Goal: Information Seeking & Learning: Learn about a topic

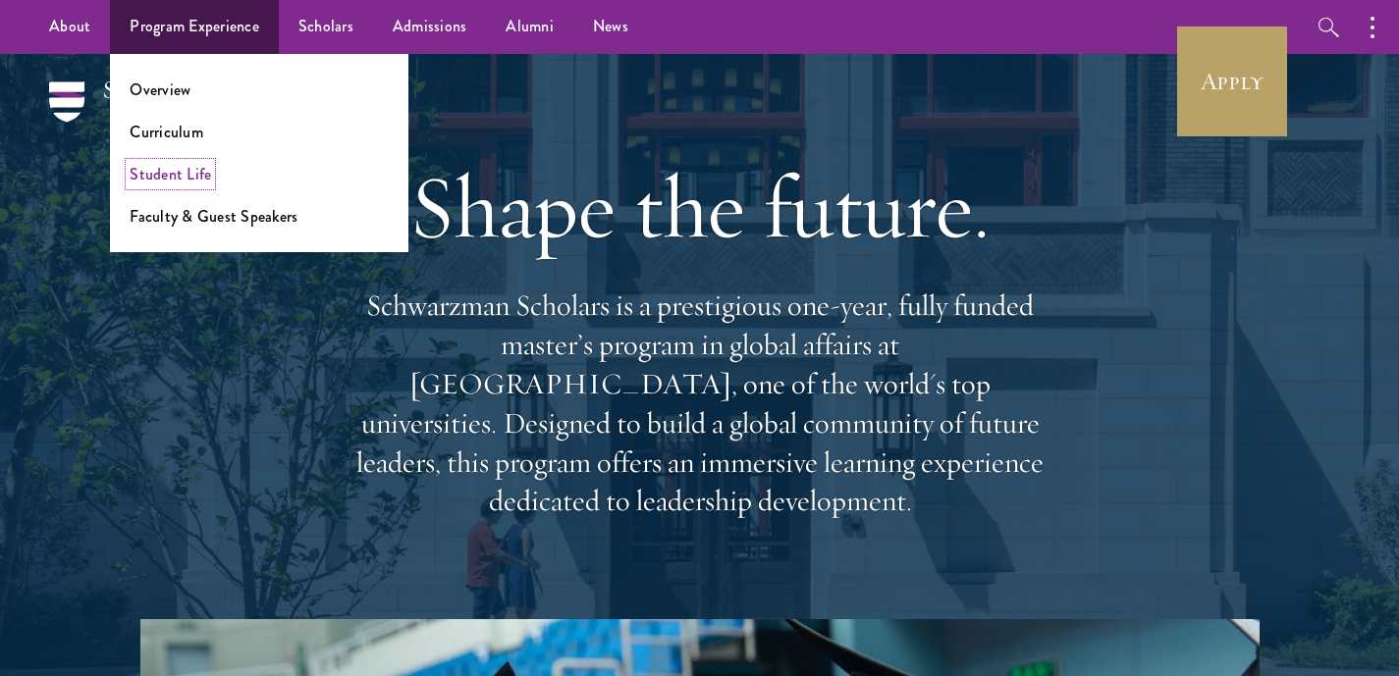
click at [166, 177] on link "Student Life" at bounding box center [170, 174] width 81 height 23
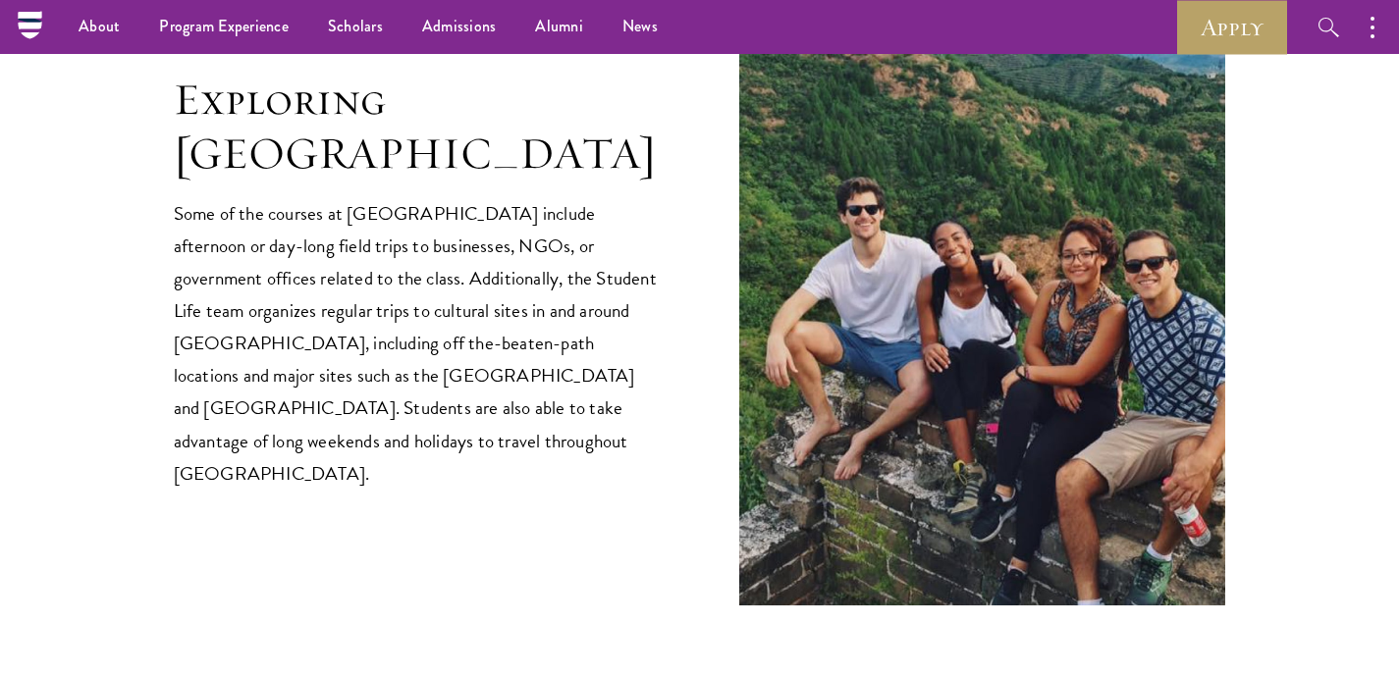
scroll to position [4035, 0]
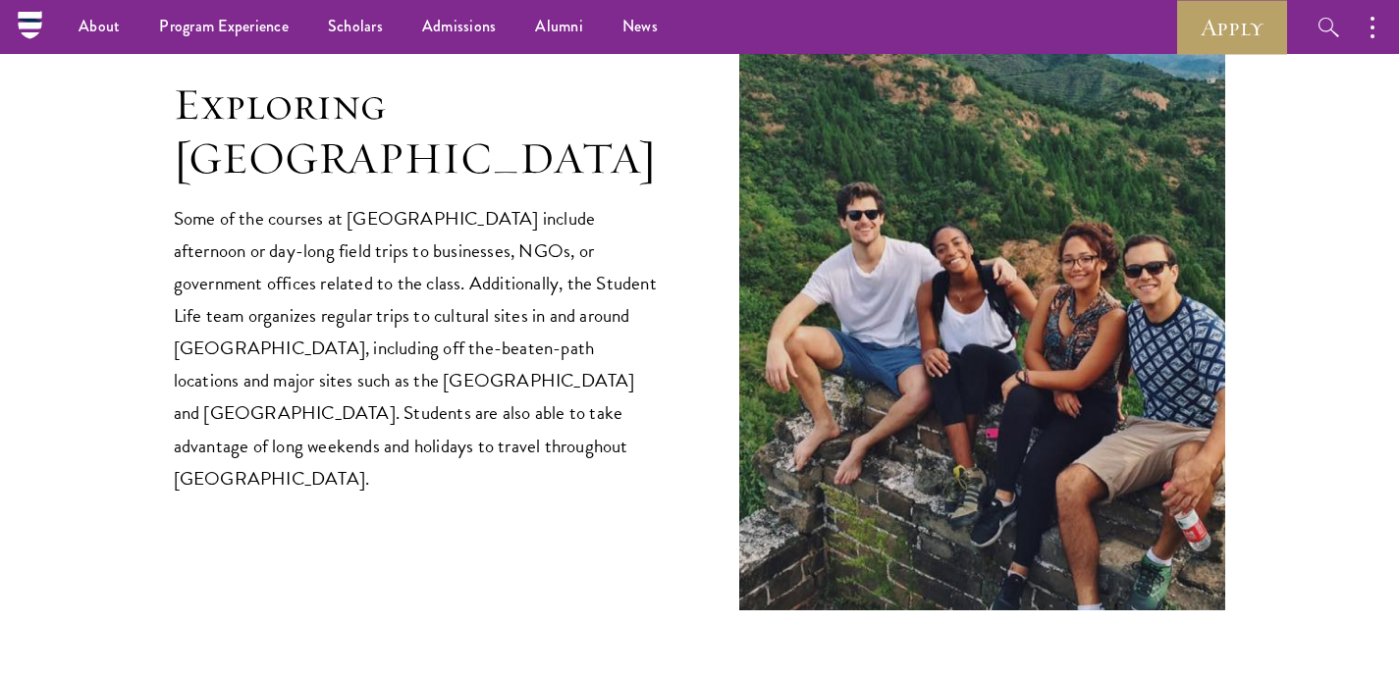
click at [455, 281] on p "Some of the courses at Schwarzman College include afternoon or day-long field t…" at bounding box center [417, 348] width 487 height 292
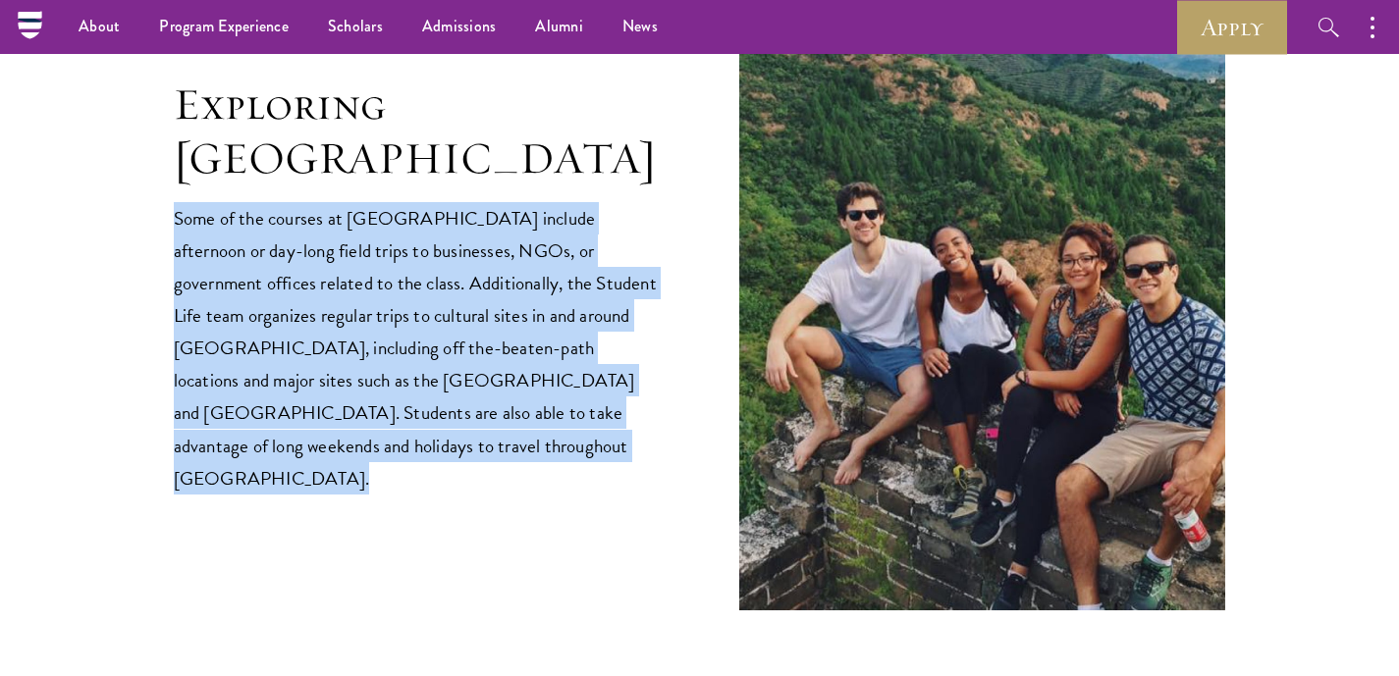
click at [455, 281] on p "Some of the courses at Schwarzman College include afternoon or day-long field t…" at bounding box center [417, 348] width 487 height 292
click at [465, 316] on p "Some of the courses at Schwarzman College include afternoon or day-long field t…" at bounding box center [417, 348] width 487 height 292
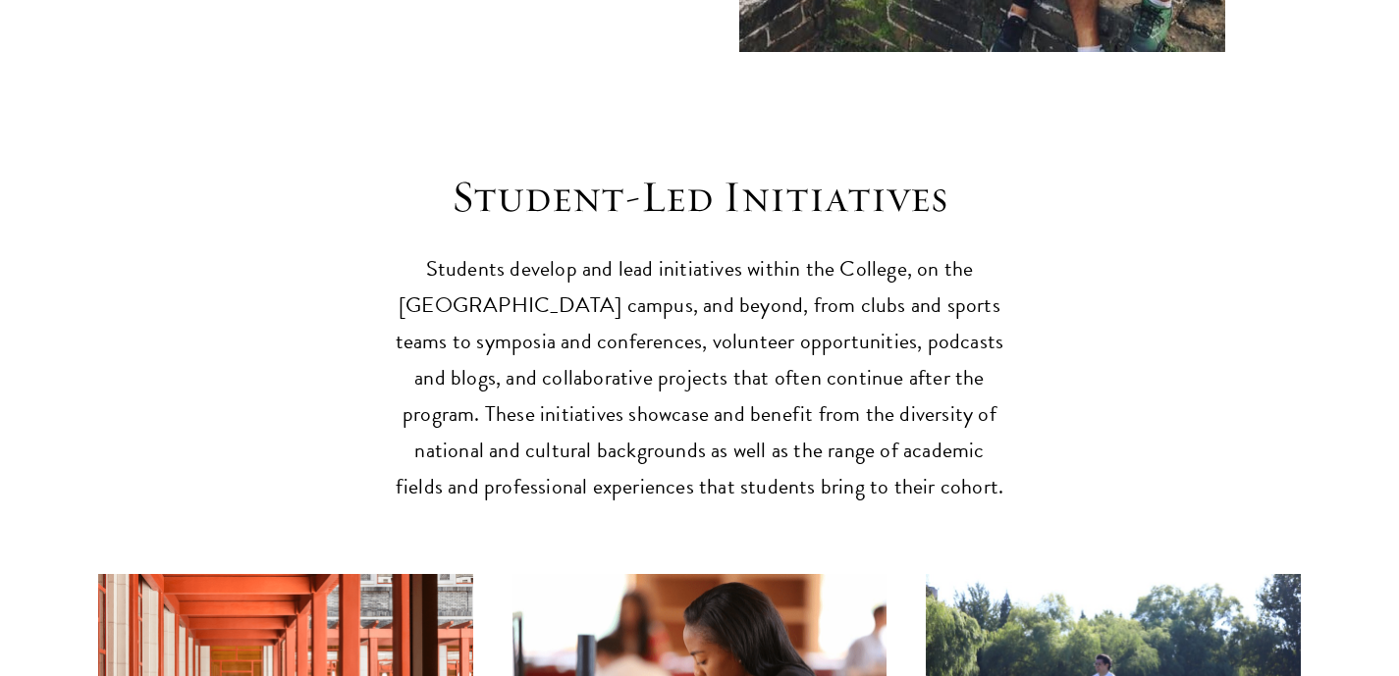
scroll to position [4601, 0]
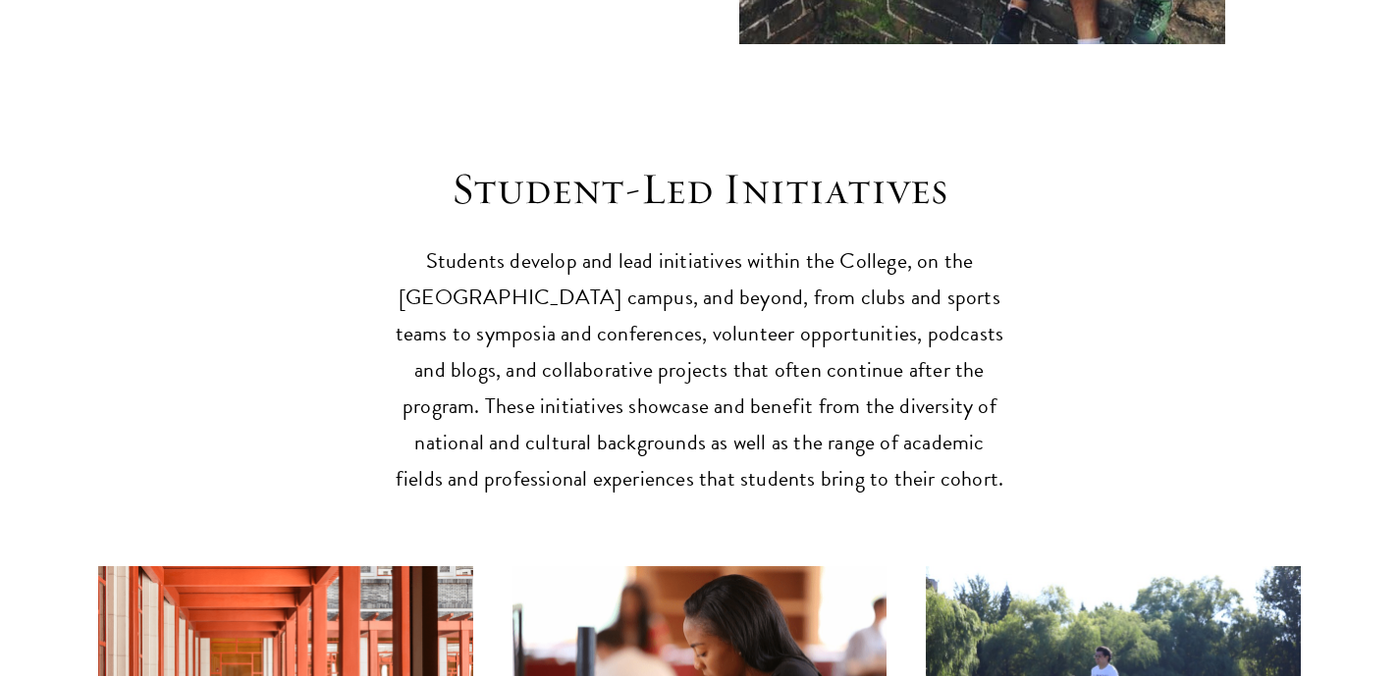
click at [465, 316] on p "Students develop and lead initiatives within the College, on the Tsinghua campu…" at bounding box center [700, 370] width 609 height 254
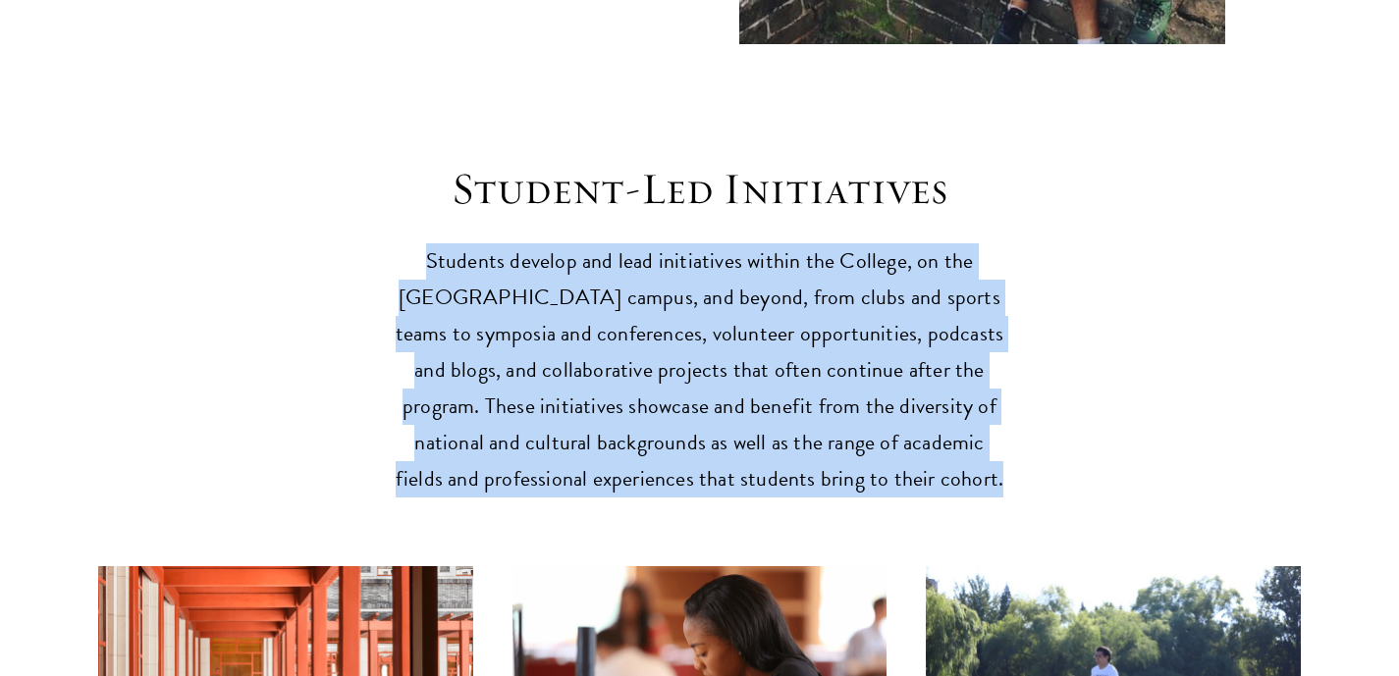
click at [465, 316] on p "Students develop and lead initiatives within the College, on the Tsinghua campu…" at bounding box center [700, 370] width 609 height 254
click at [485, 345] on p "Students develop and lead initiatives within the College, on the Tsinghua campu…" at bounding box center [700, 370] width 609 height 254
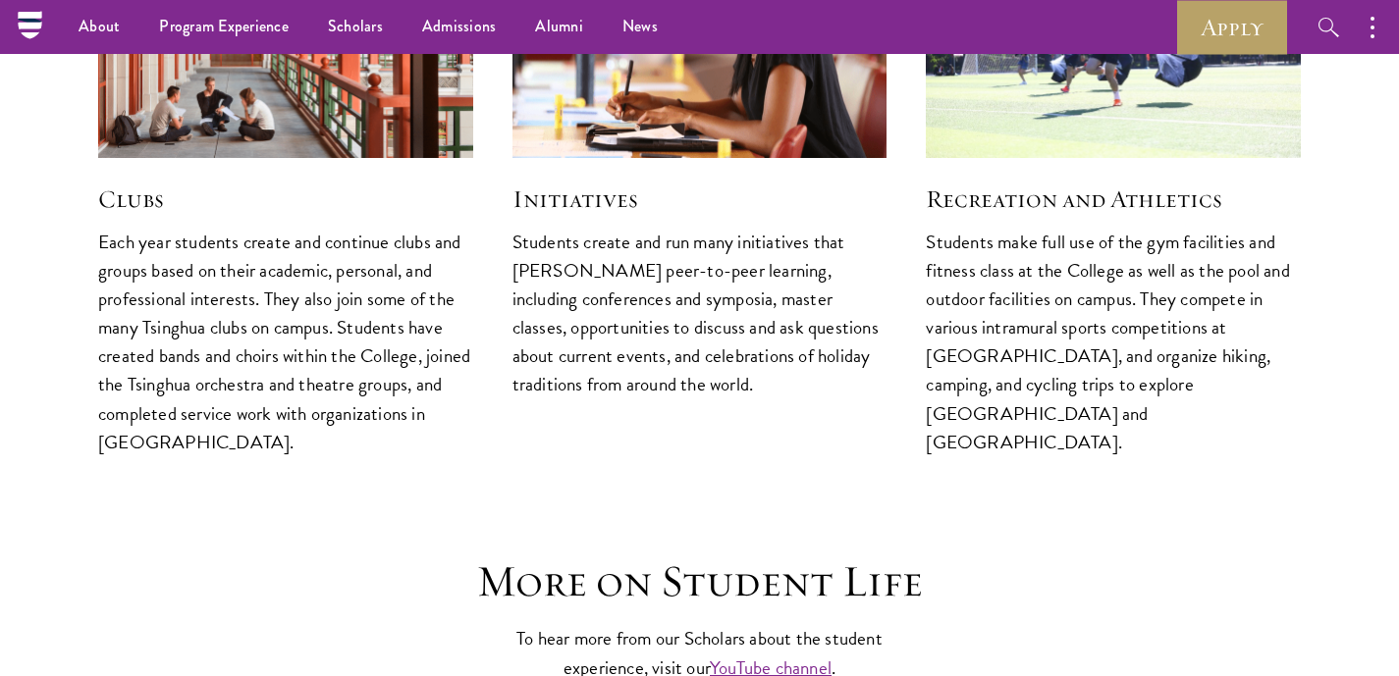
scroll to position [5251, 0]
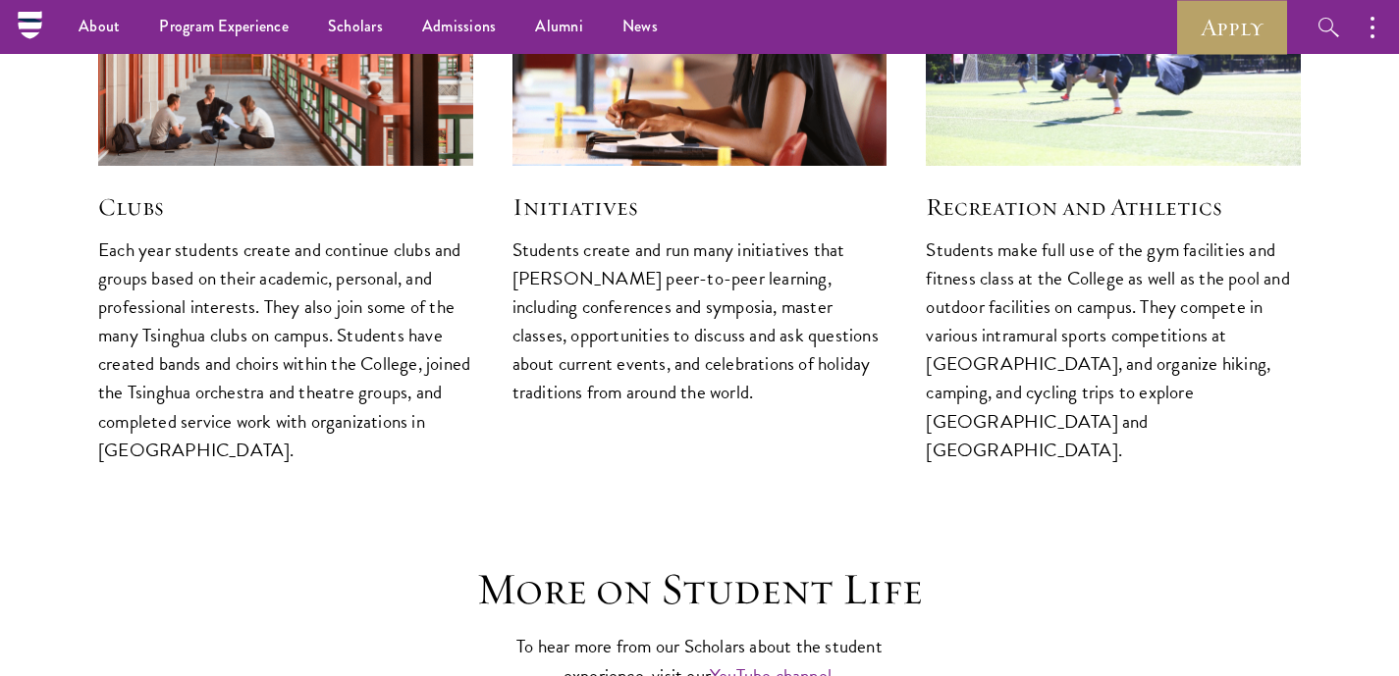
click at [710, 279] on p "Students create and run many initiatives that foster peer-to-peer learning, inc…" at bounding box center [699, 321] width 375 height 171
click at [763, 302] on p "Students create and run many initiatives that foster peer-to-peer learning, inc…" at bounding box center [699, 321] width 375 height 171
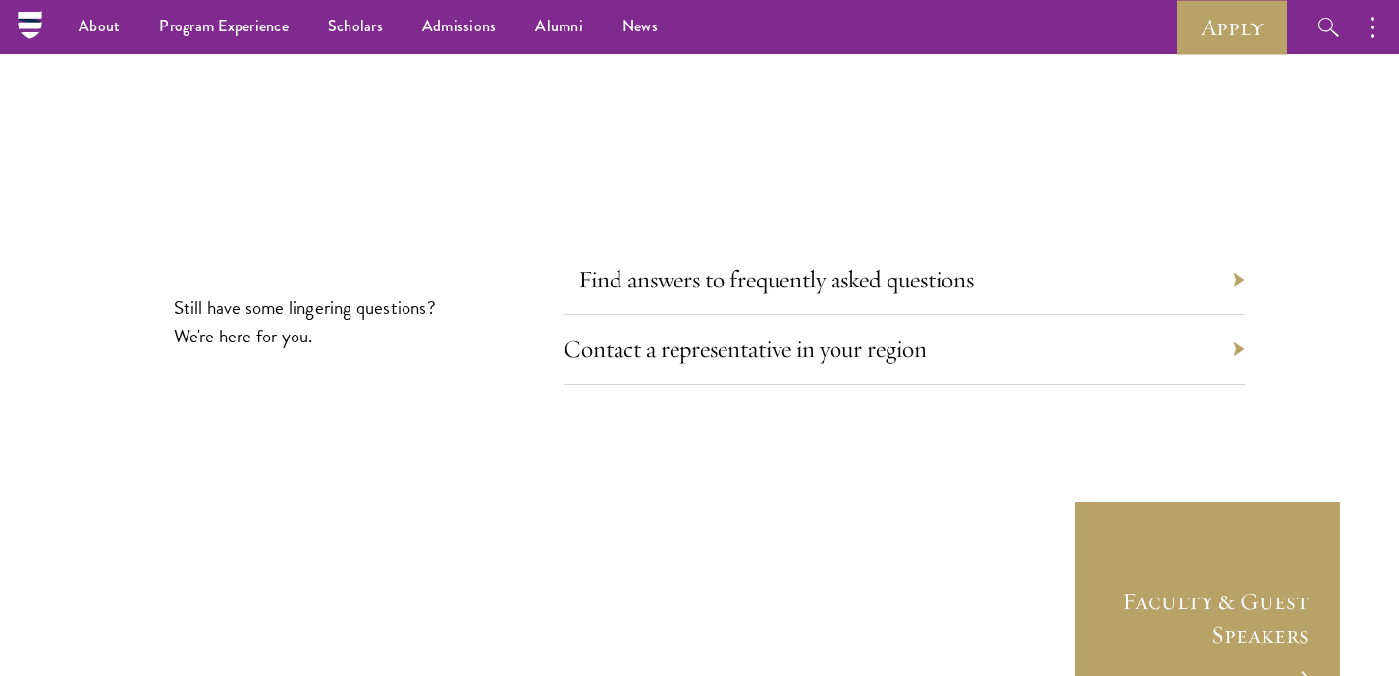
scroll to position [6409, 0]
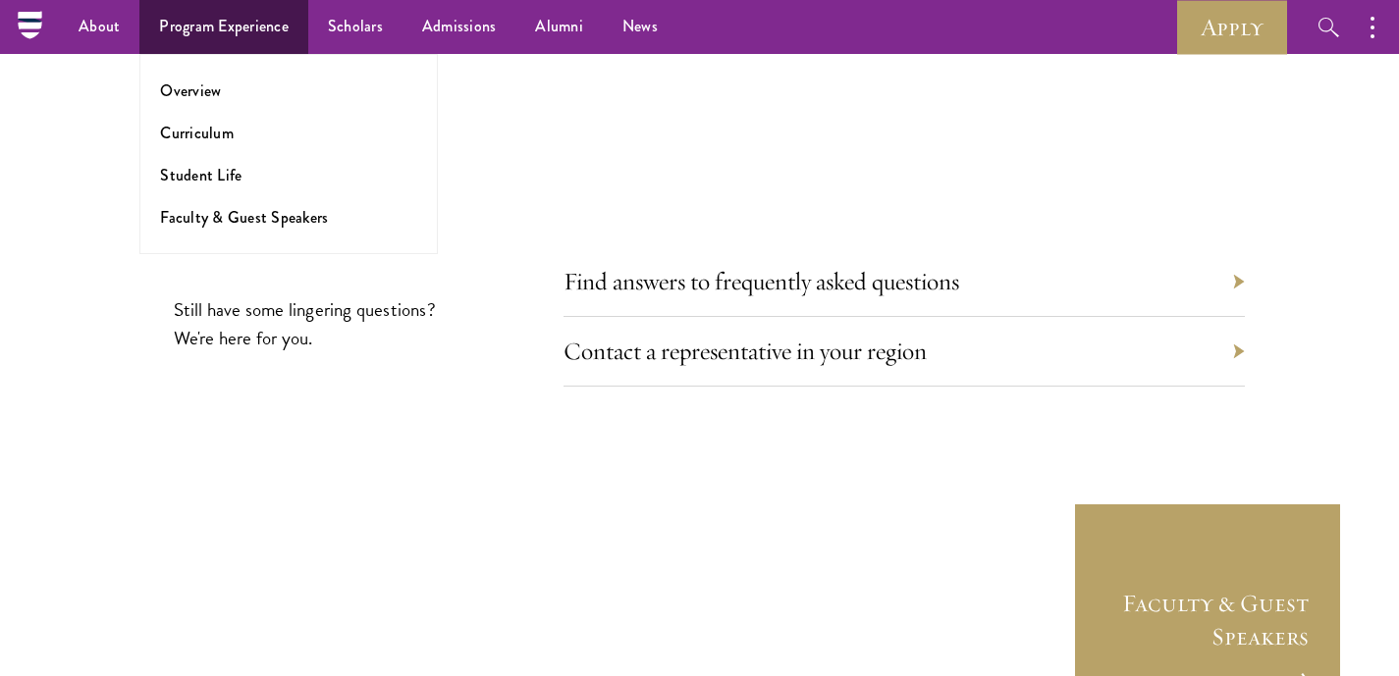
click at [195, 102] on ul "Overview Curriculum Student Life Faculty & Guest Speakers" at bounding box center [288, 154] width 298 height 200
click at [189, 92] on link "Overview" at bounding box center [190, 91] width 61 height 23
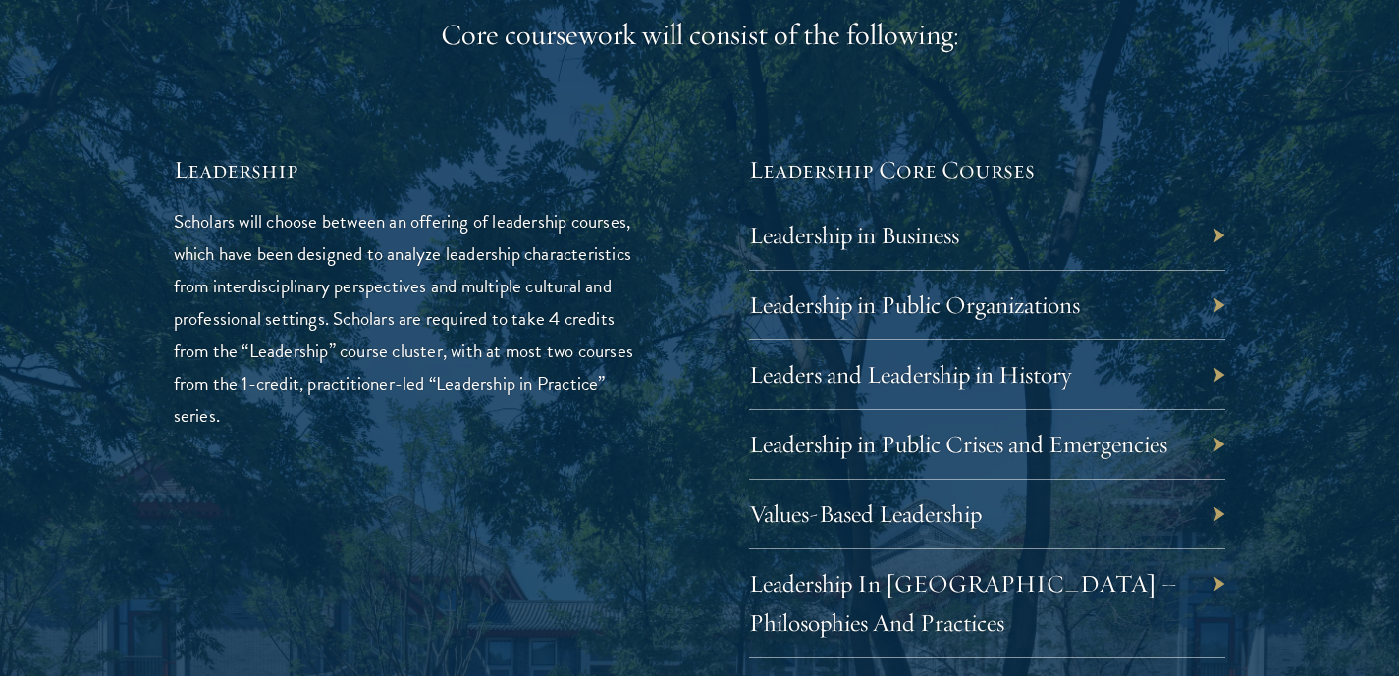
scroll to position [3178, 0]
click at [557, 325] on p "Scholars will choose between an offering of leadership courses, which have been…" at bounding box center [412, 317] width 477 height 227
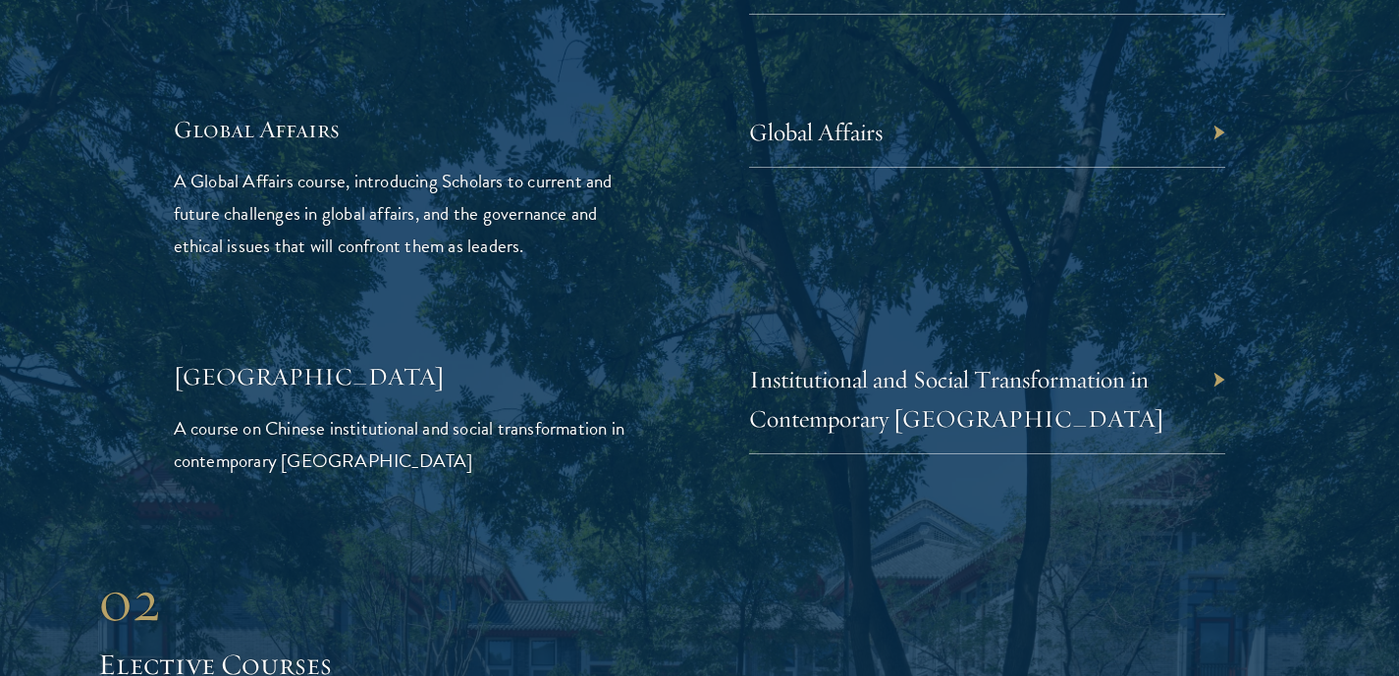
scroll to position [4619, 0]
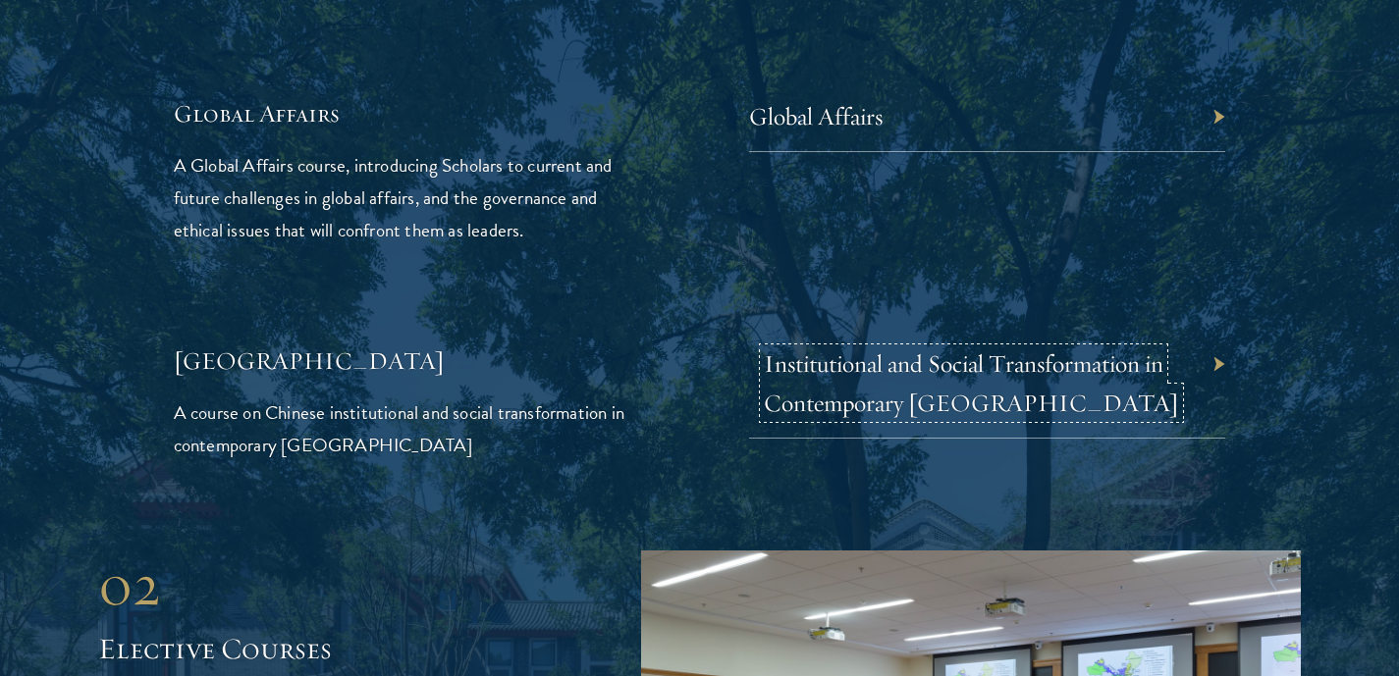
click at [846, 353] on link "Institutional and Social Transformation in Contemporary [GEOGRAPHIC_DATA]" at bounding box center [971, 384] width 415 height 70
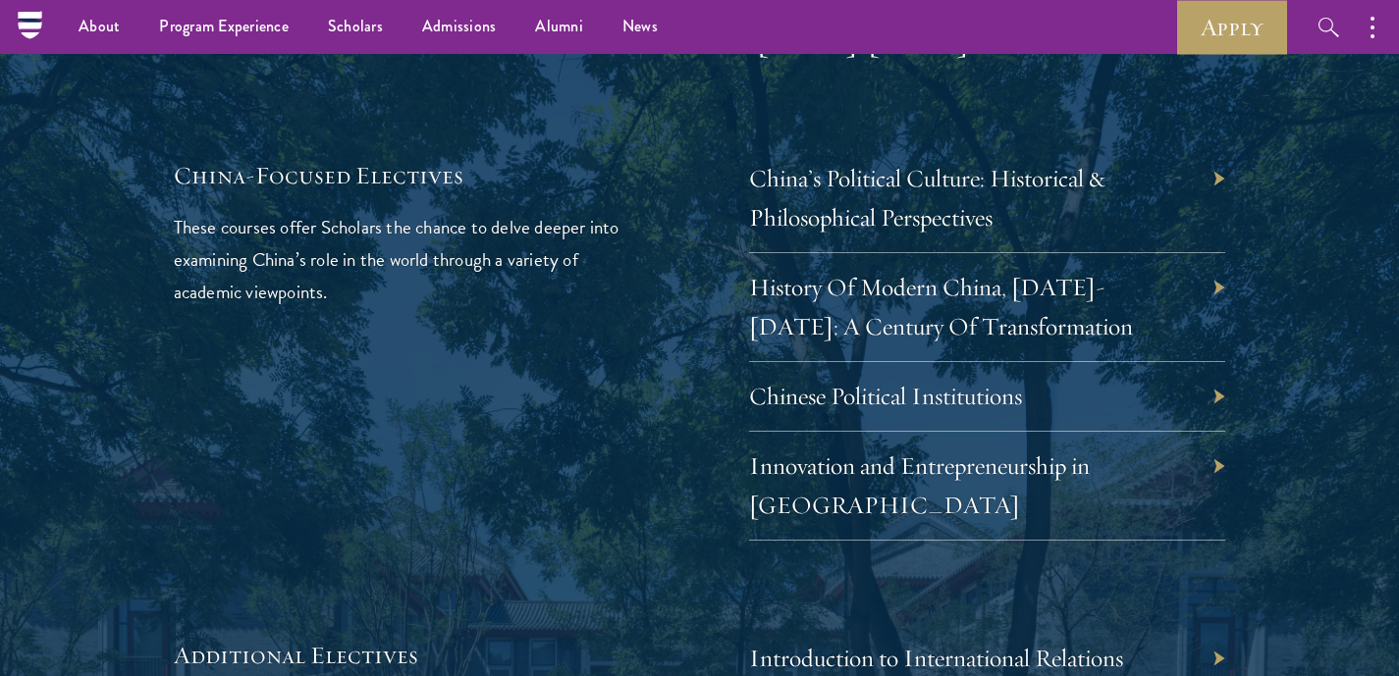
scroll to position [5730, 0]
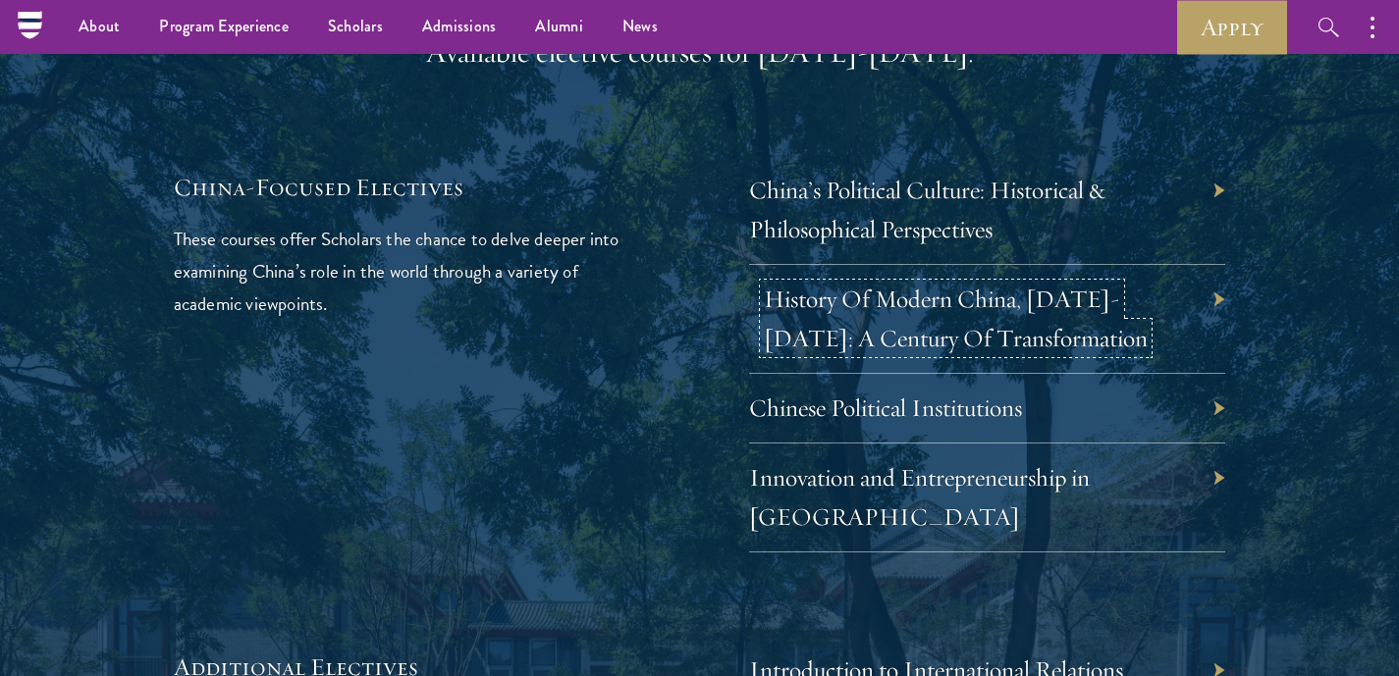
click at [940, 298] on link "History Of Modern China, 1911-2011: A Century Of Transformation" at bounding box center [956, 319] width 384 height 70
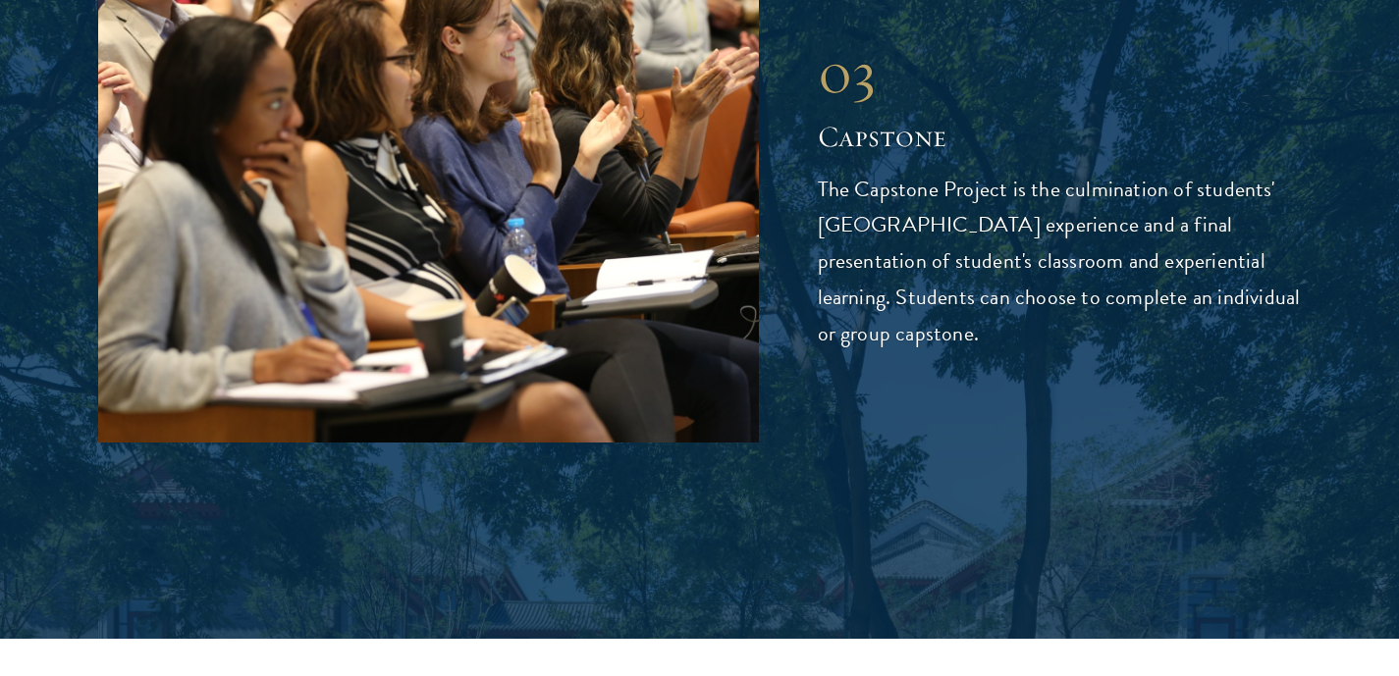
scroll to position [6841, 0]
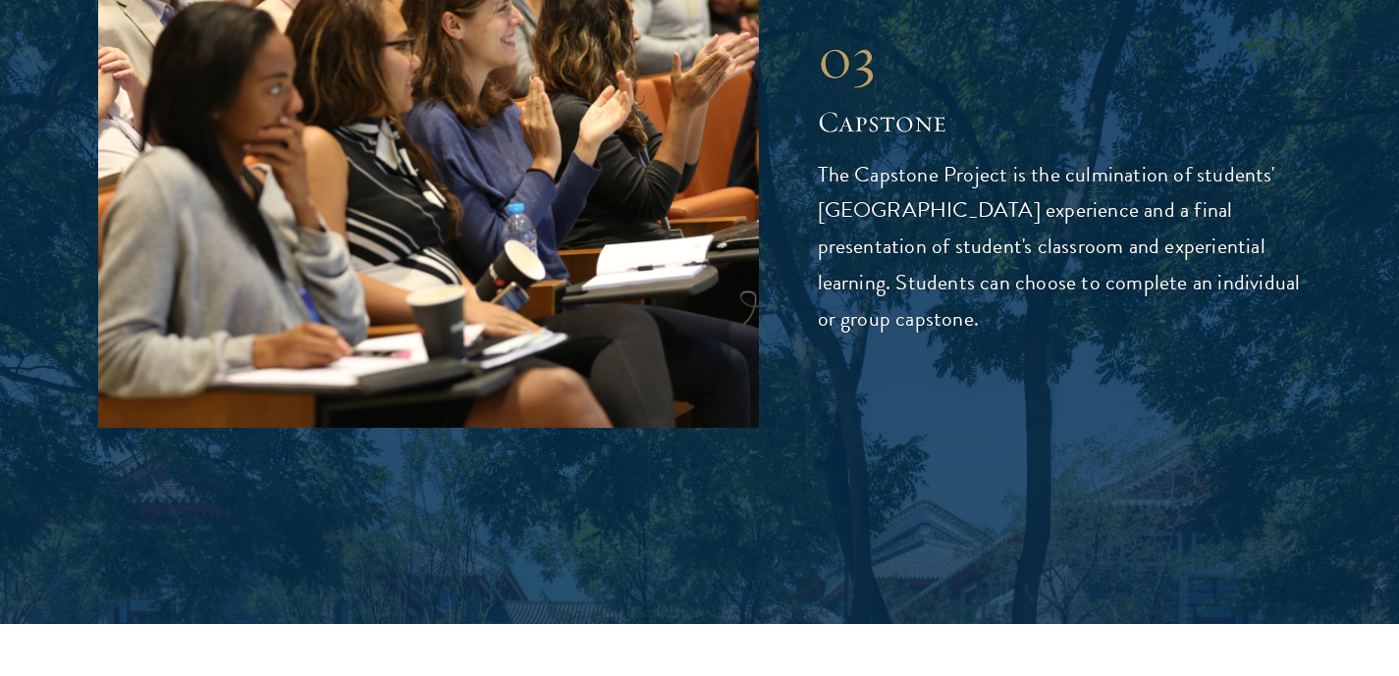
click at [888, 157] on p "The Capstone Project is the culmination of students' Schwarzman College experie…" at bounding box center [1060, 248] width 484 height 182
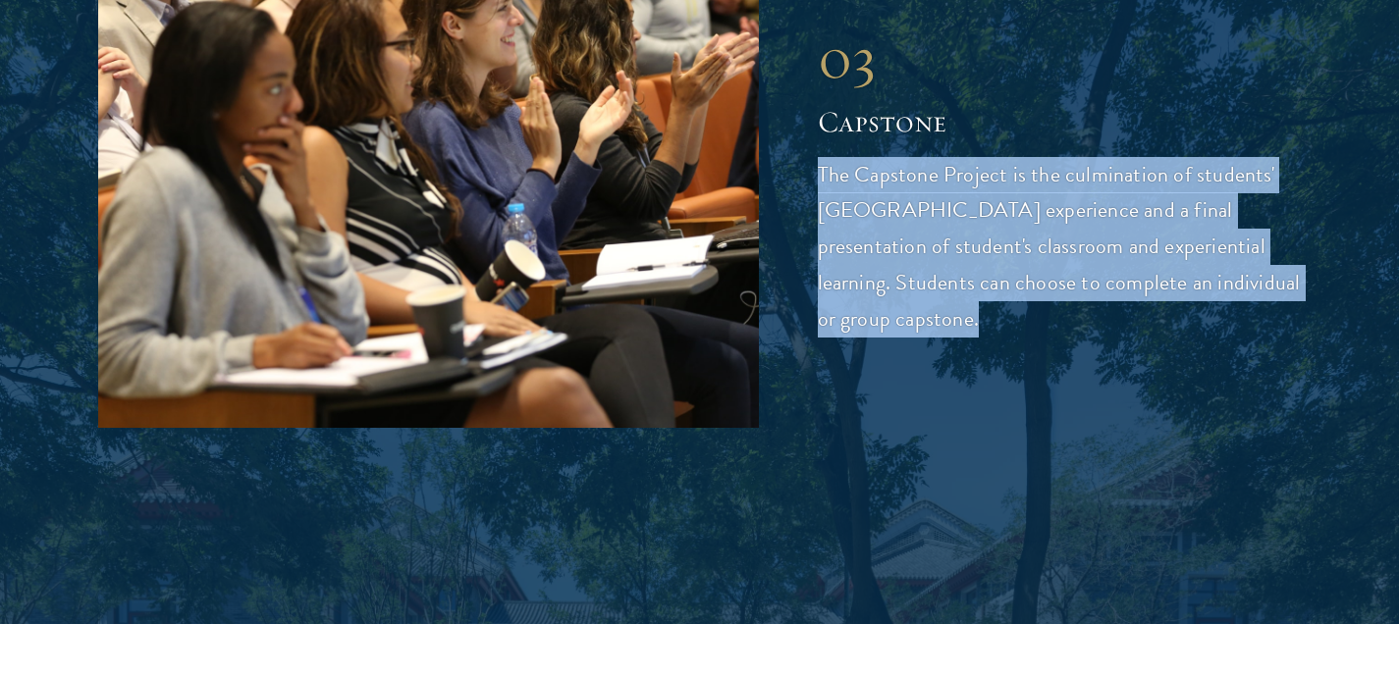
click at [888, 157] on p "The Capstone Project is the culmination of students' Schwarzman College experie…" at bounding box center [1060, 248] width 484 height 182
click at [889, 176] on p "The Capstone Project is the culmination of students' Schwarzman College experie…" at bounding box center [1060, 248] width 484 height 182
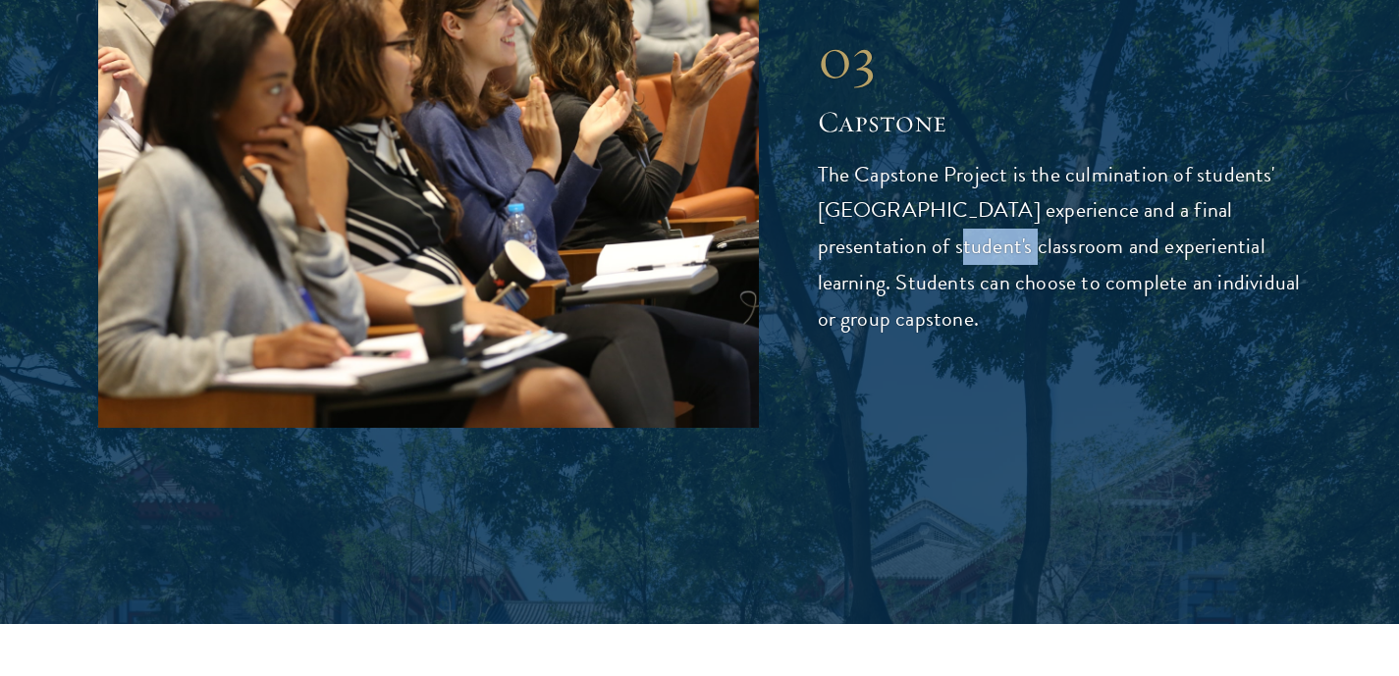
click at [889, 176] on p "The Capstone Project is the culmination of students' Schwarzman College experie…" at bounding box center [1060, 248] width 484 height 182
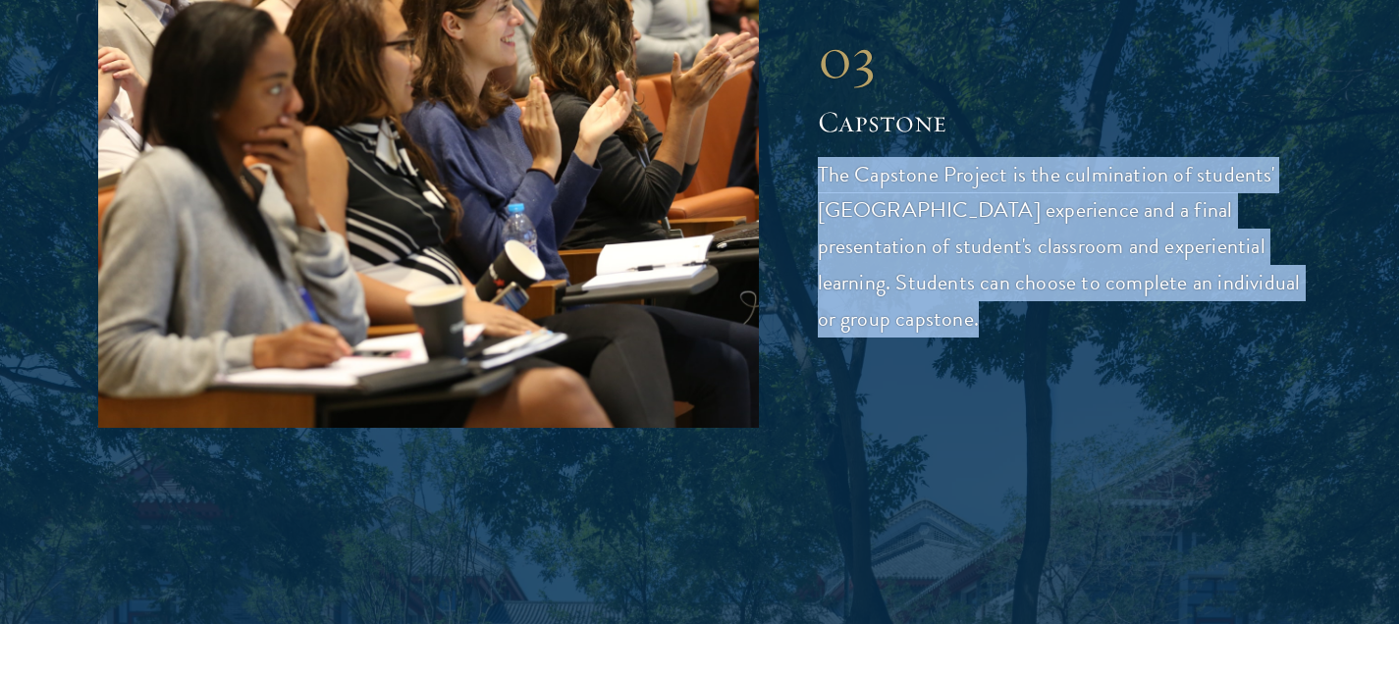
click at [889, 176] on p "The Capstone Project is the culmination of students' Schwarzman College experie…" at bounding box center [1060, 248] width 484 height 182
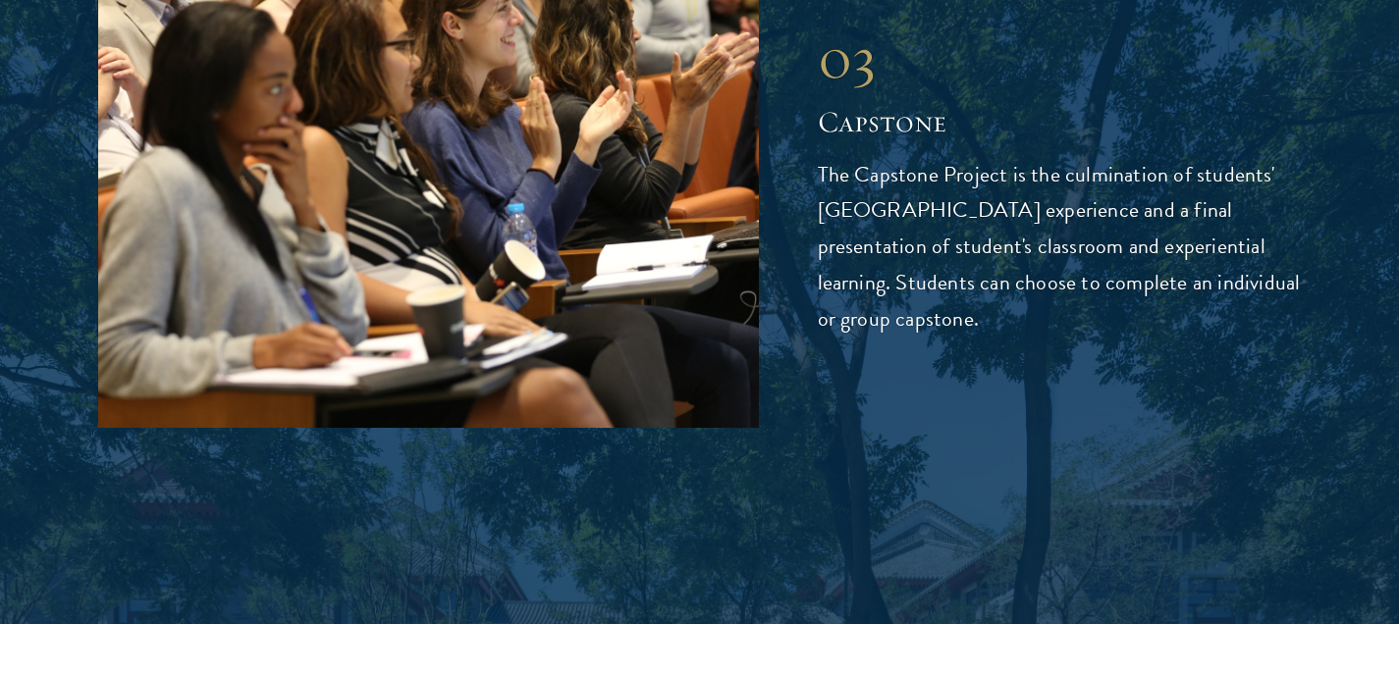
click at [914, 231] on p "The Capstone Project is the culmination of students' Schwarzman College experie…" at bounding box center [1060, 248] width 484 height 182
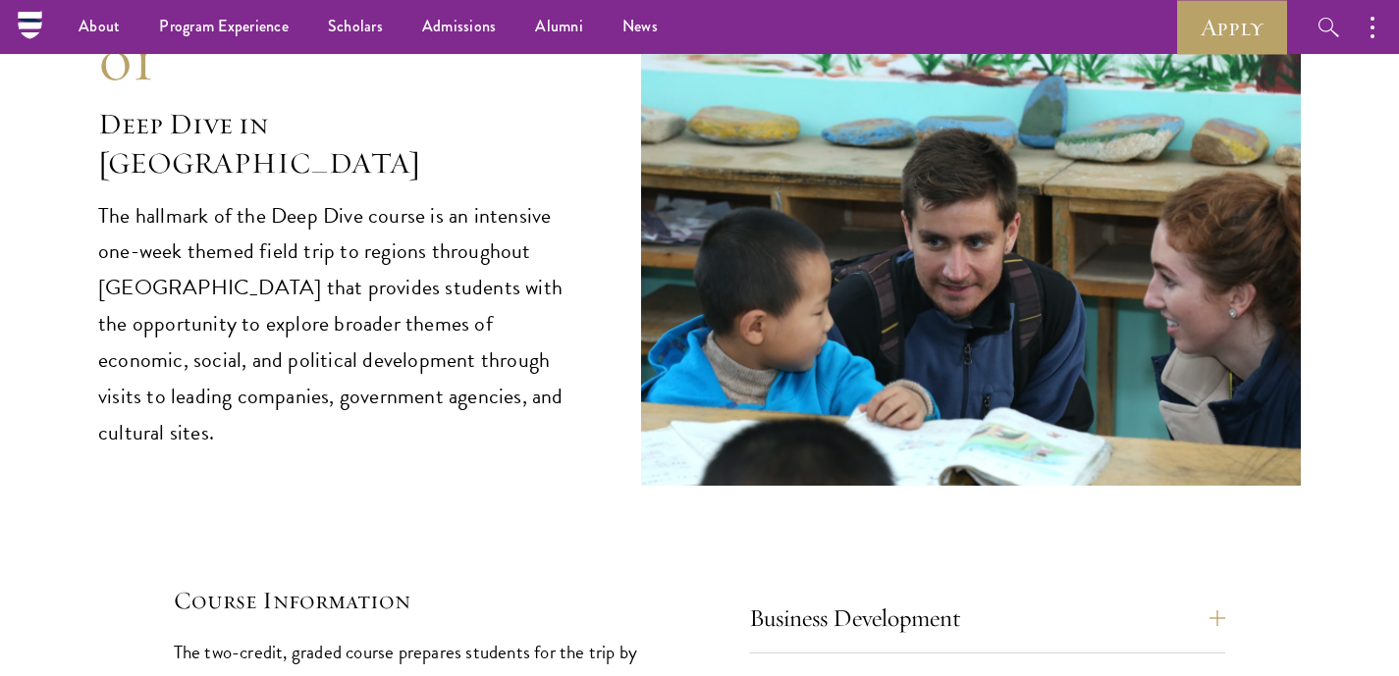
scroll to position [7900, 0]
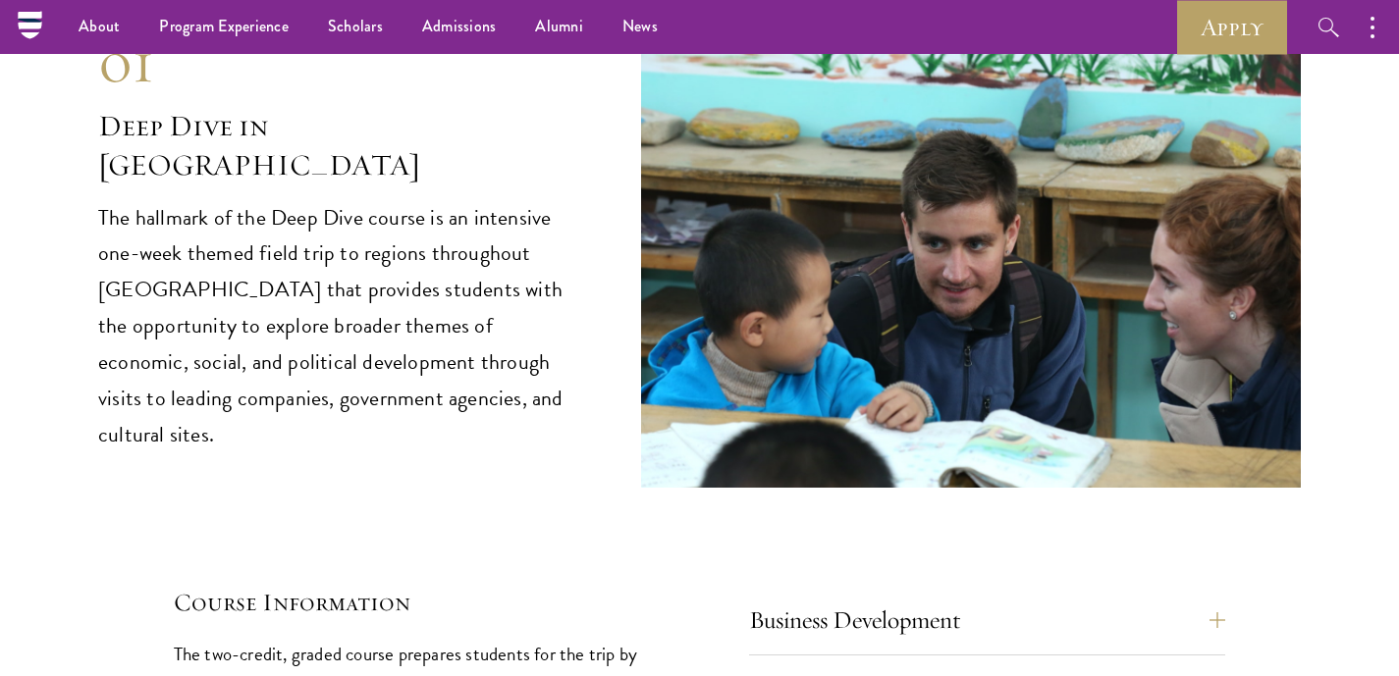
click at [548, 200] on p "The hallmark of the Deep Dive course is an intensive one-week themed field trip…" at bounding box center [340, 327] width 484 height 254
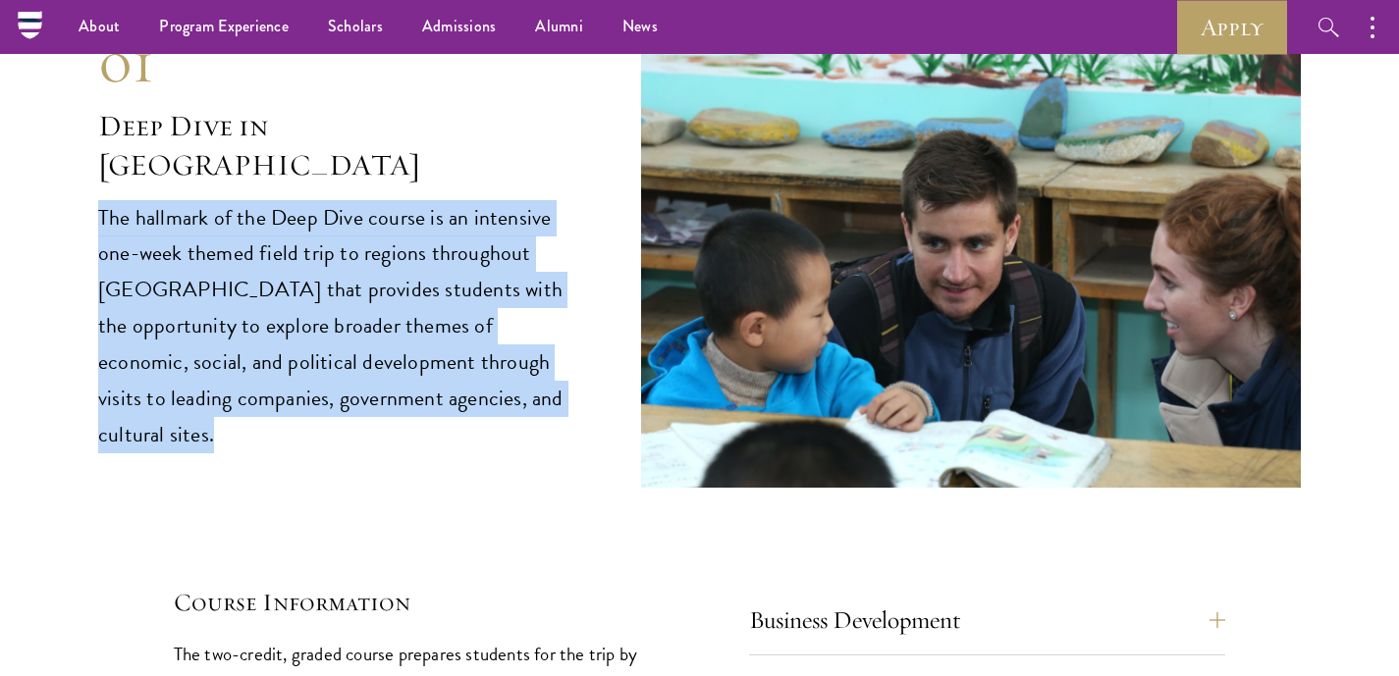
click at [548, 200] on p "The hallmark of the Deep Dive course is an intensive one-week themed field trip…" at bounding box center [340, 327] width 484 height 254
click at [546, 200] on p "The hallmark of the Deep Dive course is an intensive one-week themed field trip…" at bounding box center [340, 327] width 484 height 254
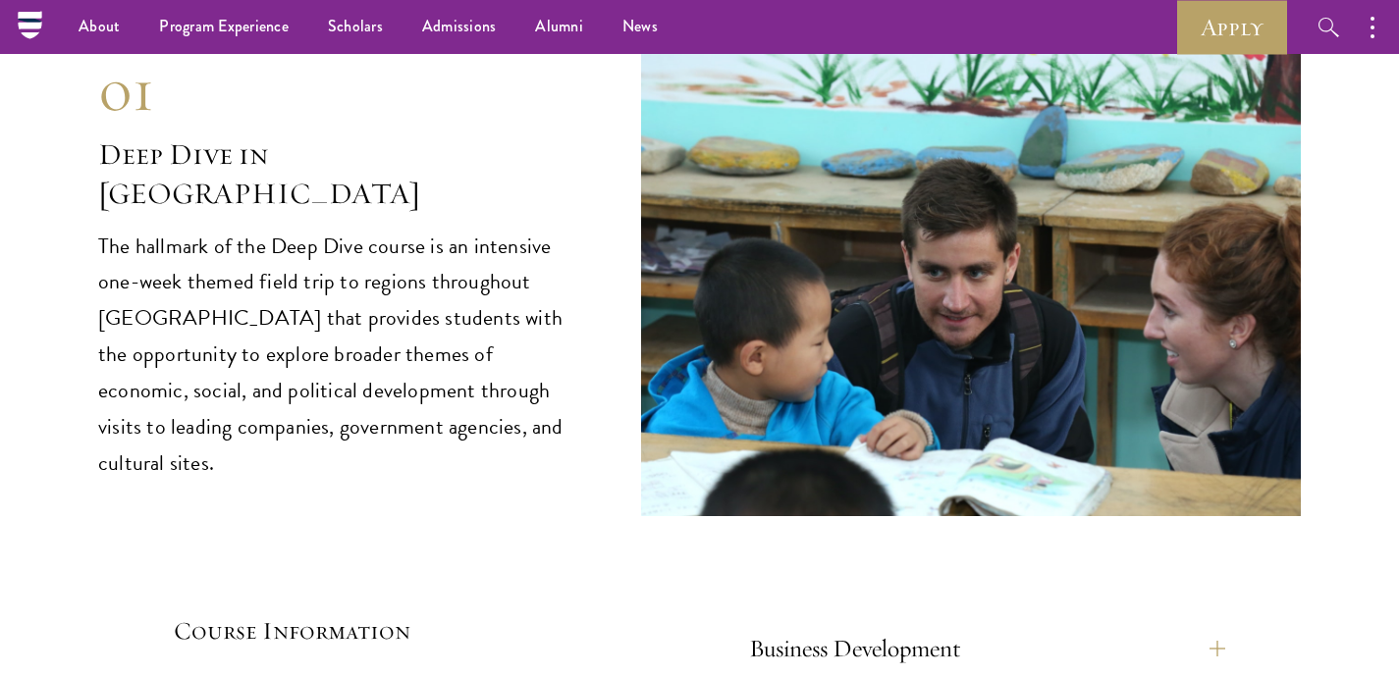
scroll to position [7870, 0]
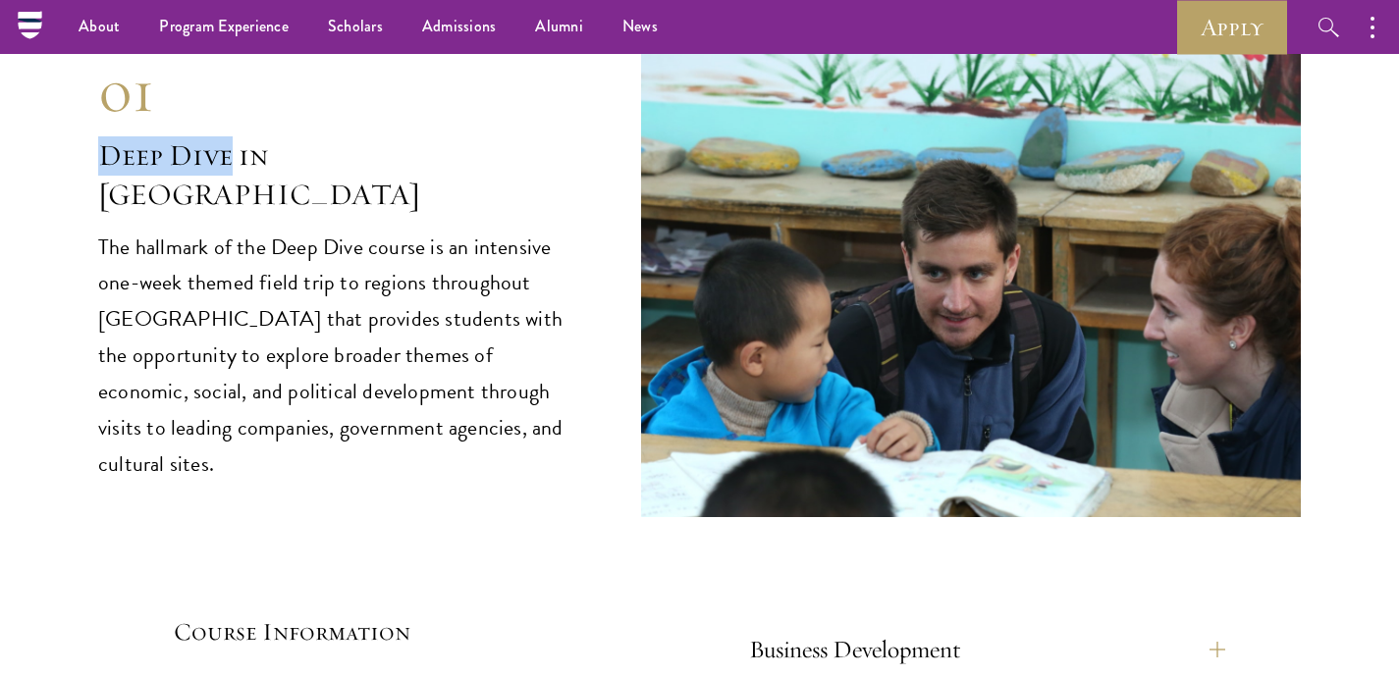
drag, startPoint x: 99, startPoint y: 116, endPoint x: 235, endPoint y: 116, distance: 135.5
click at [235, 136] on h2 "Deep Dive in China" at bounding box center [340, 175] width 484 height 79
copy h2 "Deep Dive"
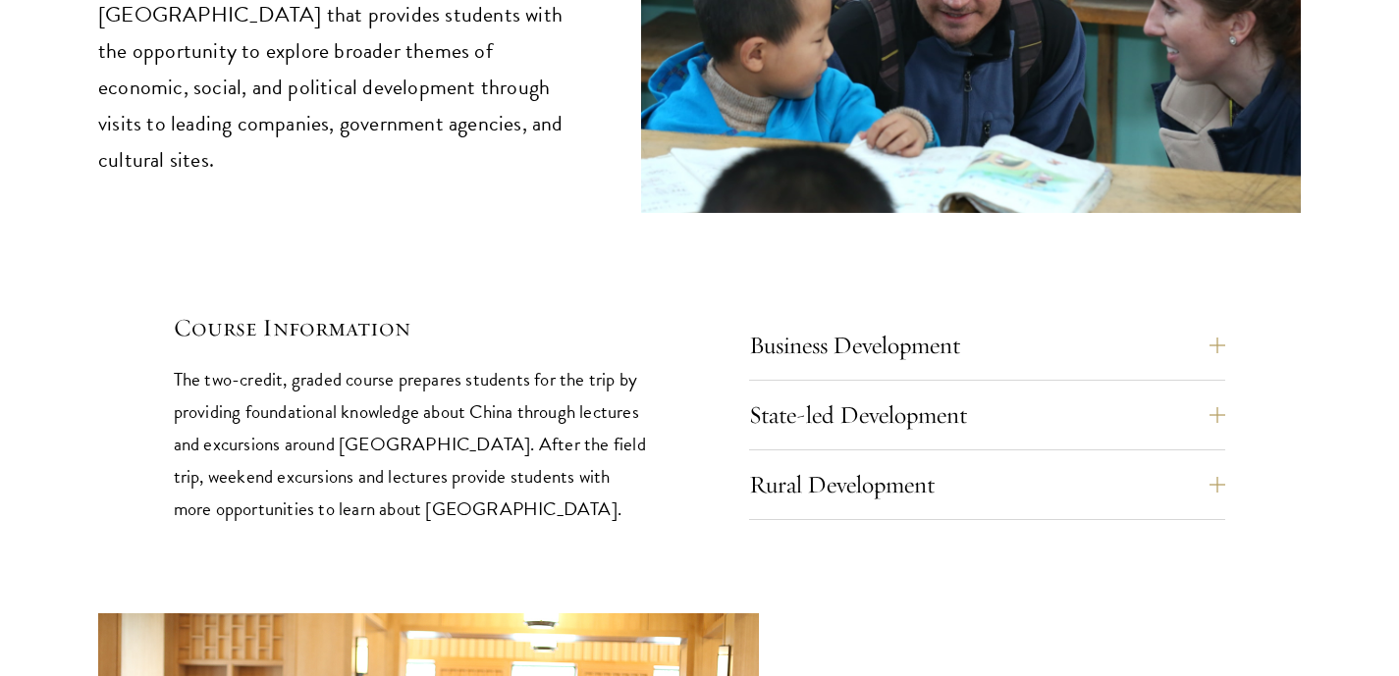
scroll to position [8186, 0]
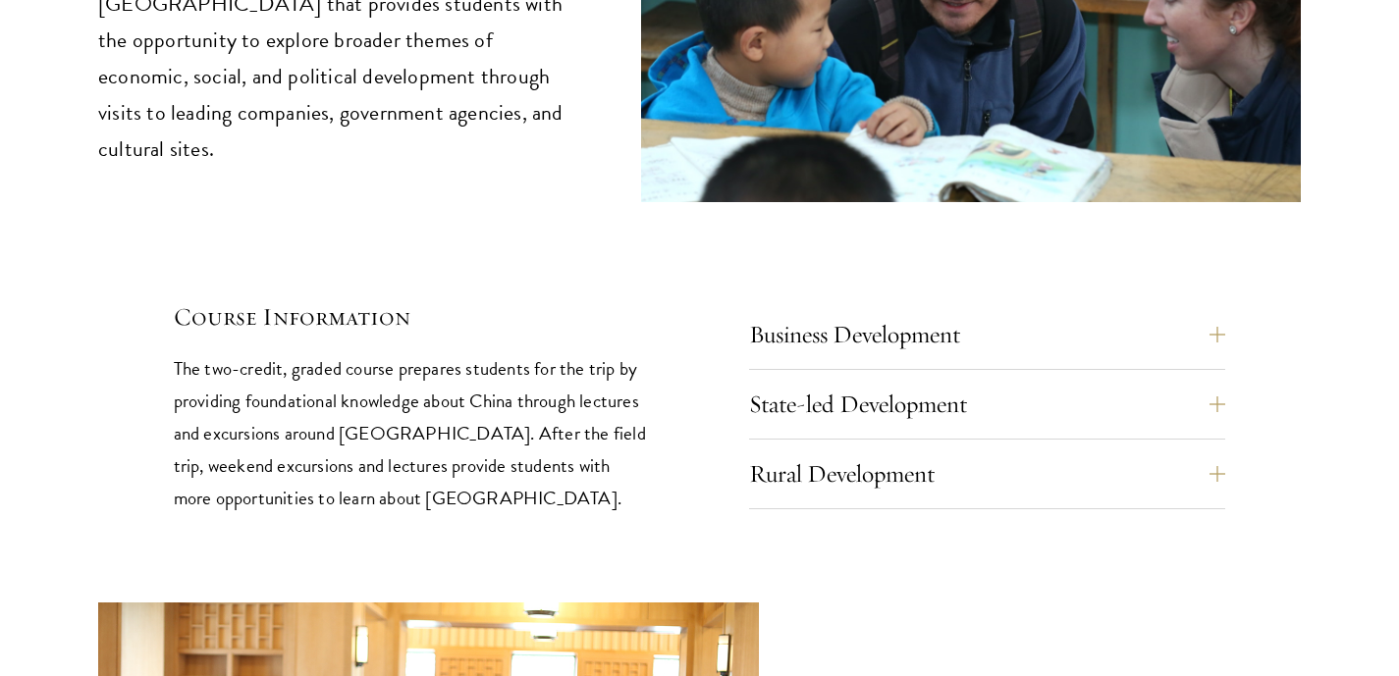
click at [515, 388] on p "The two-credit, graded course prepares students for the trip by providing found…" at bounding box center [412, 433] width 477 height 162
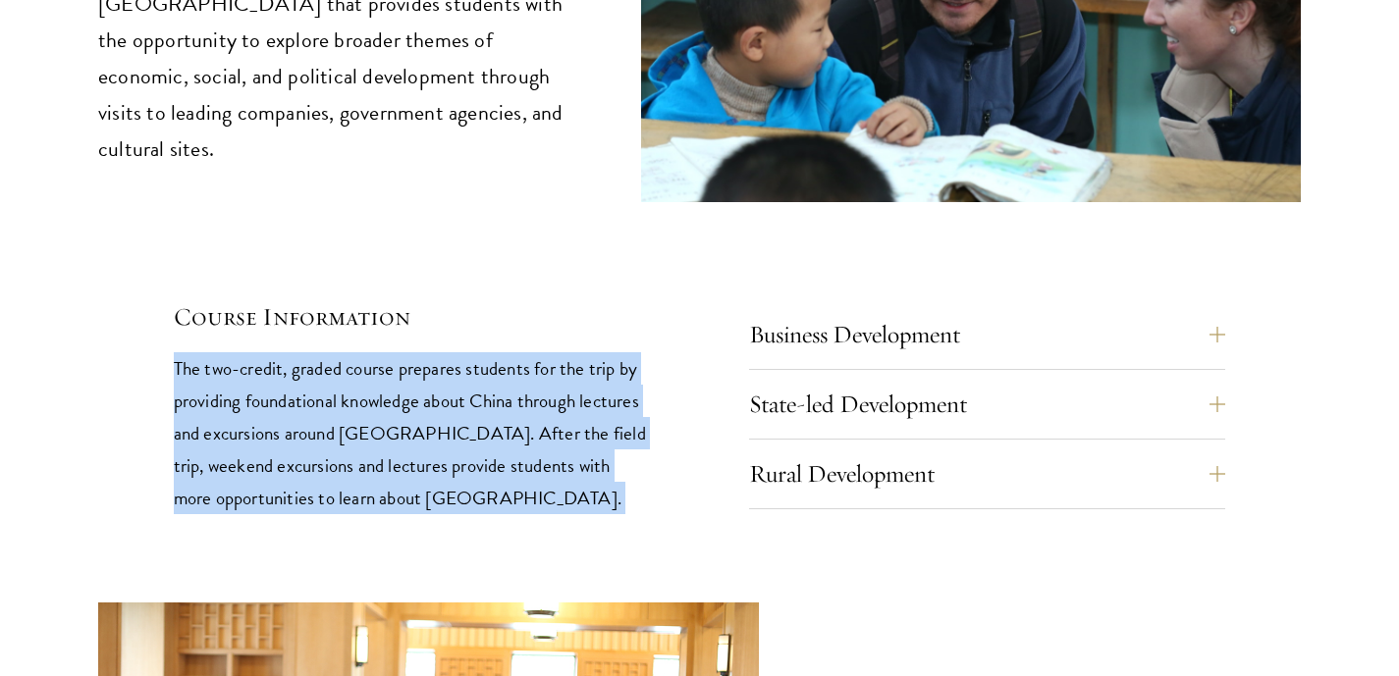
click at [515, 388] on p "The two-credit, graded course prepares students for the trip by providing found…" at bounding box center [412, 433] width 477 height 162
click at [533, 402] on p "The two-credit, graded course prepares students for the trip by providing found…" at bounding box center [412, 433] width 477 height 162
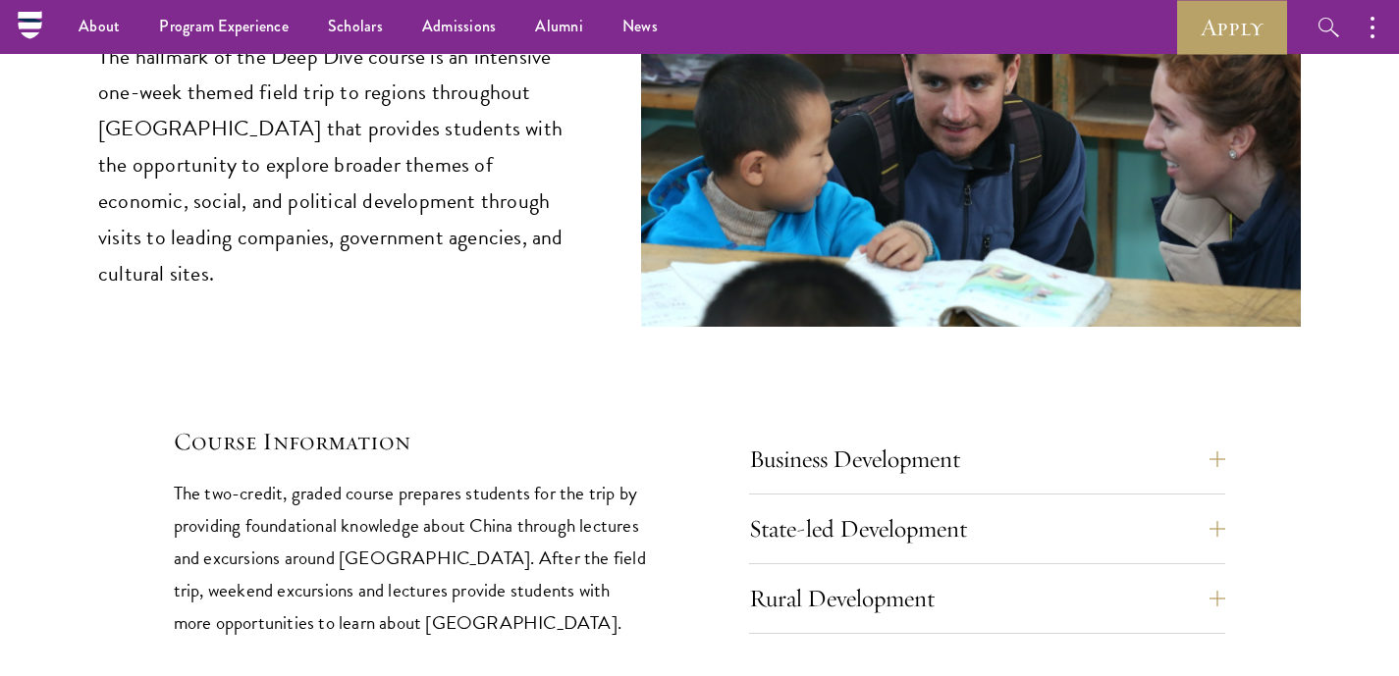
scroll to position [7959, 0]
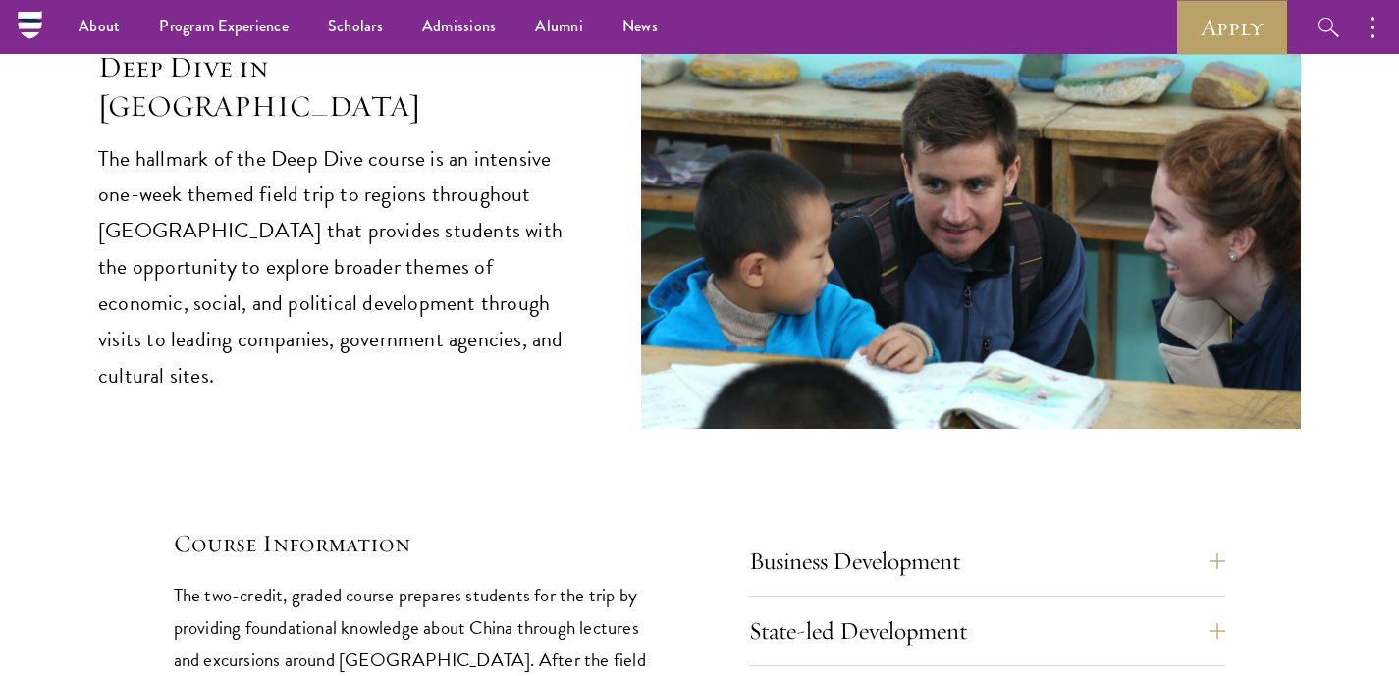
click at [436, 246] on p "The hallmark of the Deep Dive course is an intensive one-week themed field trip…" at bounding box center [340, 268] width 484 height 254
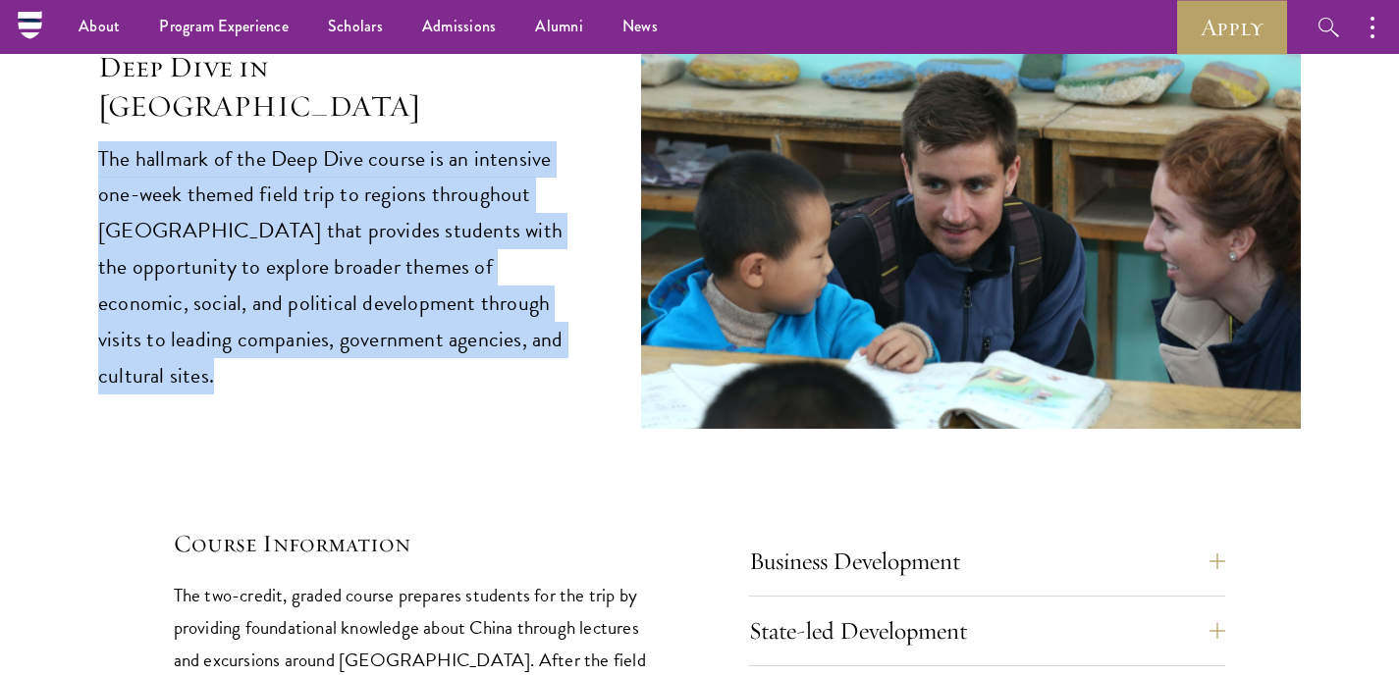
click at [436, 246] on p "The hallmark of the Deep Dive course is an intensive one-week themed field trip…" at bounding box center [340, 268] width 484 height 254
click at [445, 264] on p "The hallmark of the Deep Dive course is an intensive one-week themed field trip…" at bounding box center [340, 268] width 484 height 254
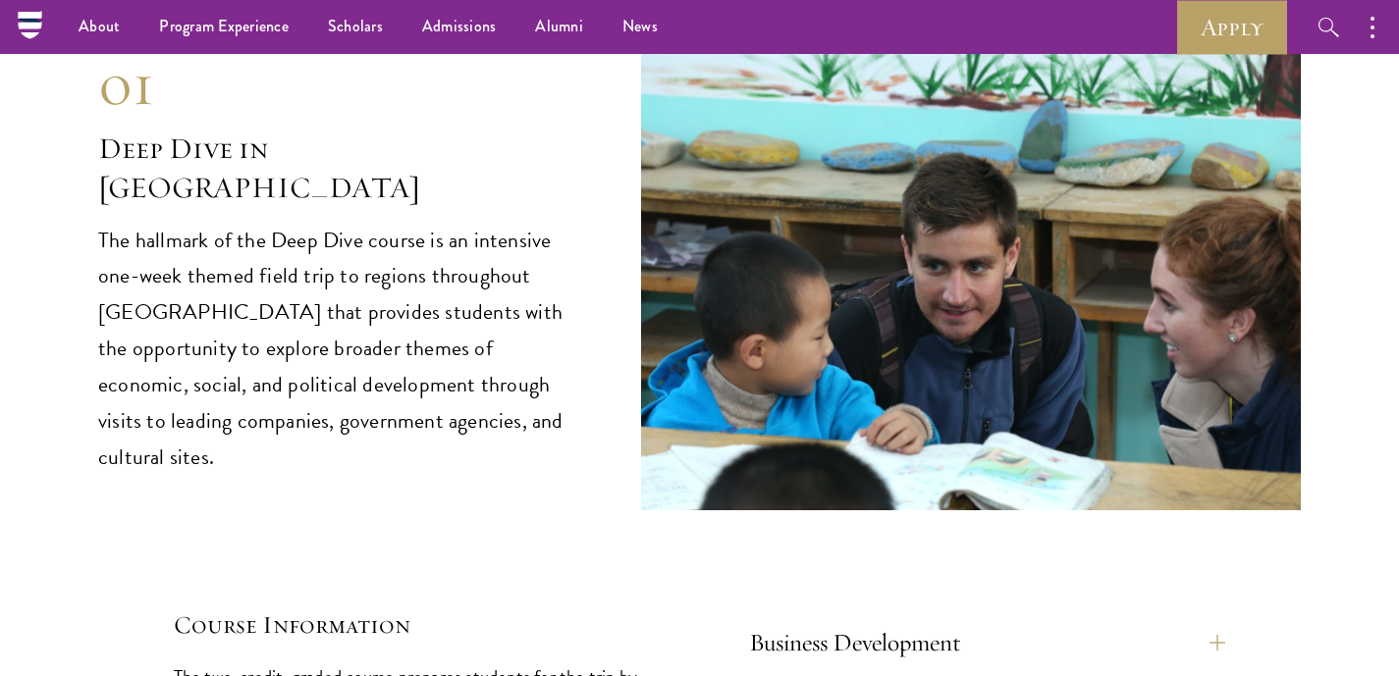
scroll to position [7869, 0]
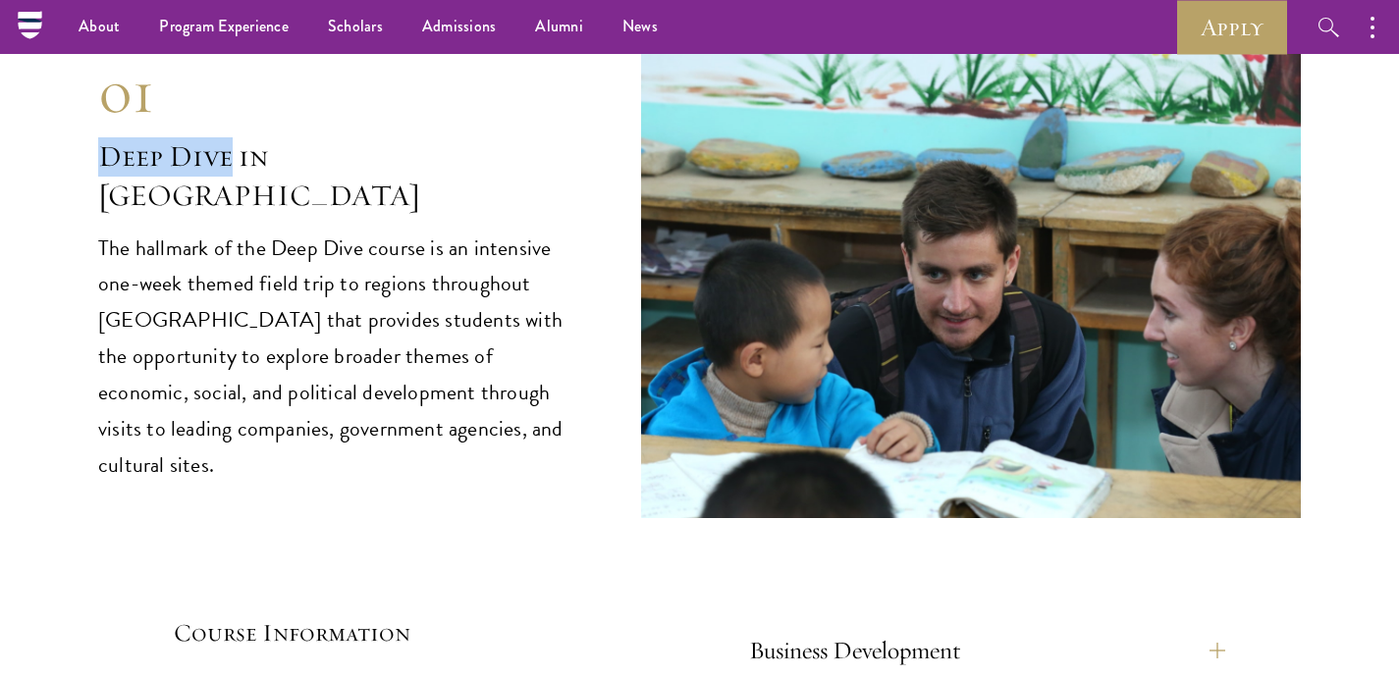
drag, startPoint x: 96, startPoint y: 113, endPoint x: 226, endPoint y: 118, distance: 129.7
copy h2 "Deep Dive"
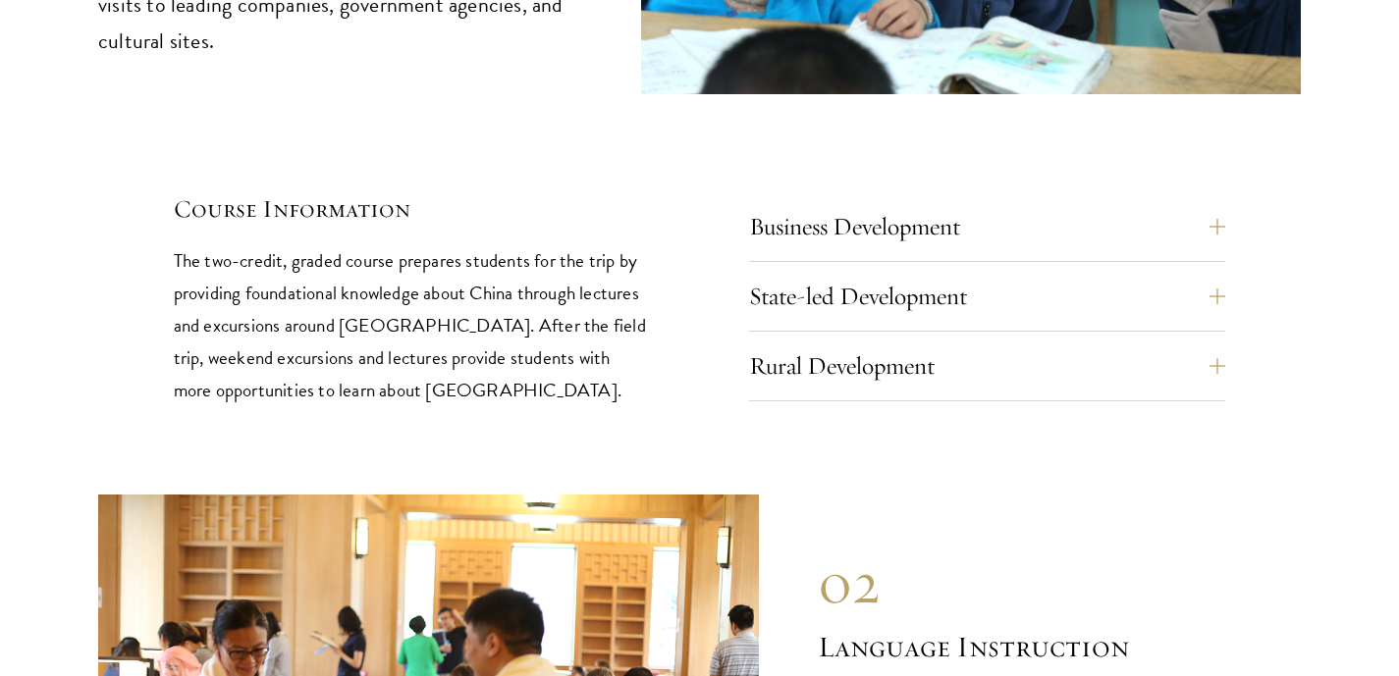
scroll to position [8305, 0]
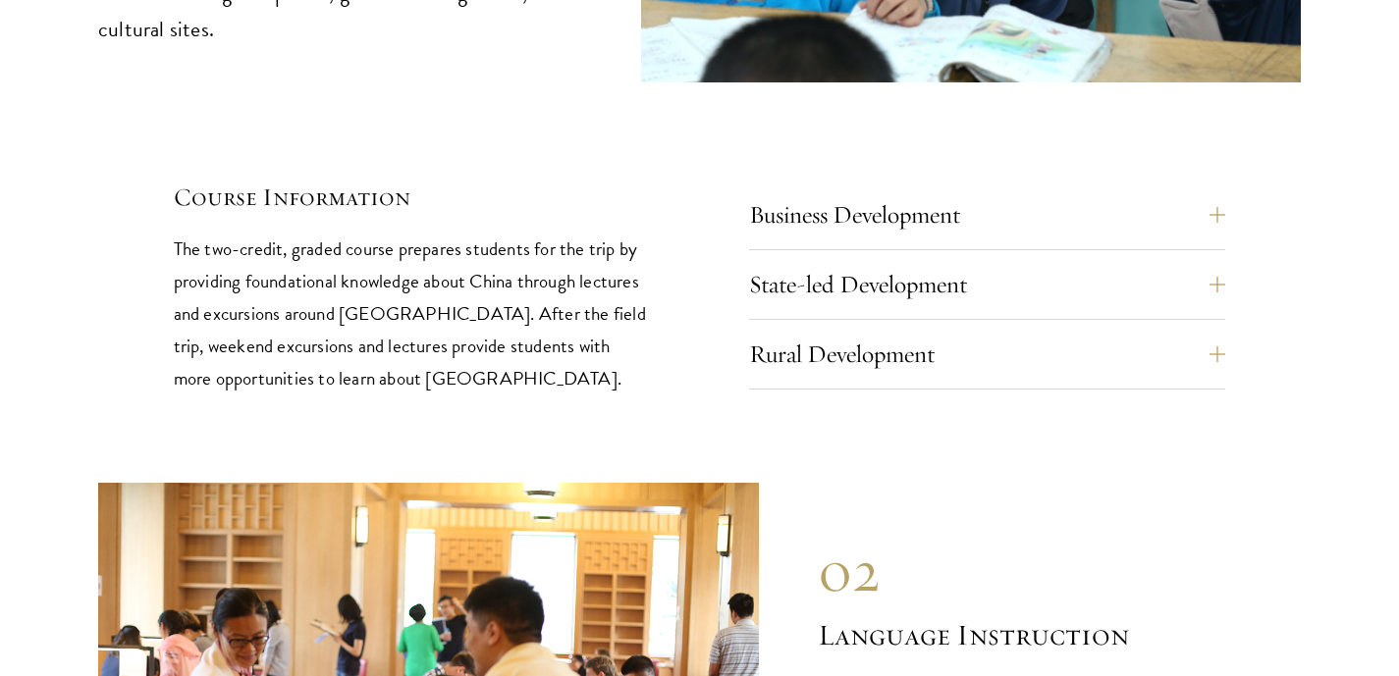
click at [499, 293] on p "The two-credit, graded course prepares students for the trip by providing found…" at bounding box center [412, 314] width 477 height 162
click at [904, 261] on button "State-led Development" at bounding box center [1002, 284] width 477 height 47
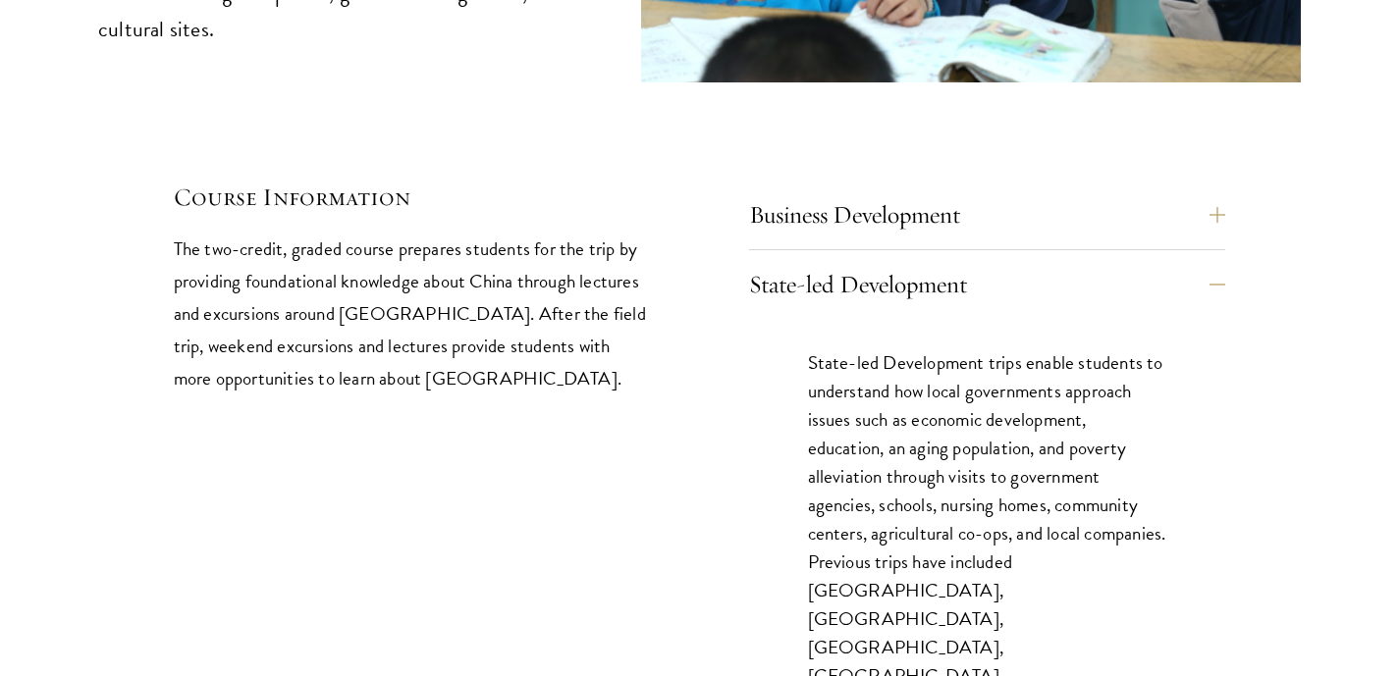
click at [882, 349] on p "State-led Development trips enable students to understand how local governments…" at bounding box center [987, 549] width 359 height 400
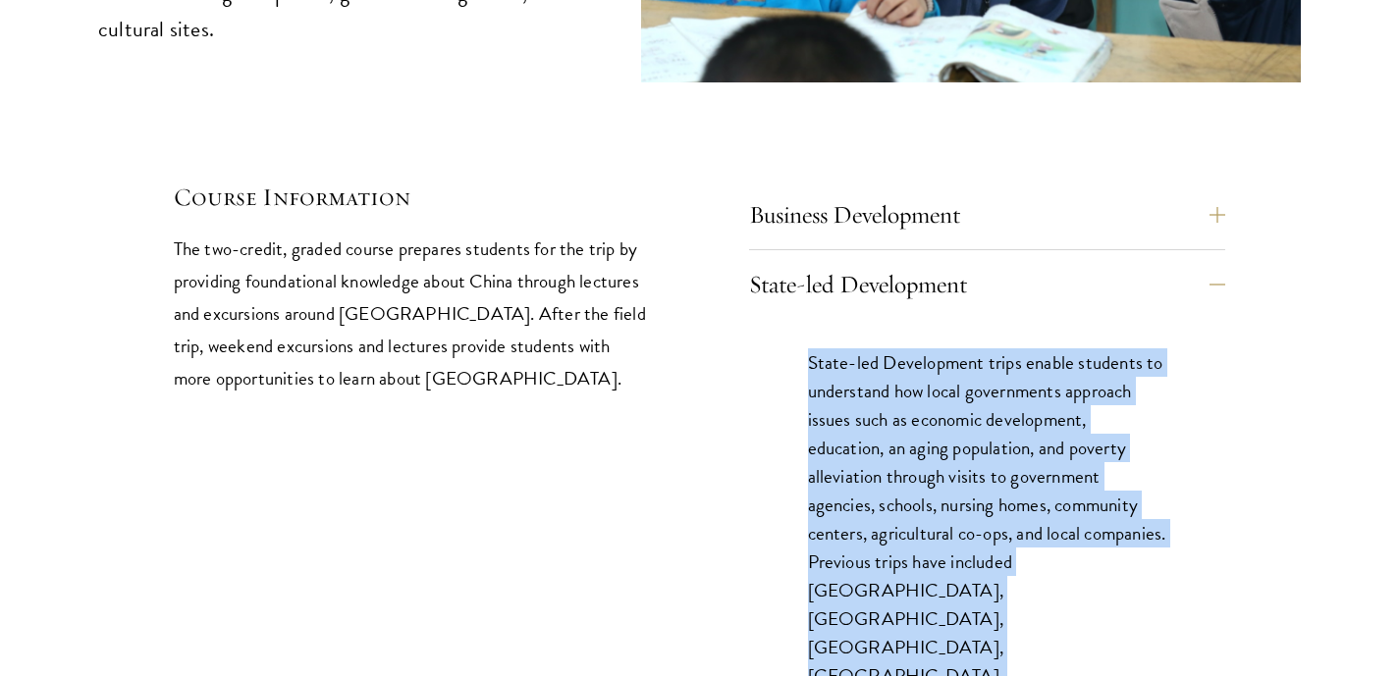
click at [882, 349] on p "State-led Development trips enable students to understand how local governments…" at bounding box center [987, 549] width 359 height 400
click at [921, 383] on p "State-led Development trips enable students to understand how local governments…" at bounding box center [987, 549] width 359 height 400
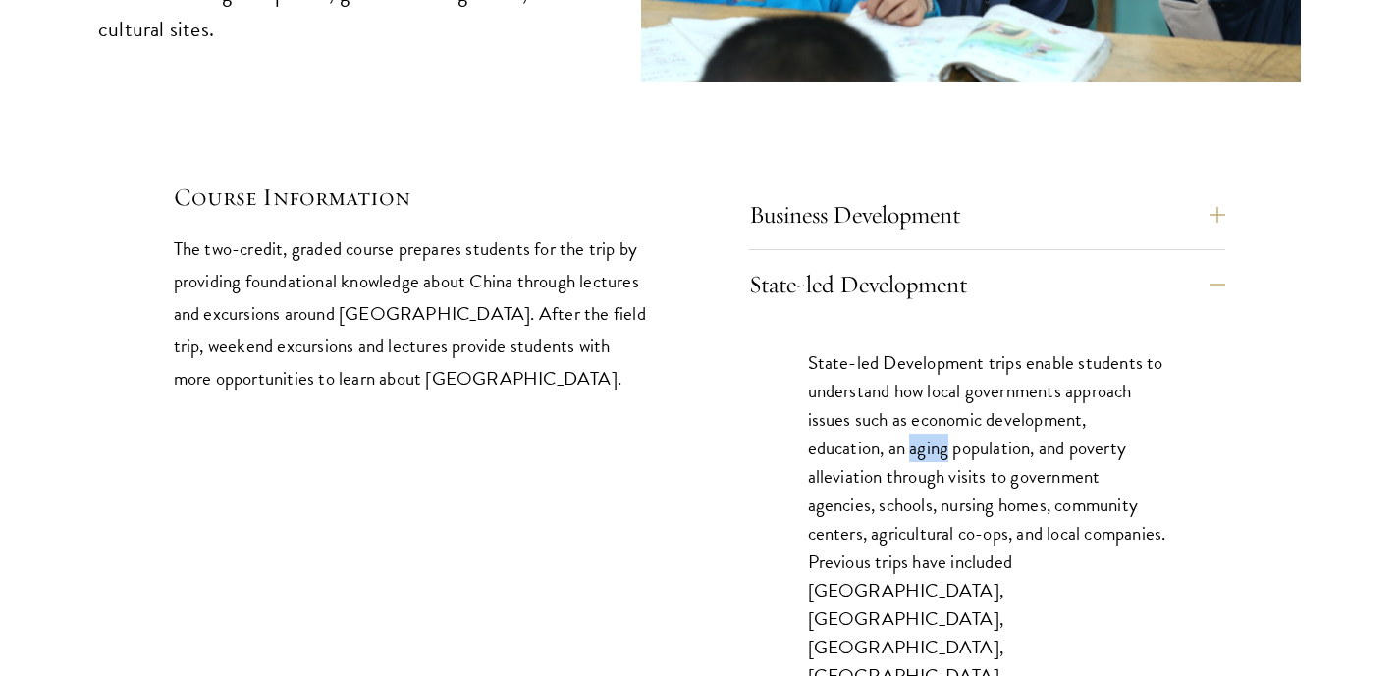
click at [921, 383] on p "State-led Development trips enable students to understand how local governments…" at bounding box center [987, 549] width 359 height 400
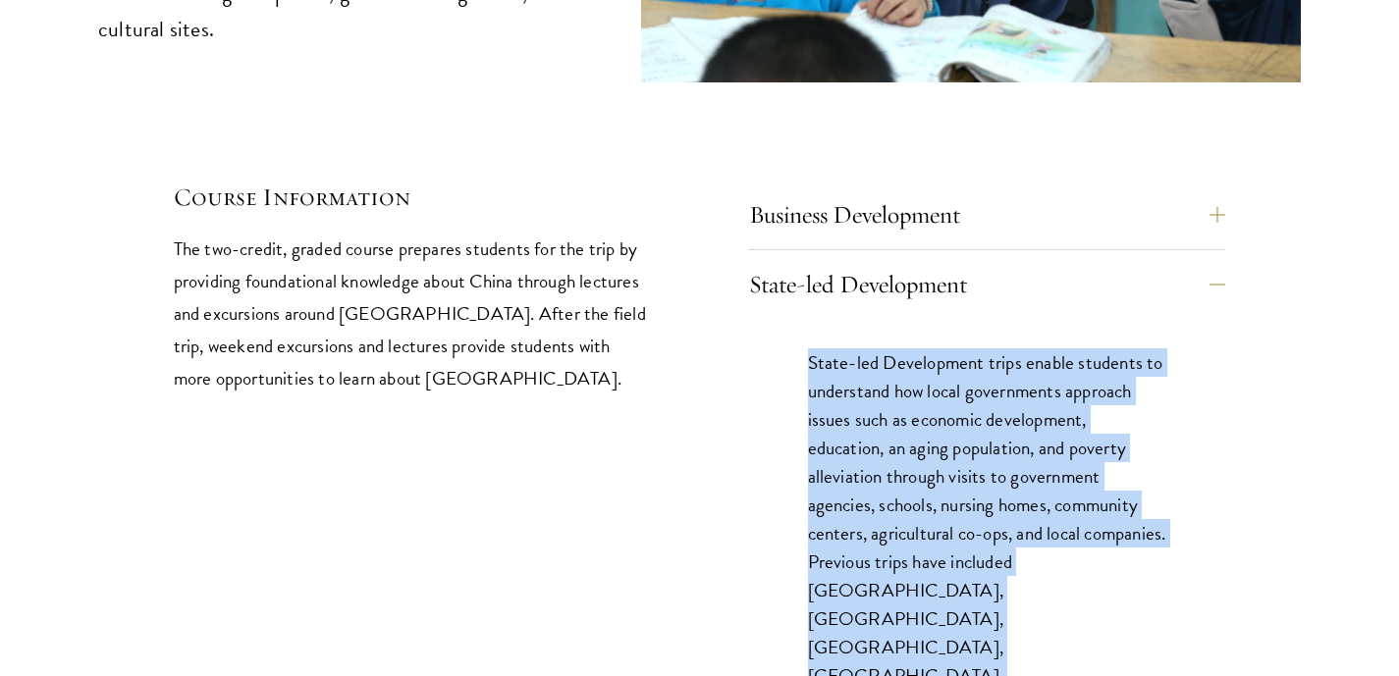
click at [921, 383] on p "State-led Development trips enable students to understand how local governments…" at bounding box center [987, 549] width 359 height 400
click at [979, 463] on p "State-led Development trips enable students to understand how local governments…" at bounding box center [987, 549] width 359 height 400
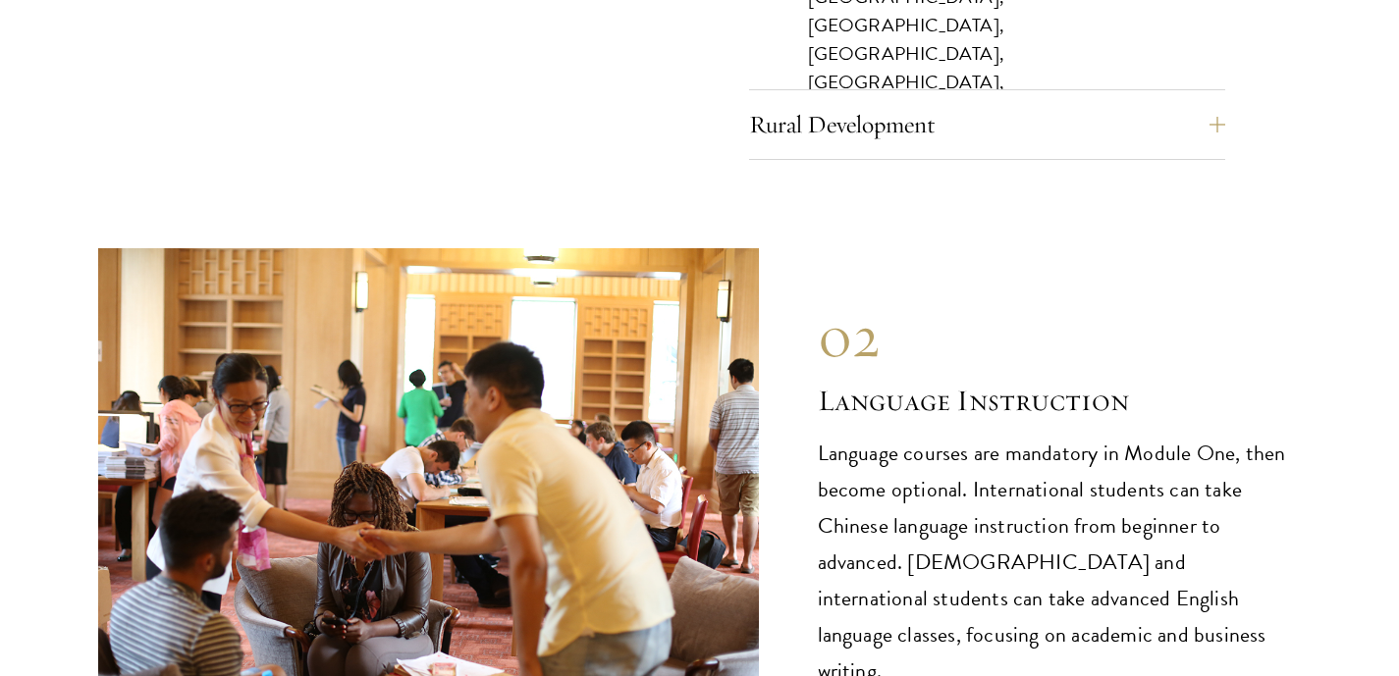
scroll to position [8915, 0]
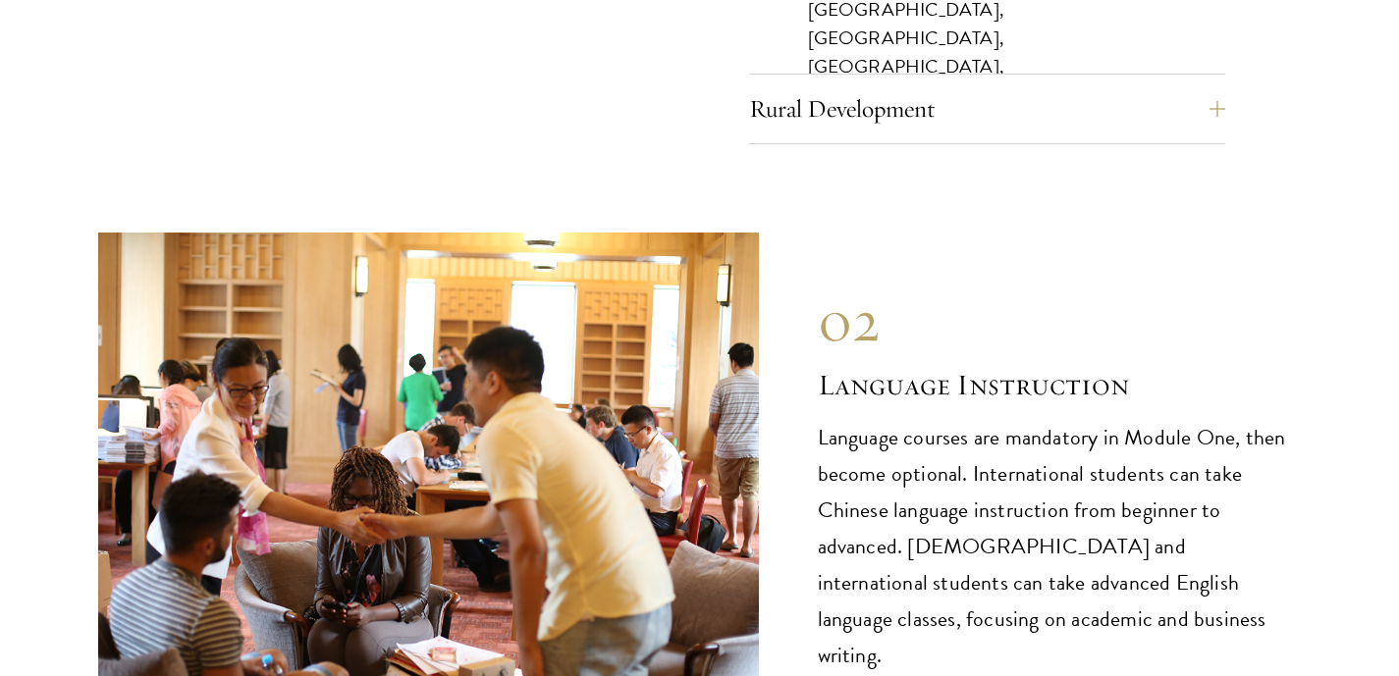
click at [975, 442] on p "Language courses are mandatory in Module One, then become optional. Internation…" at bounding box center [1060, 547] width 484 height 254
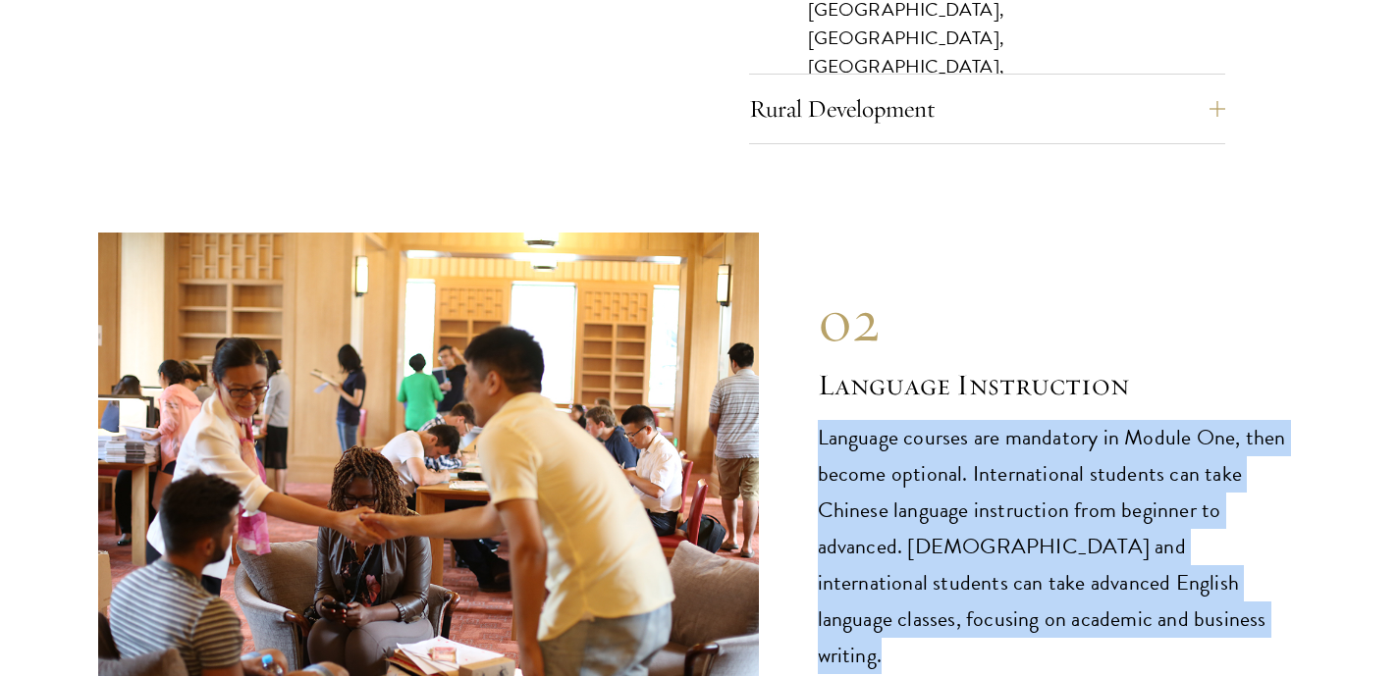
click at [975, 442] on p "Language courses are mandatory in Module One, then become optional. Internation…" at bounding box center [1060, 547] width 484 height 254
click at [993, 464] on p "Language courses are mandatory in Module One, then become optional. Internation…" at bounding box center [1060, 547] width 484 height 254
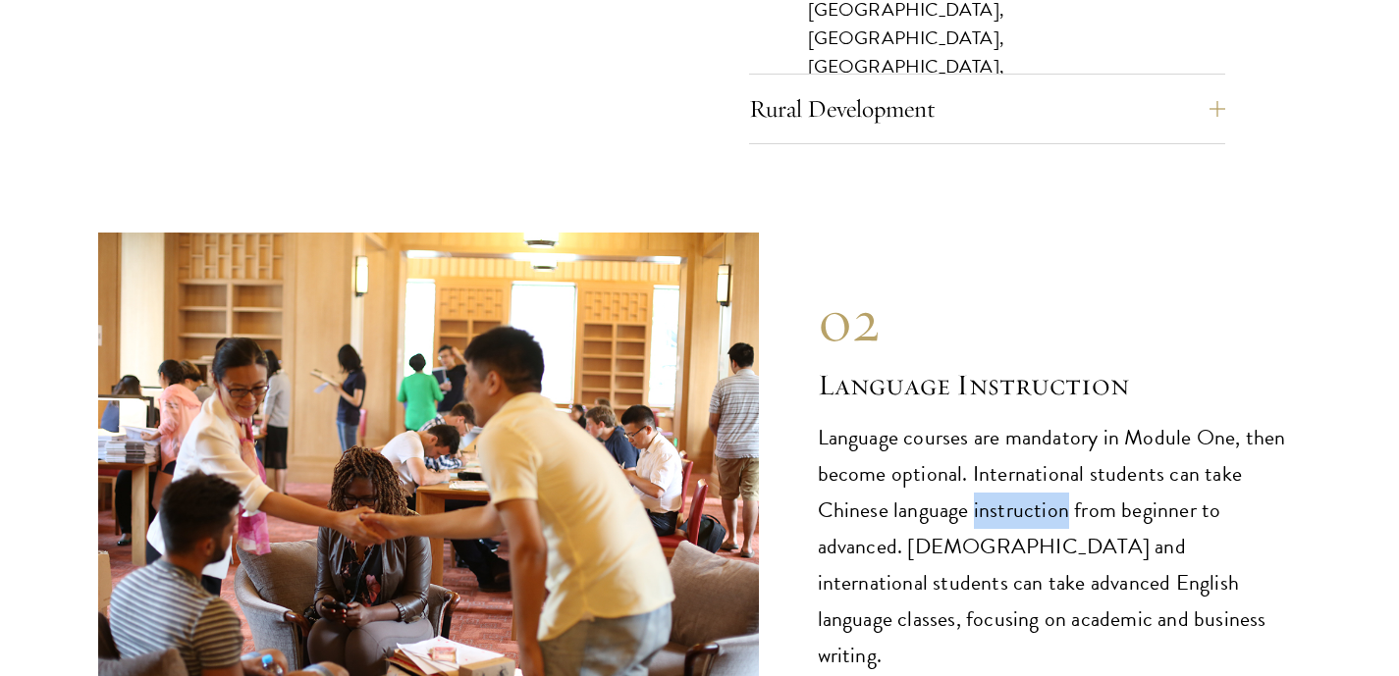
click at [993, 464] on p "Language courses are mandatory in Module One, then become optional. Internation…" at bounding box center [1060, 547] width 484 height 254
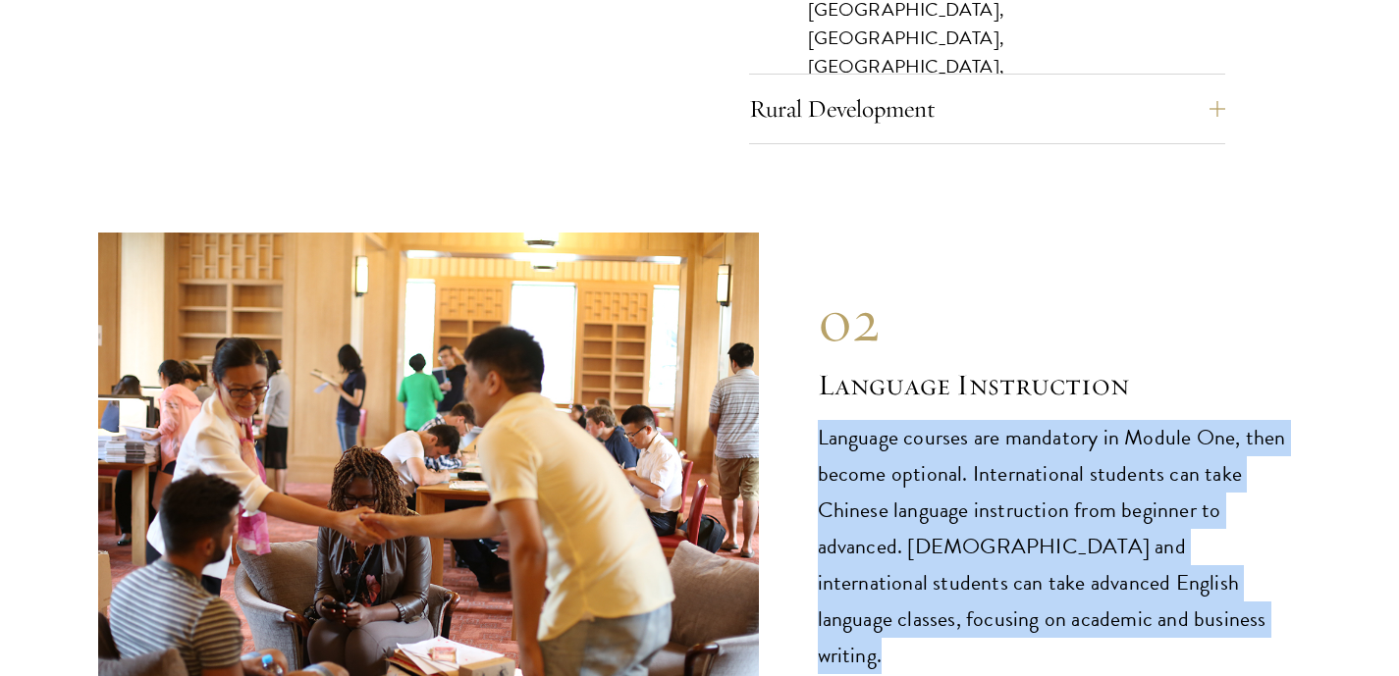
click at [993, 464] on p "Language courses are mandatory in Module One, then become optional. Internation…" at bounding box center [1060, 547] width 484 height 254
click at [1009, 465] on p "Language courses are mandatory in Module One, then become optional. Internation…" at bounding box center [1060, 547] width 484 height 254
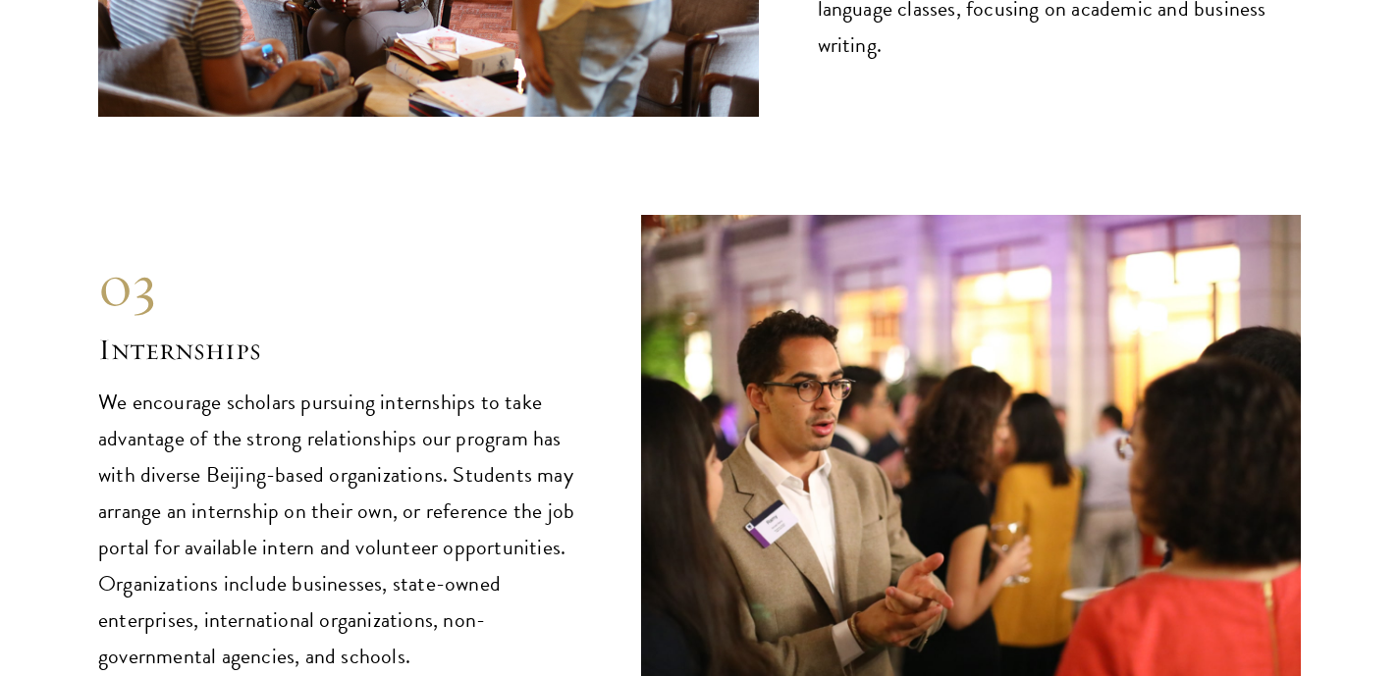
scroll to position [9538, 0]
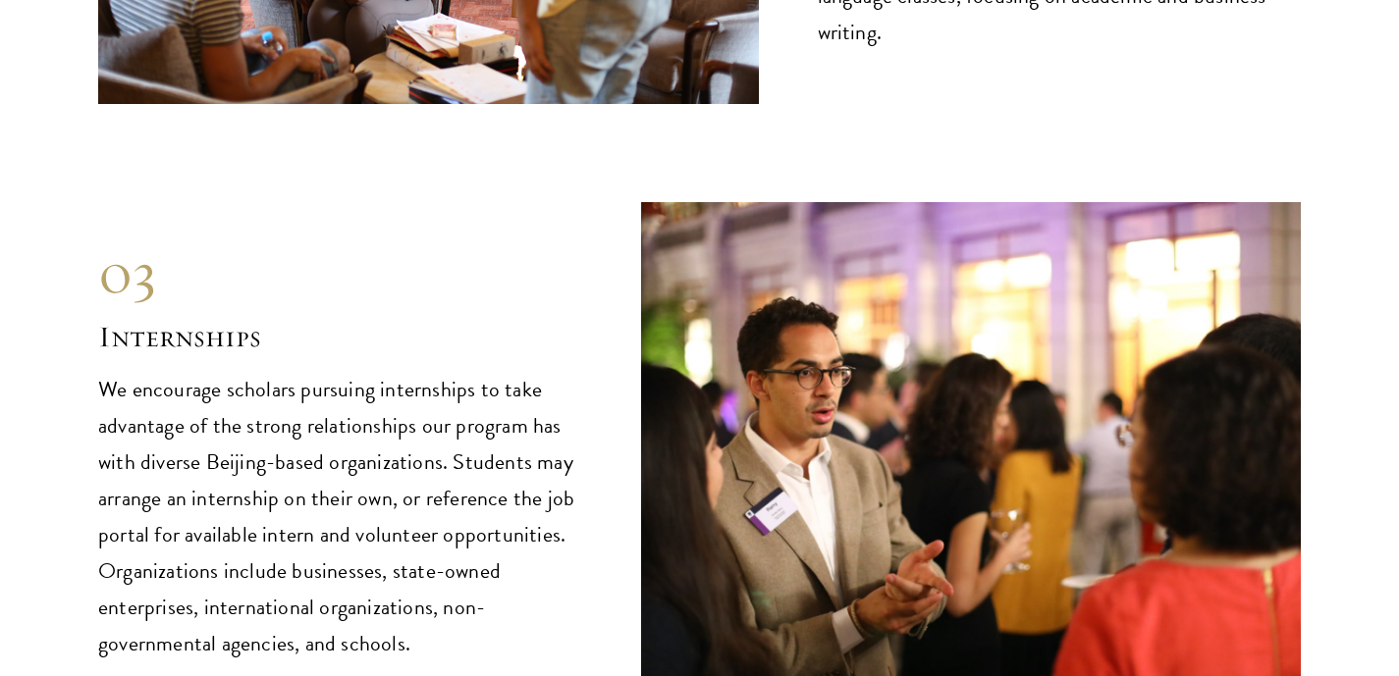
click at [549, 400] on p "We encourage scholars pursuing internships to take advantage of the strong rela…" at bounding box center [340, 517] width 484 height 291
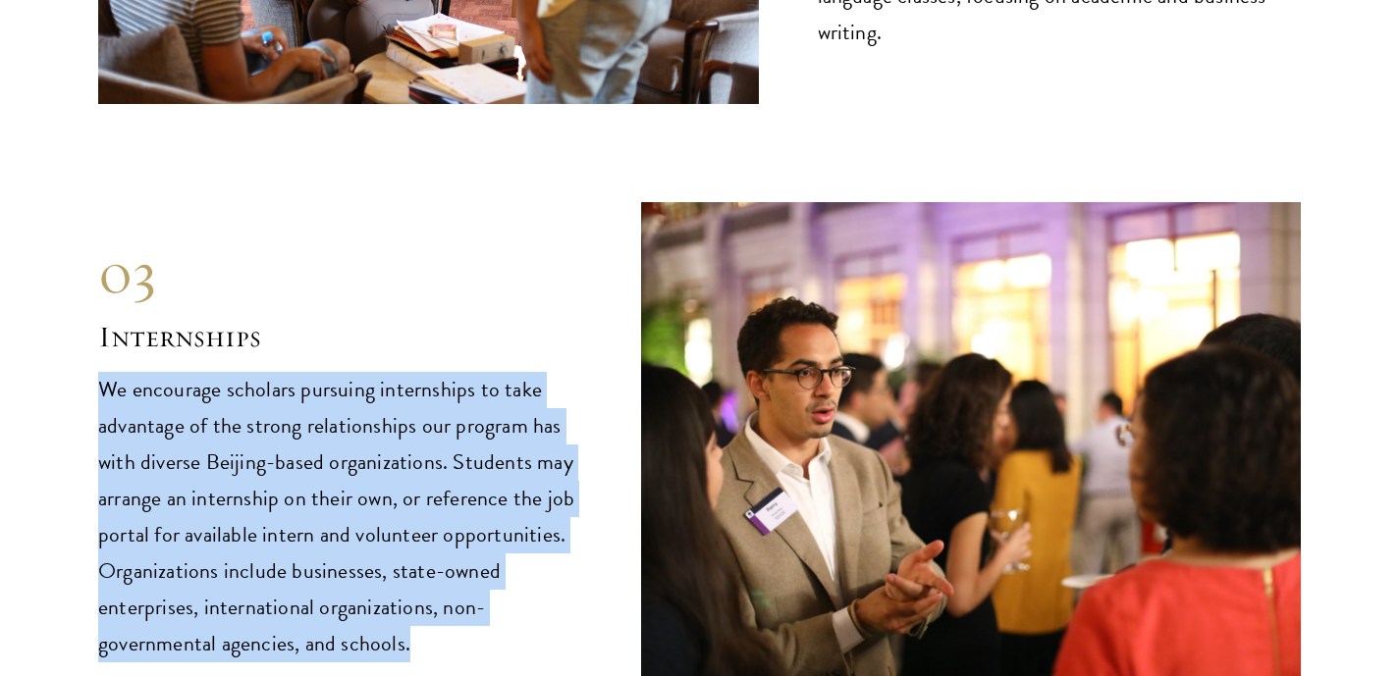
click at [549, 400] on p "We encourage scholars pursuing internships to take advantage of the strong rela…" at bounding box center [340, 517] width 484 height 291
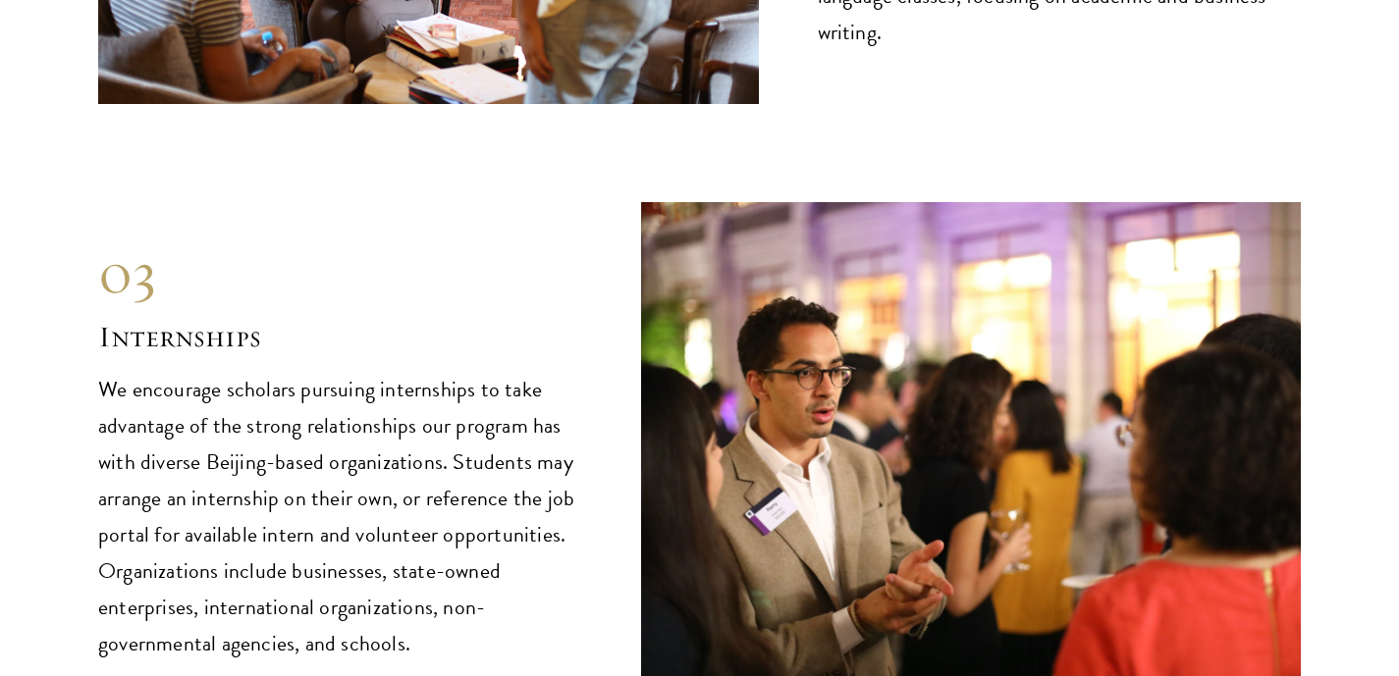
click at [552, 485] on p "We encourage scholars pursuing internships to take advantage of the strong rela…" at bounding box center [340, 517] width 484 height 291
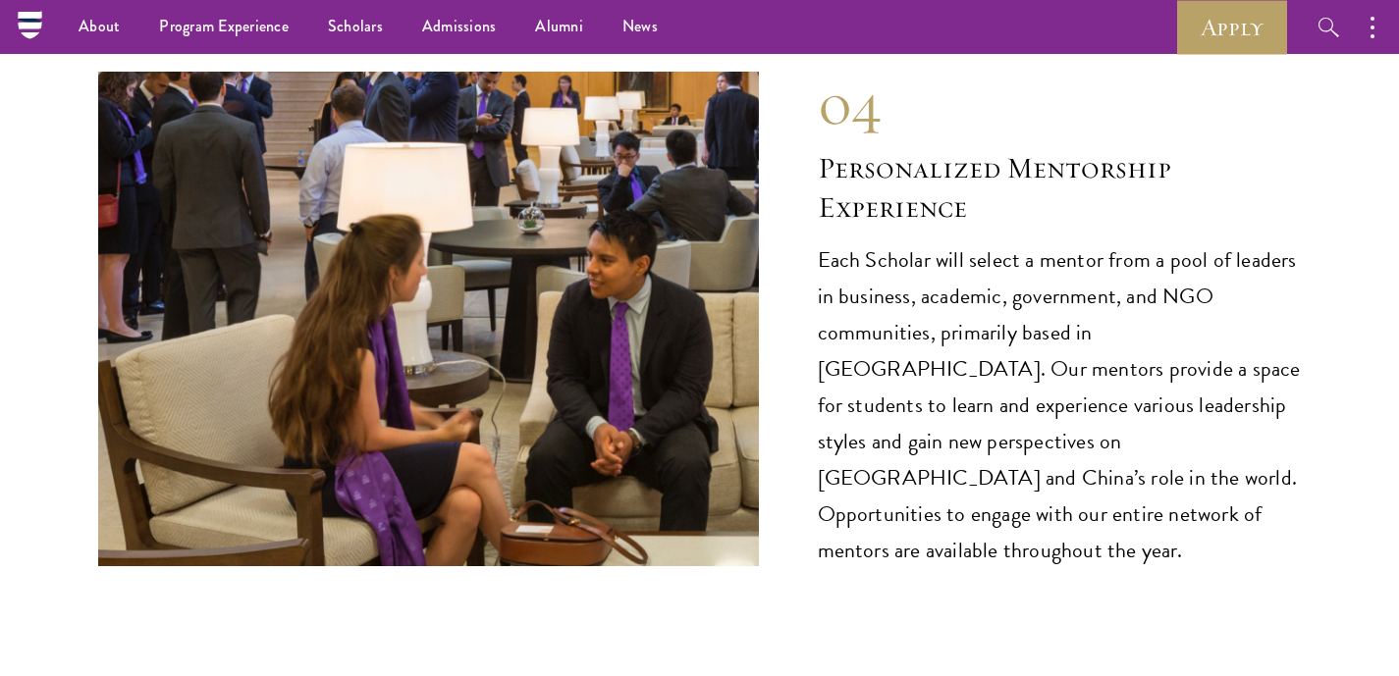
scroll to position [10264, 0]
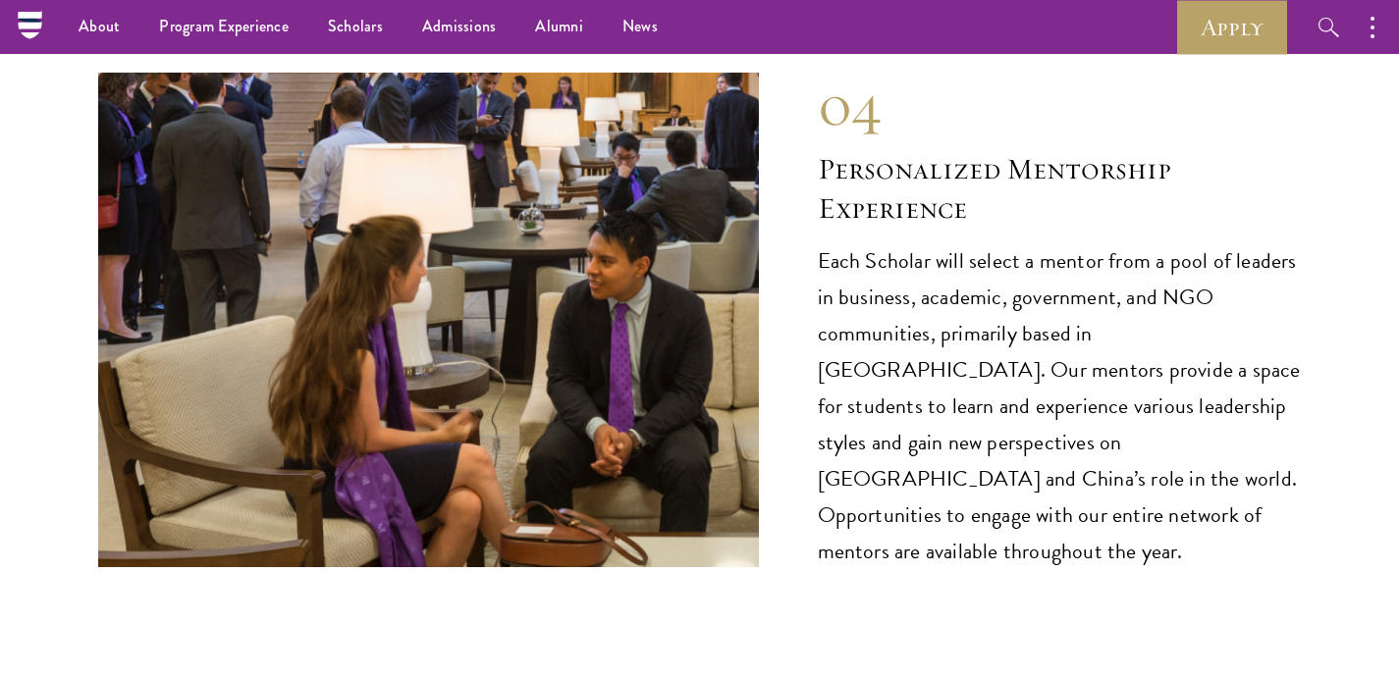
click at [883, 306] on p "Each Scholar will select a mentor from a pool of leaders in business, academic,…" at bounding box center [1060, 406] width 484 height 327
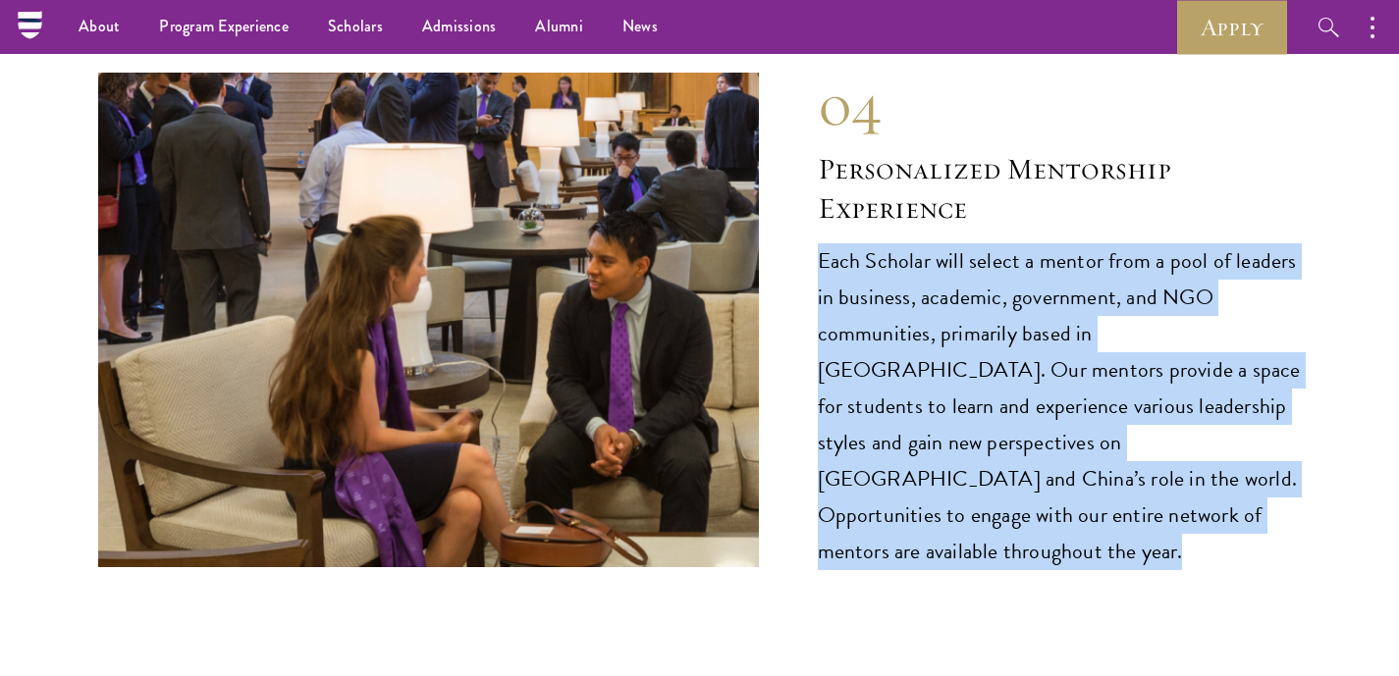
click at [883, 306] on p "Each Scholar will select a mentor from a pool of leaders in business, academic,…" at bounding box center [1060, 406] width 484 height 327
click at [913, 348] on p "Each Scholar will select a mentor from a pool of leaders in business, academic,…" at bounding box center [1060, 406] width 484 height 327
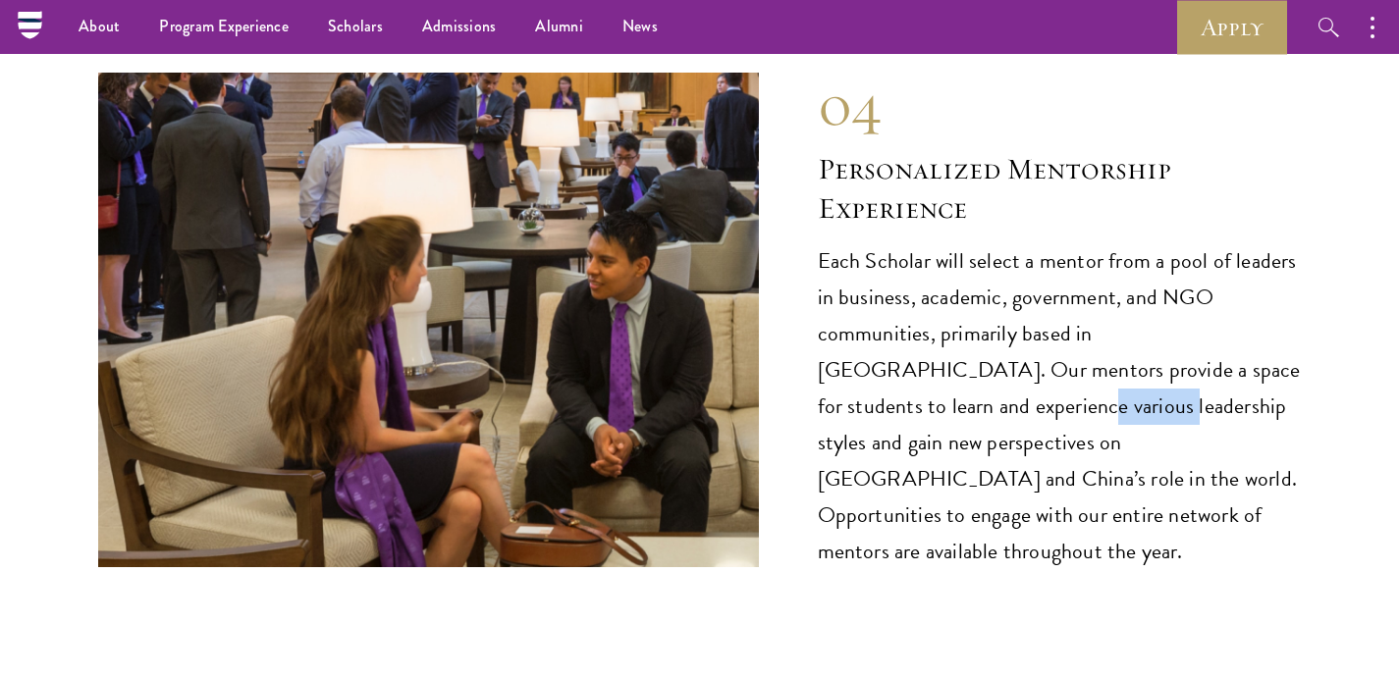
click at [913, 348] on p "Each Scholar will select a mentor from a pool of leaders in business, academic,…" at bounding box center [1060, 406] width 484 height 327
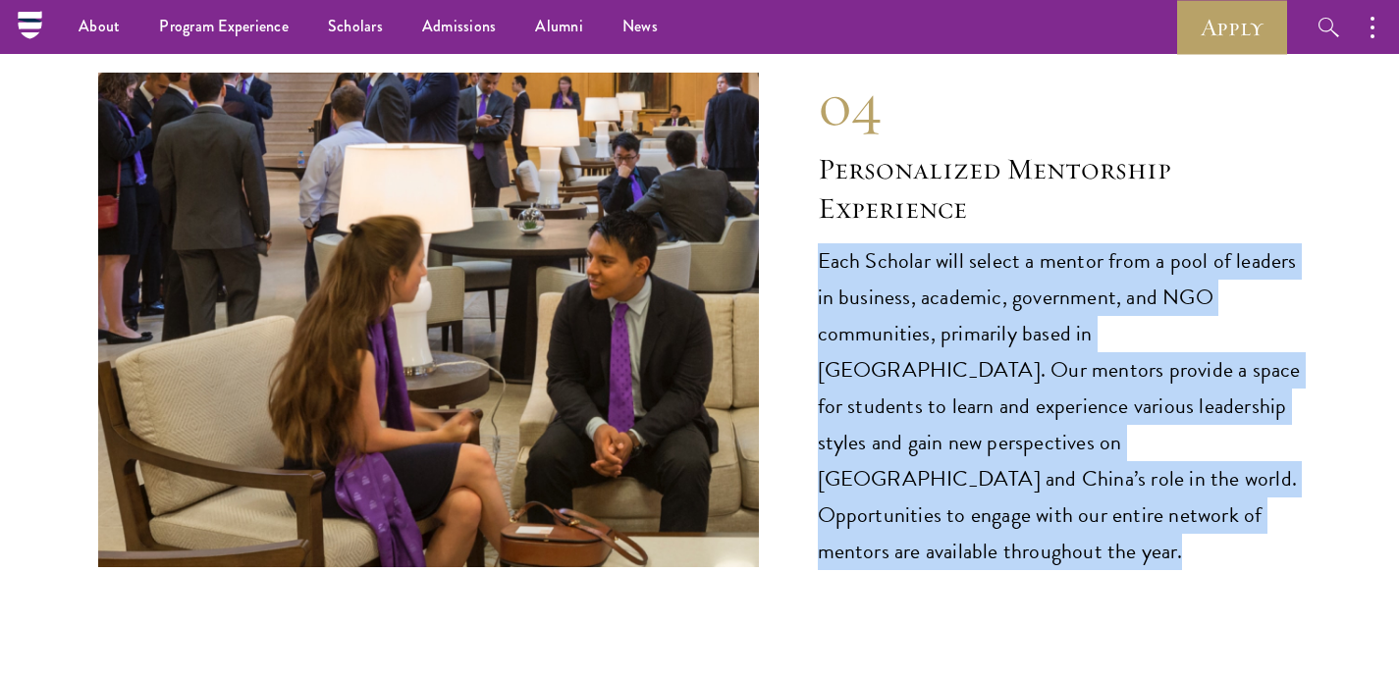
click at [913, 348] on p "Each Scholar will select a mentor from a pool of leaders in business, academic,…" at bounding box center [1060, 406] width 484 height 327
click at [943, 355] on p "Each Scholar will select a mentor from a pool of leaders in business, academic,…" at bounding box center [1060, 406] width 484 height 327
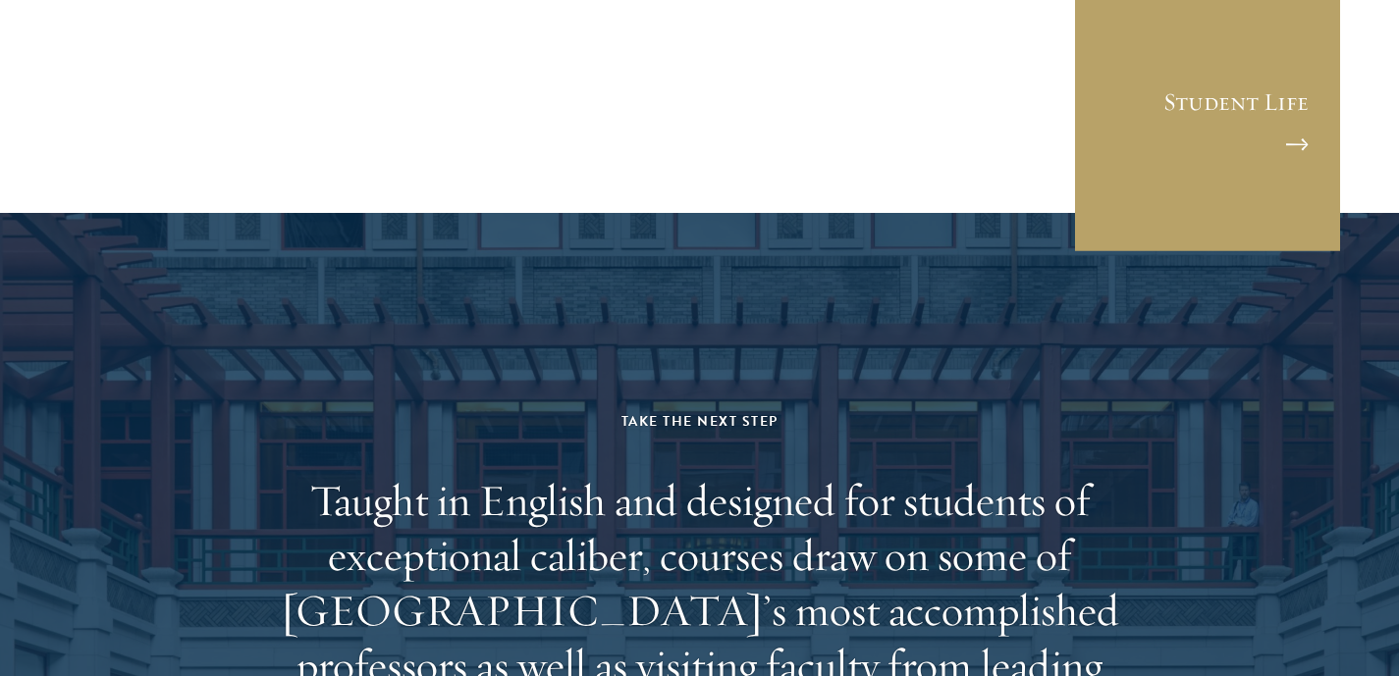
scroll to position [11549, 0]
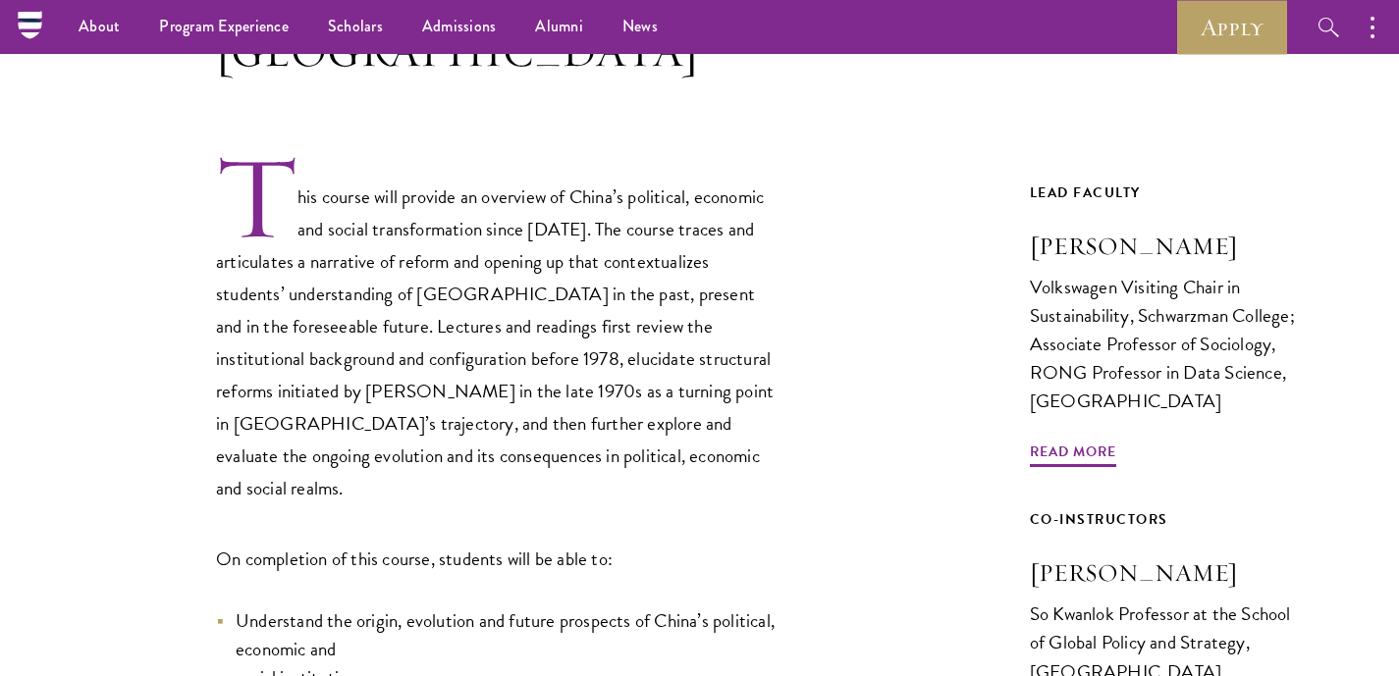
scroll to position [613, 0]
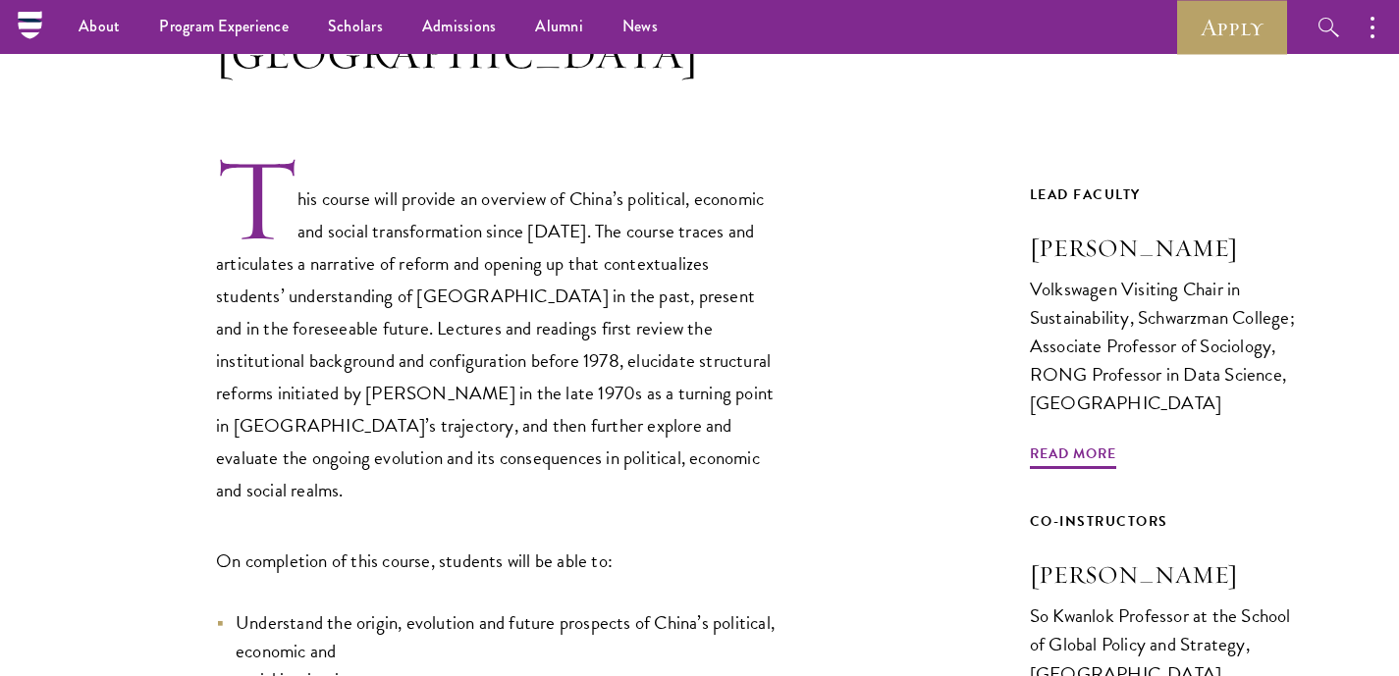
click at [619, 208] on p "This course will provide an overview of China’s political, economic and social …" at bounding box center [496, 330] width 560 height 353
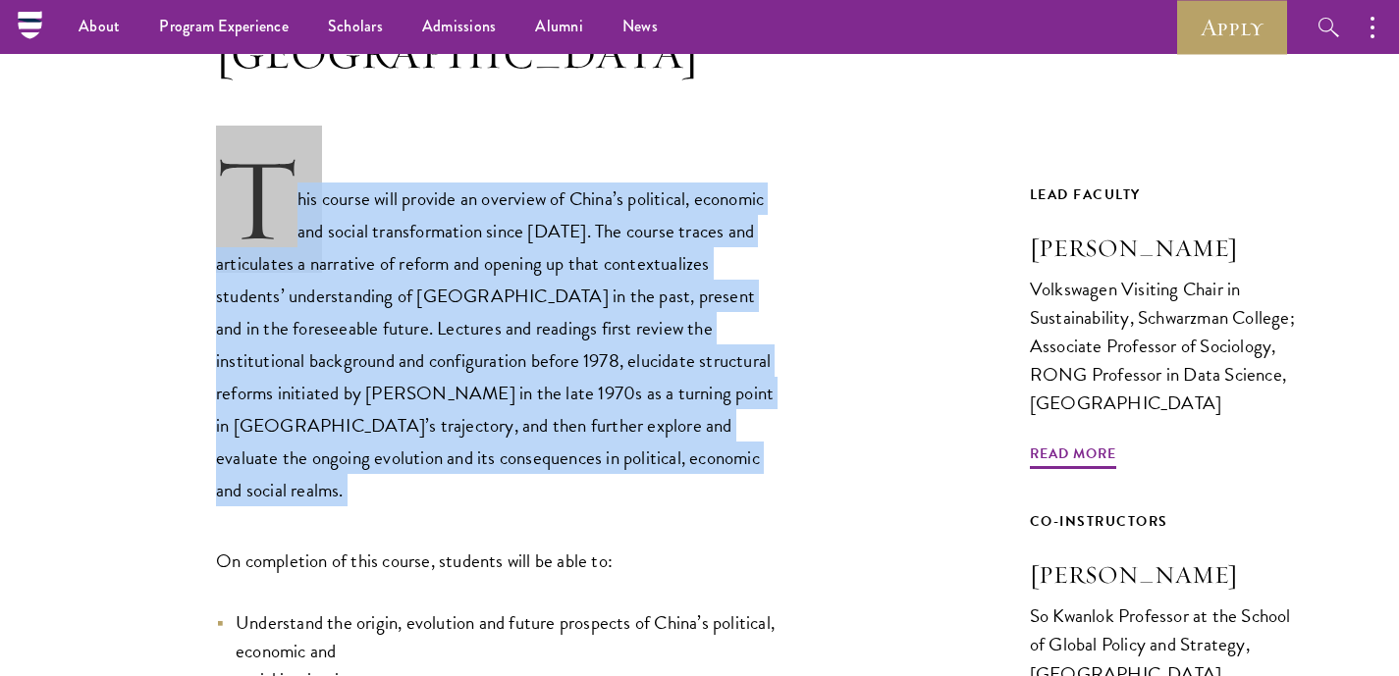
click at [619, 208] on p "This course will provide an overview of China’s political, economic and social …" at bounding box center [496, 330] width 560 height 353
click at [619, 235] on p "This course will provide an overview of China’s political, economic and social …" at bounding box center [496, 330] width 560 height 353
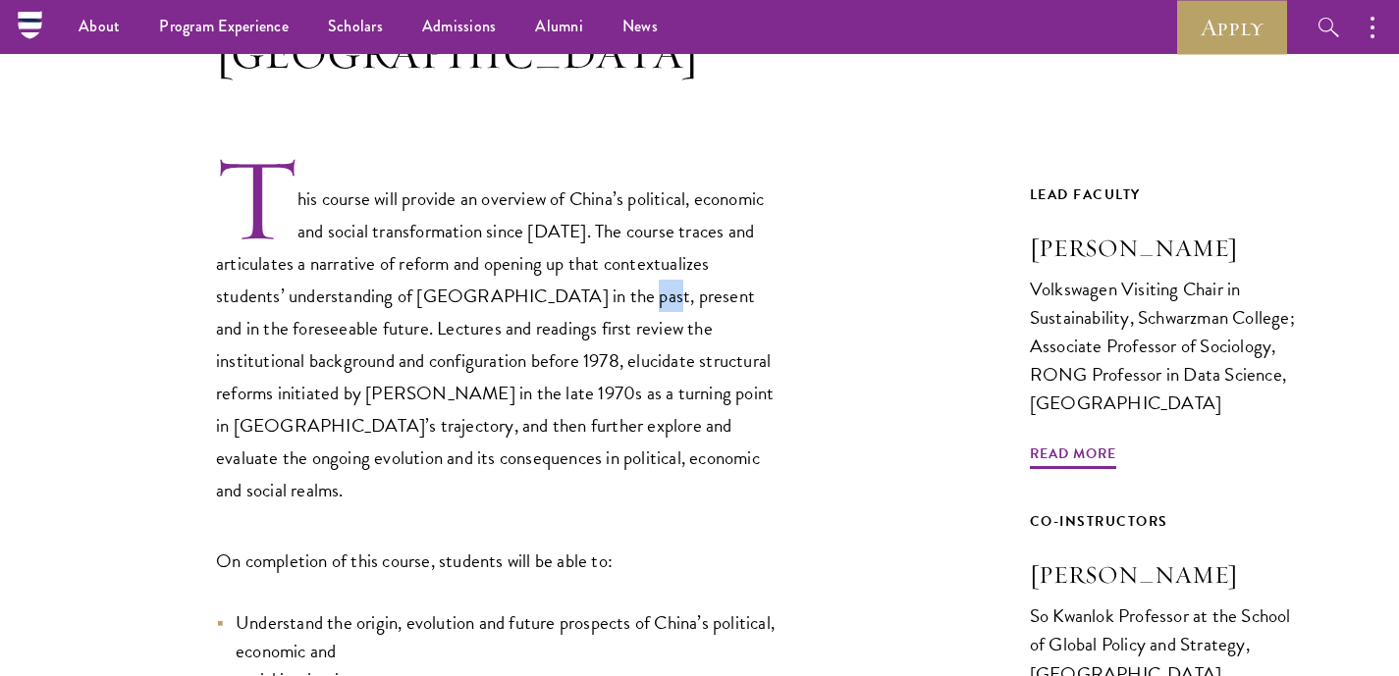
click at [619, 235] on p "This course will provide an overview of China’s political, economic and social …" at bounding box center [496, 330] width 560 height 353
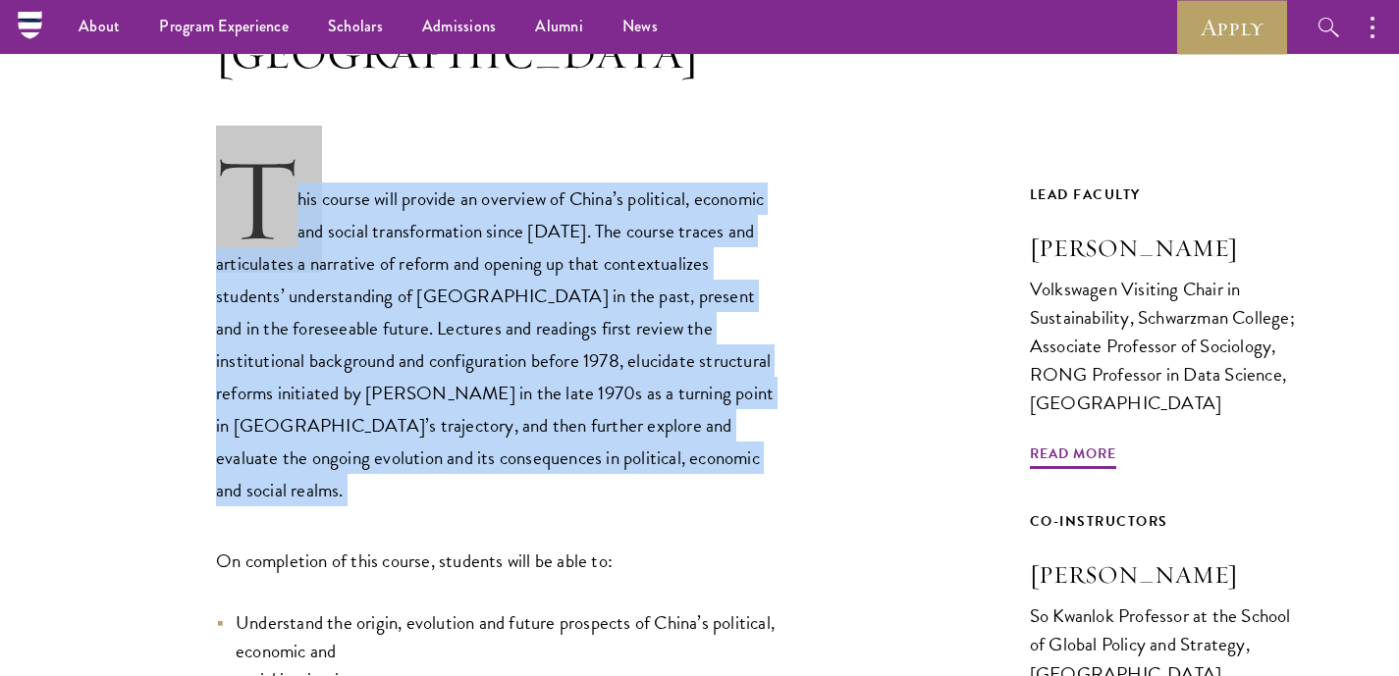
click at [619, 235] on p "This course will provide an overview of China’s political, economic and social …" at bounding box center [496, 330] width 560 height 353
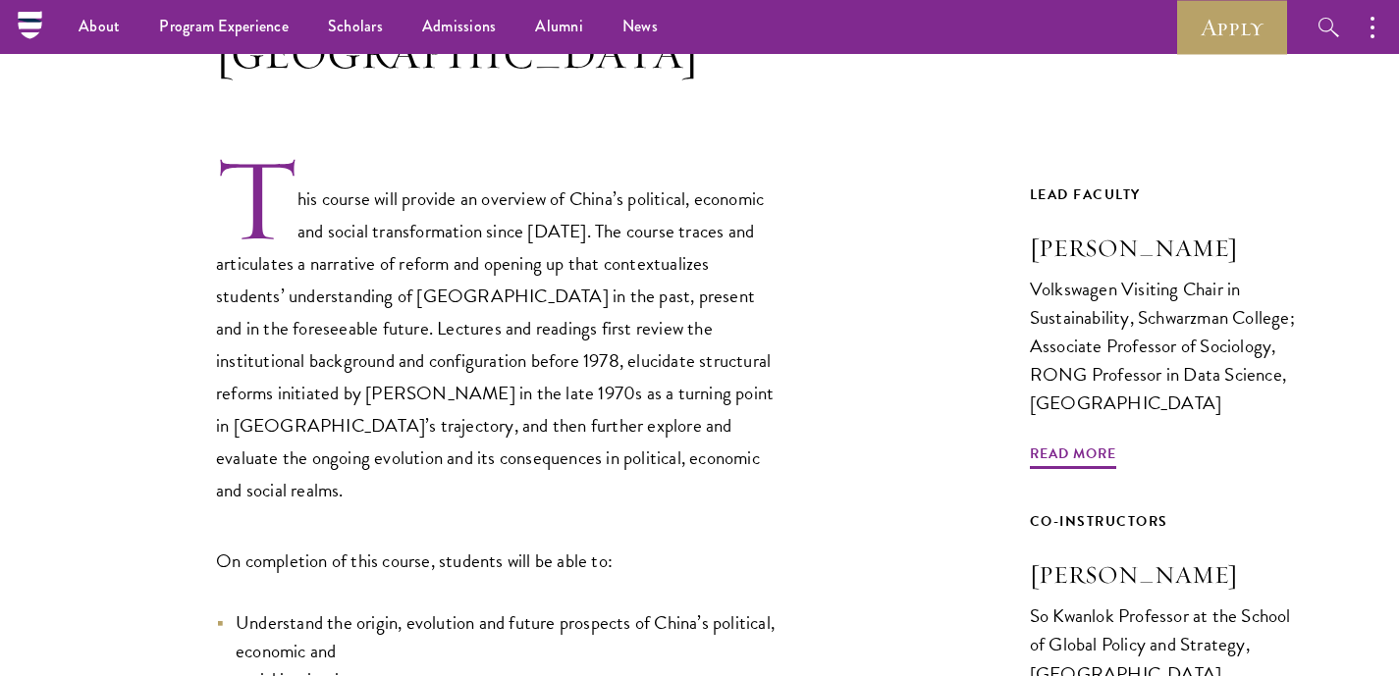
click at [651, 288] on p "This course will provide an overview of China’s political, economic and social …" at bounding box center [496, 330] width 560 height 353
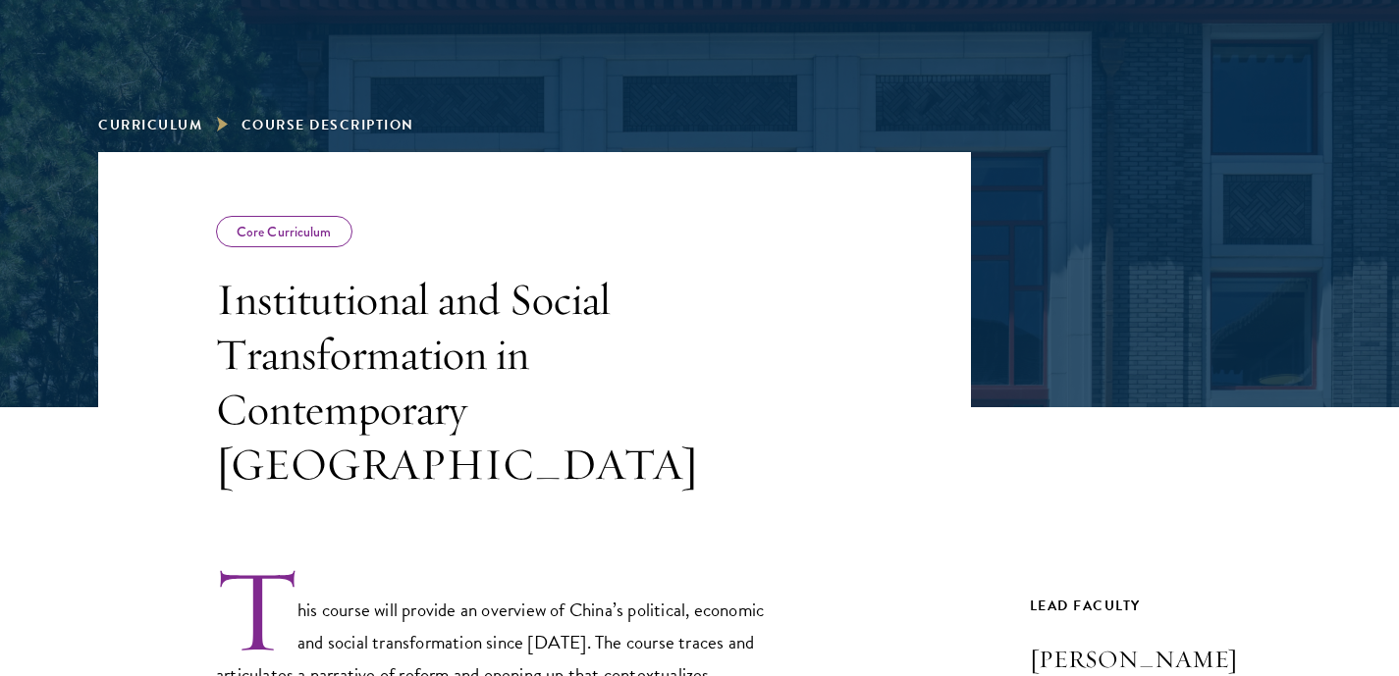
scroll to position [214, 0]
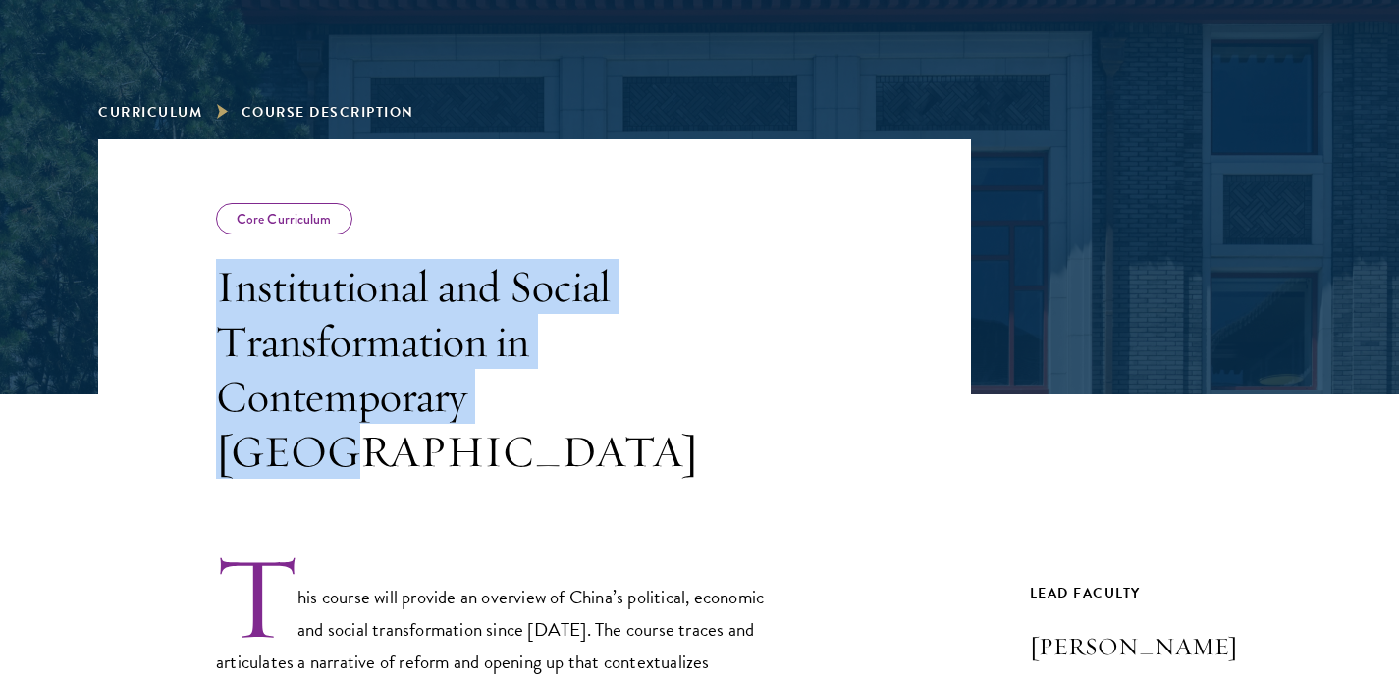
drag, startPoint x: 205, startPoint y: 275, endPoint x: 591, endPoint y: 402, distance: 406.1
click at [591, 402] on header "Core Curriculum Institutional and Social Transformation in Contemporary [GEOGRA…" at bounding box center [534, 309] width 873 height 340
copy h3 "Institutional and Social Transformation in Contemporary [GEOGRAPHIC_DATA]"
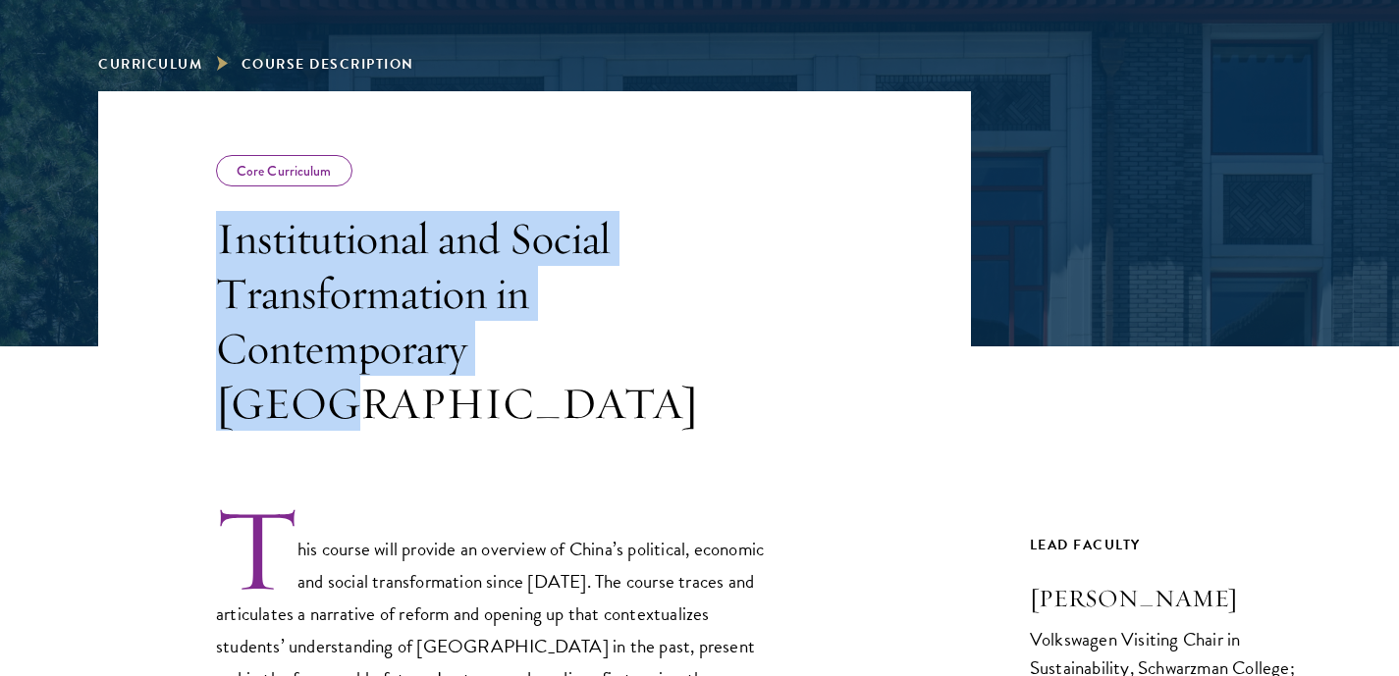
scroll to position [264, 0]
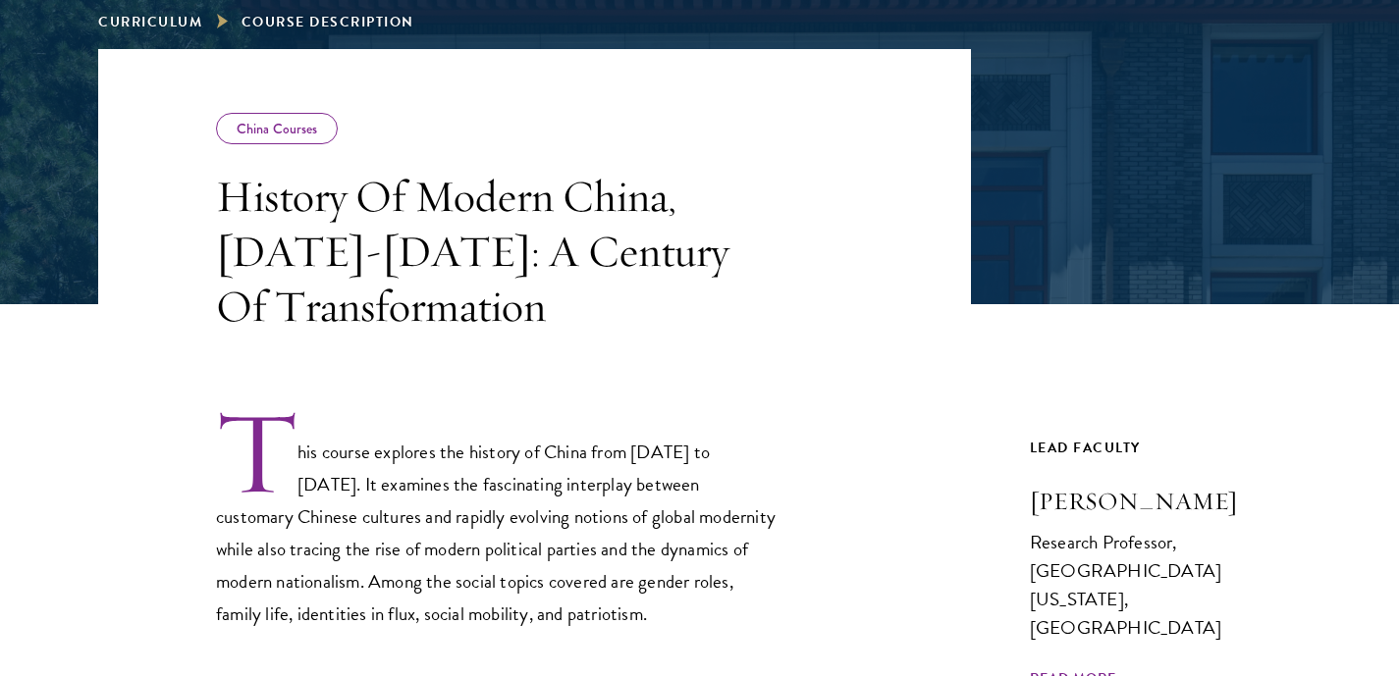
scroll to position [307, 0]
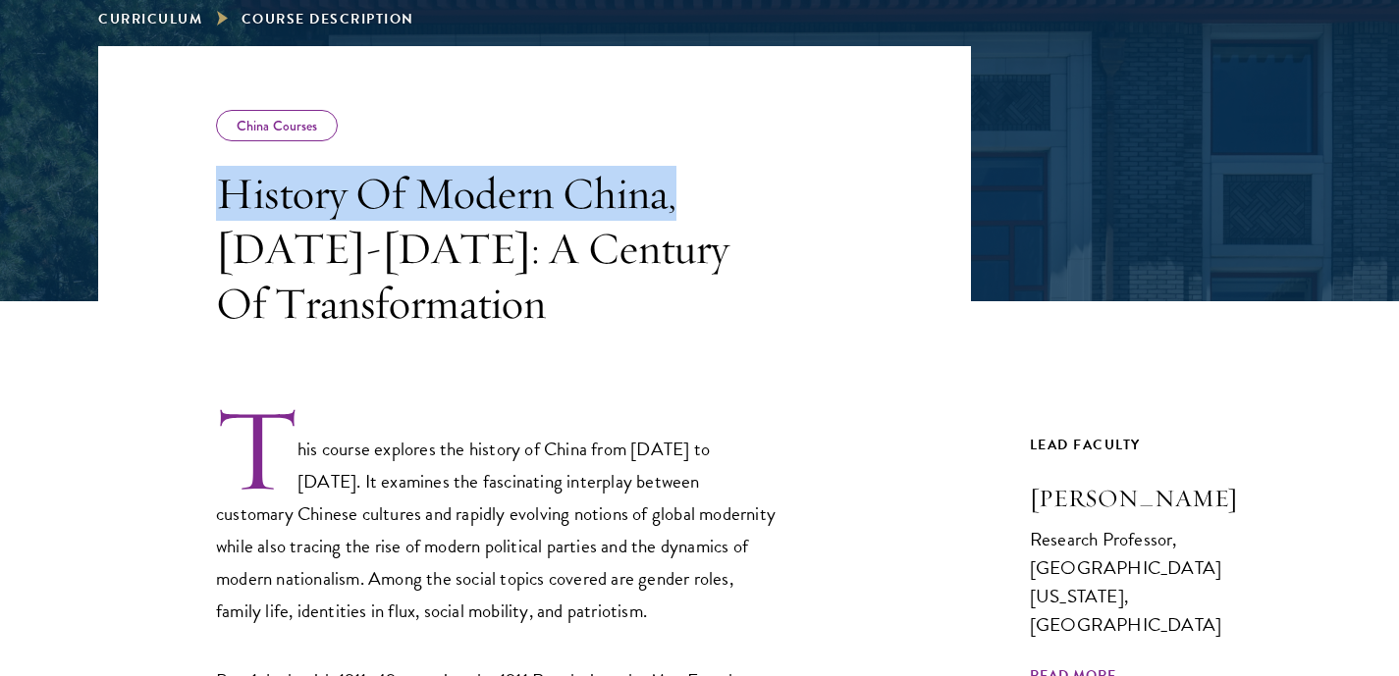
drag, startPoint x: 202, startPoint y: 197, endPoint x: 674, endPoint y: 199, distance: 472.2
click at [674, 199] on header "China Courses History Of Modern China, 1911-2011: A Century Of Transformation" at bounding box center [534, 188] width 873 height 285
click at [674, 199] on h3 "History Of Modern China, 1911-2011: A Century Of Transformation" at bounding box center [496, 248] width 560 height 165
drag, startPoint x: 667, startPoint y: 199, endPoint x: 114, endPoint y: 198, distance: 552.7
click at [114, 198] on header "China Courses History Of Modern China, 1911-2011: A Century Of Transformation" at bounding box center [534, 188] width 873 height 285
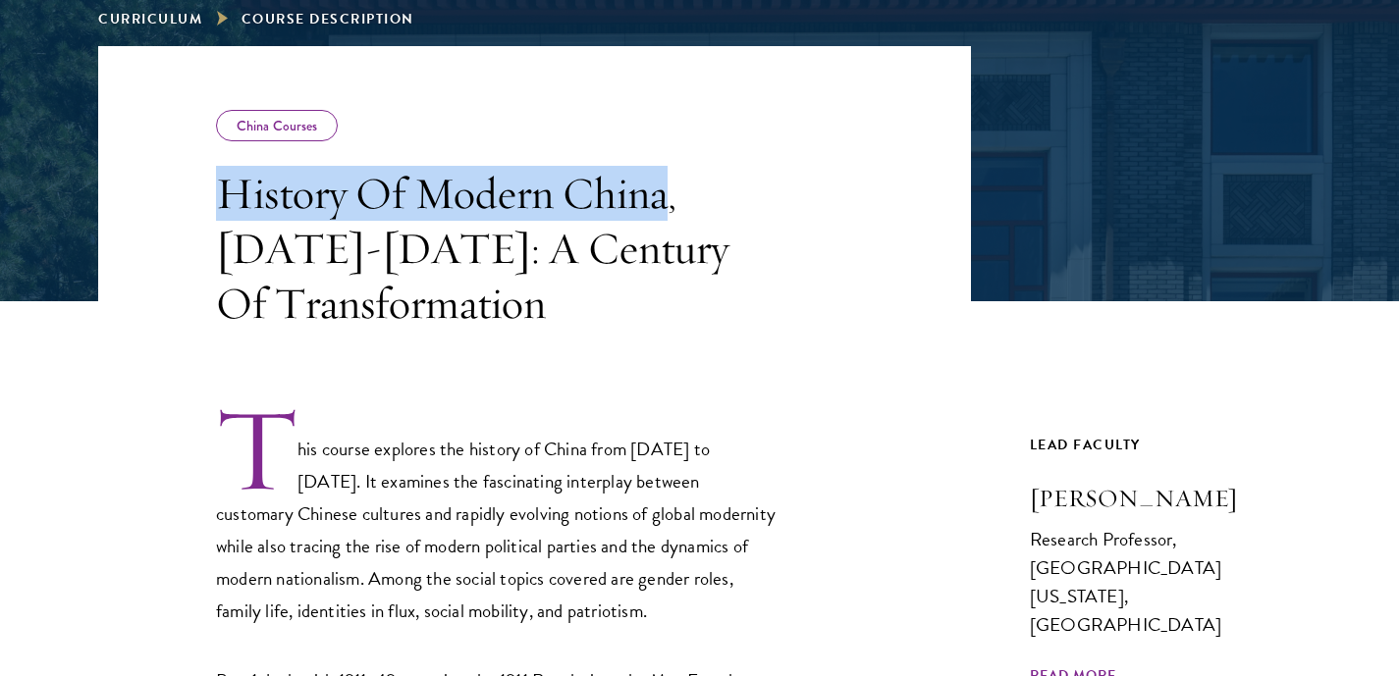
copy h3 "History Of Modern China"
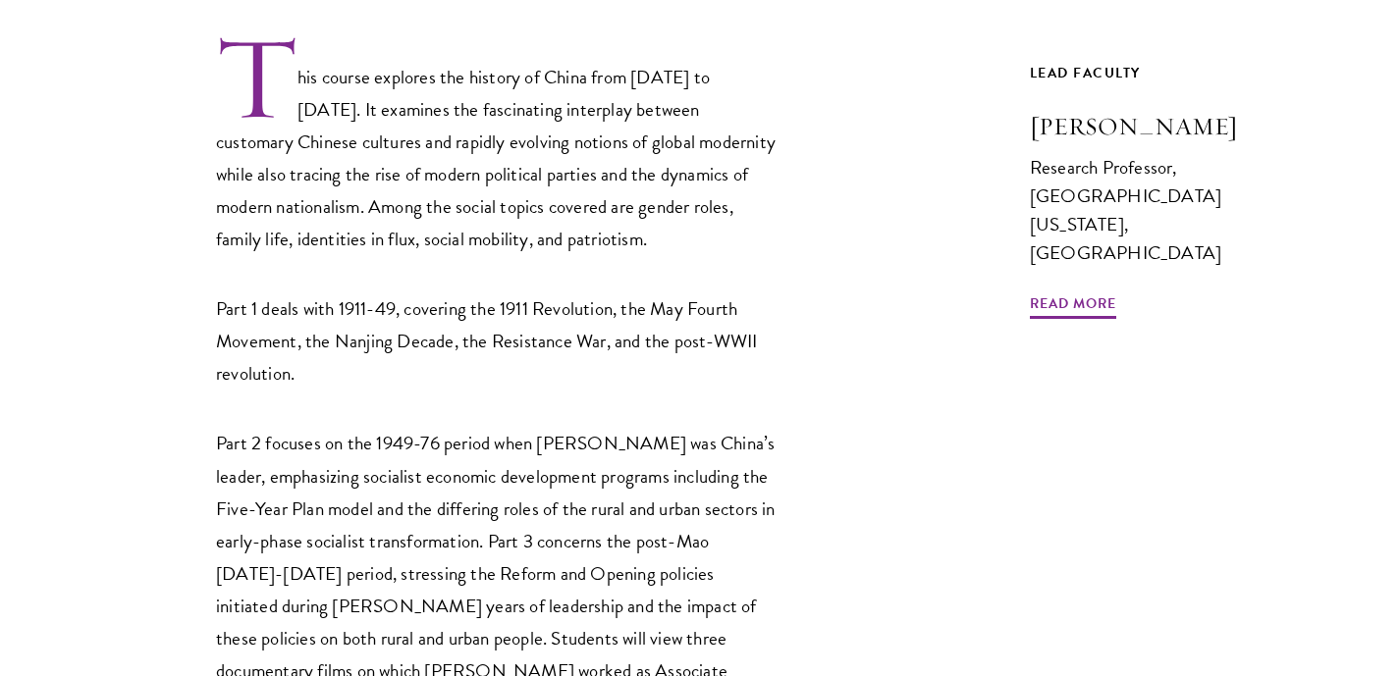
copy h3 "History Of Modern China"
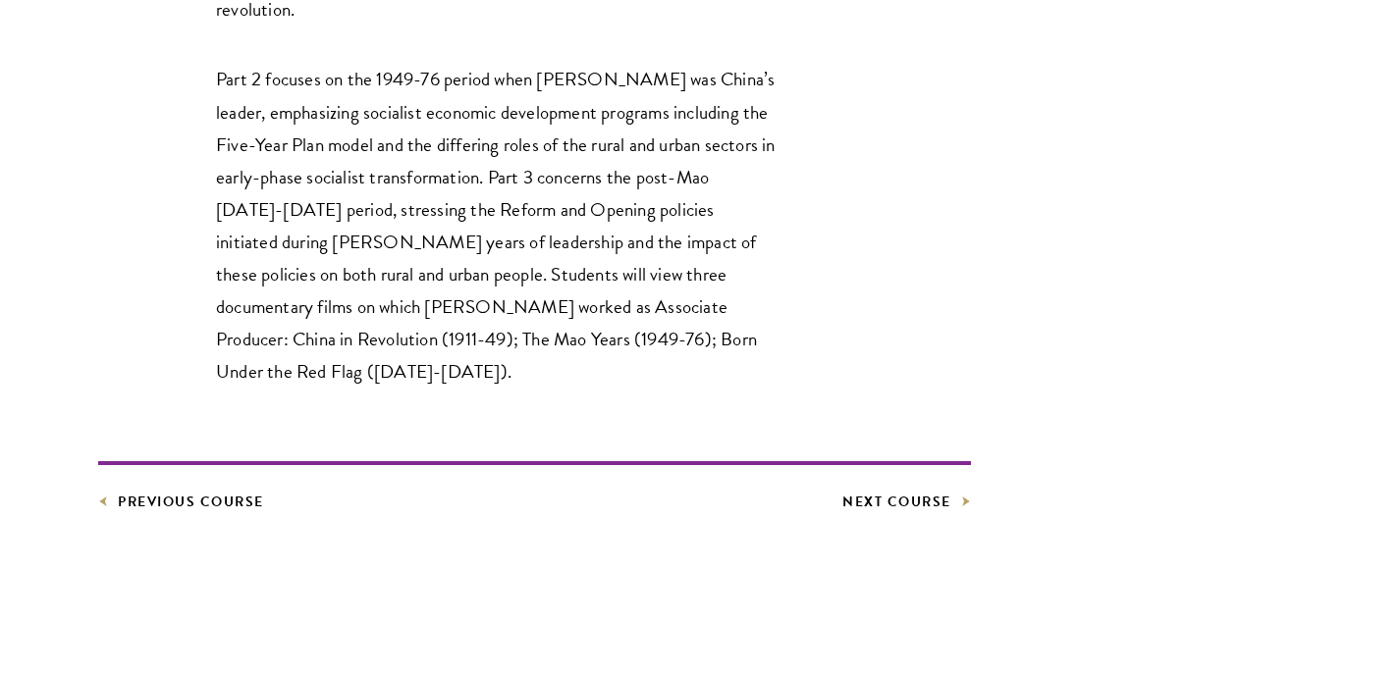
scroll to position [1059, 0]
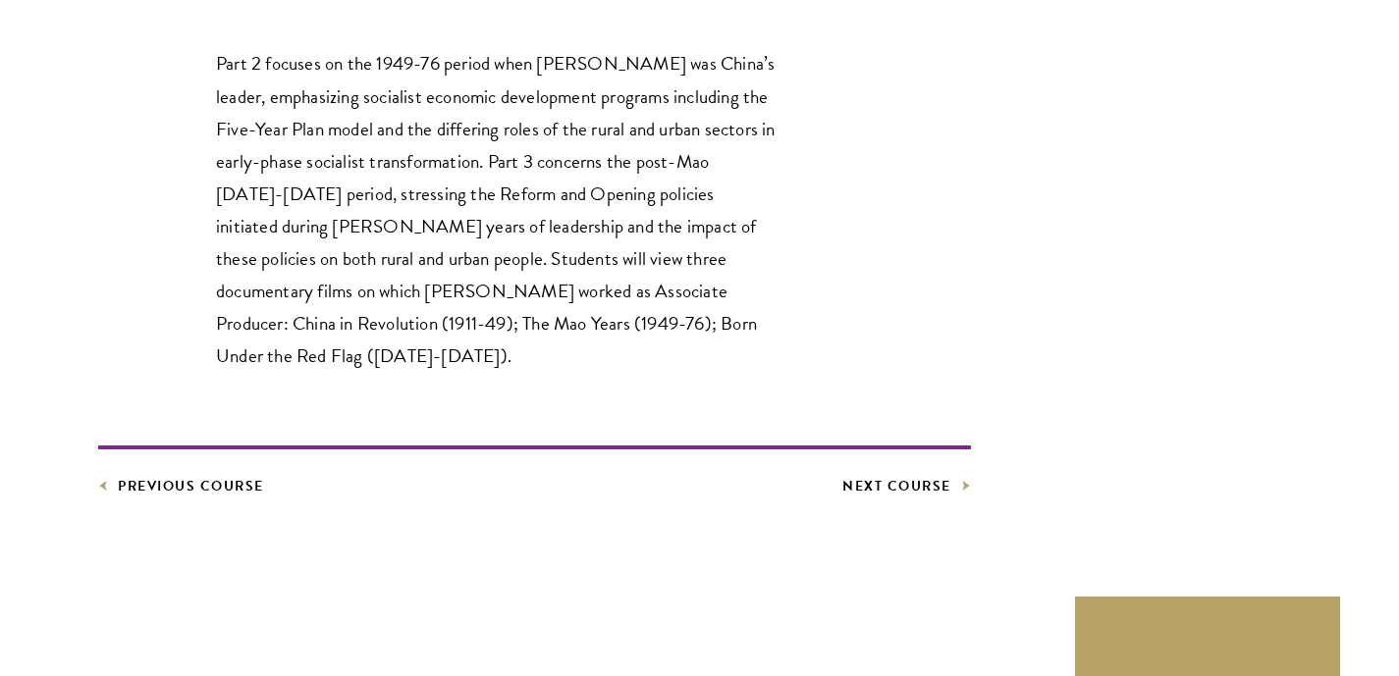
click at [564, 357] on p "Part 2 focuses on the 1949-76 period when Mao Zedong was China’s leader, emphas…" at bounding box center [496, 209] width 560 height 324
